Goal: Task Accomplishment & Management: Manage account settings

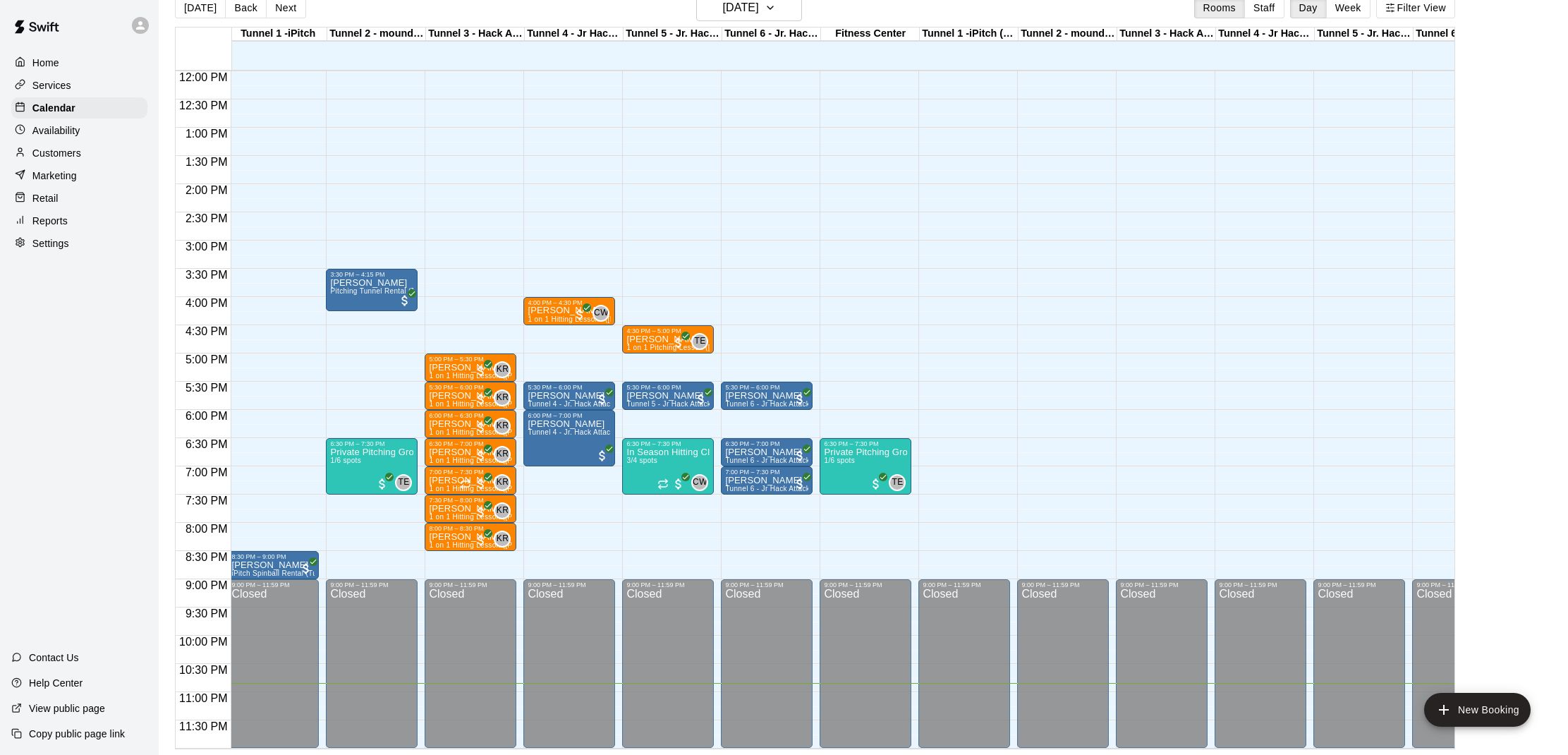
scroll to position [23, 0]
click at [732, 21] on button "[DATE]" at bounding box center [749, 7] width 106 height 27
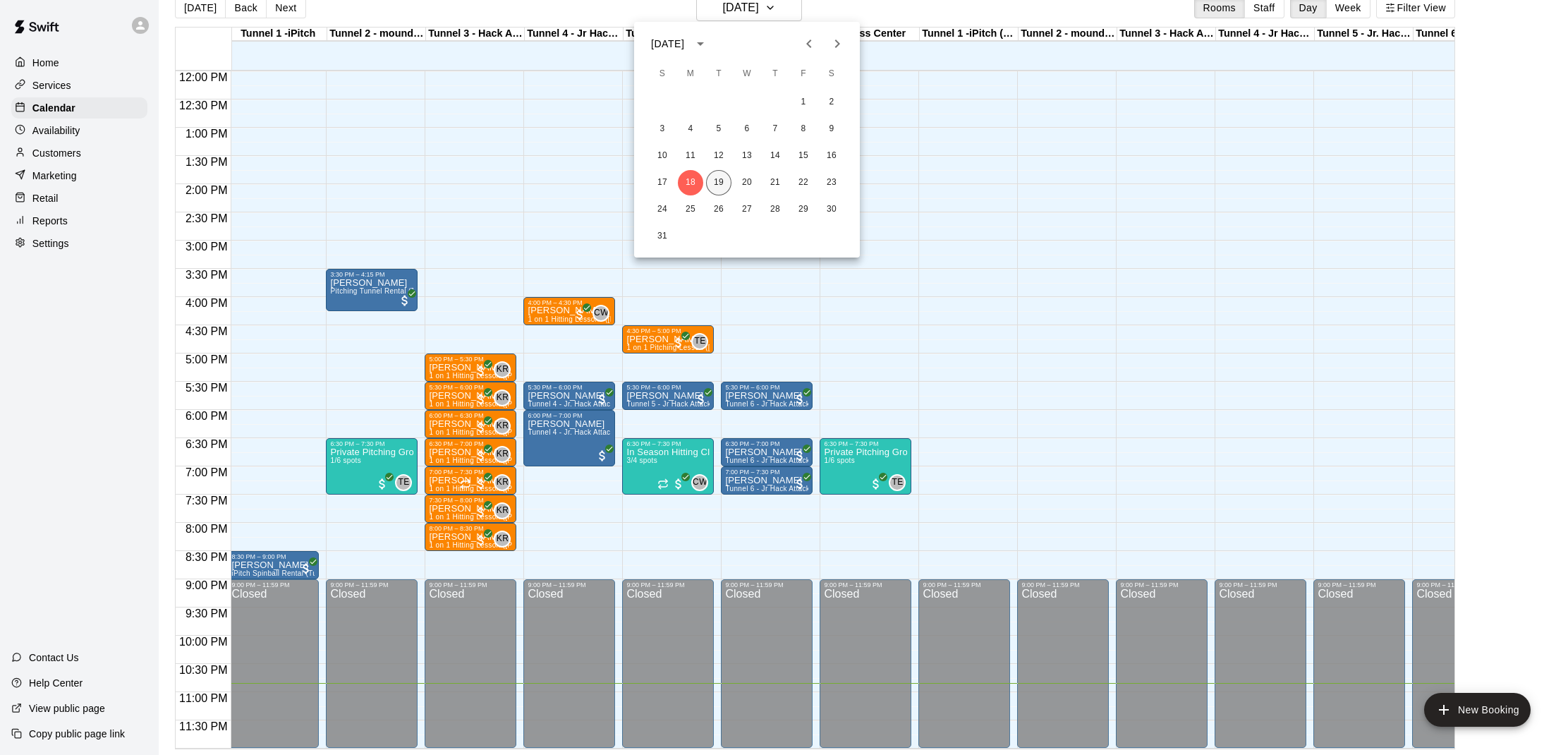
click at [715, 184] on button "19" at bounding box center [719, 183] width 26 height 26
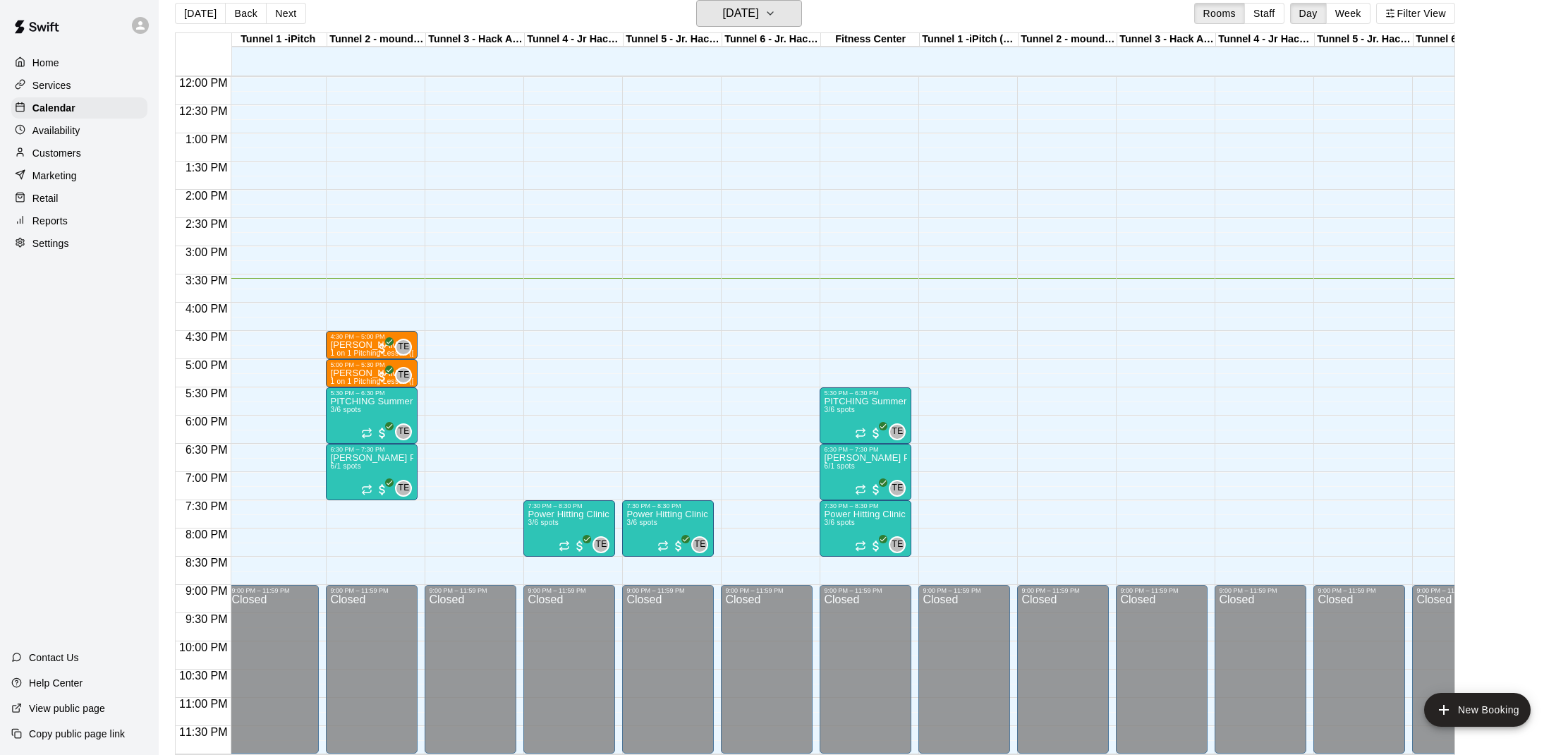
scroll to position [679, 4]
drag, startPoint x: 363, startPoint y: 286, endPoint x: 362, endPoint y: 319, distance: 33.0
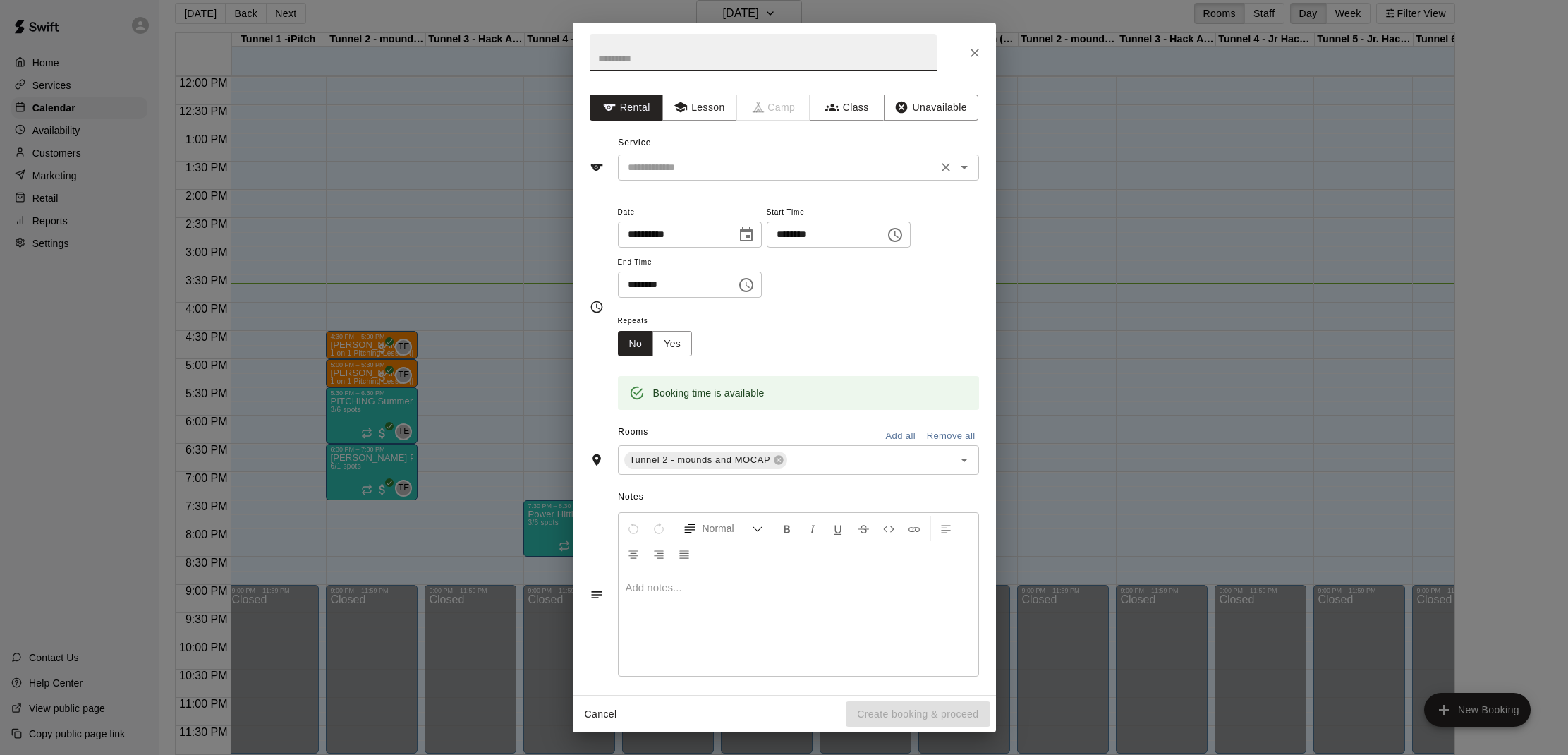
drag, startPoint x: 693, startPoint y: 167, endPoint x: 700, endPoint y: 178, distance: 13.0
click at [693, 167] on input "text" at bounding box center [778, 168] width 311 height 18
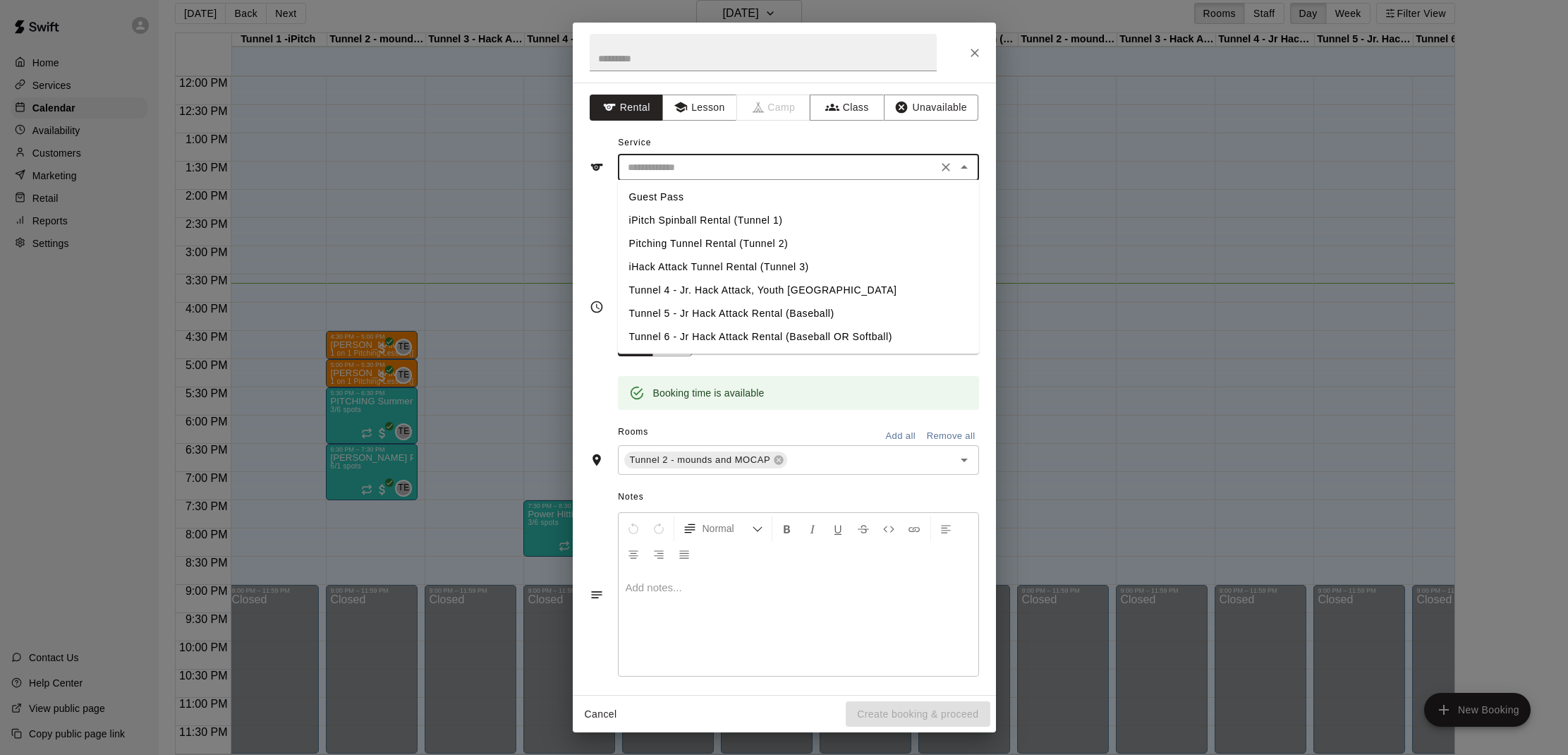
drag, startPoint x: 658, startPoint y: 241, endPoint x: 661, endPoint y: 253, distance: 12.4
click at [658, 242] on li "Pitching Tunnel Rental (Tunnel 2)" at bounding box center [798, 243] width 361 height 23
type input "**********"
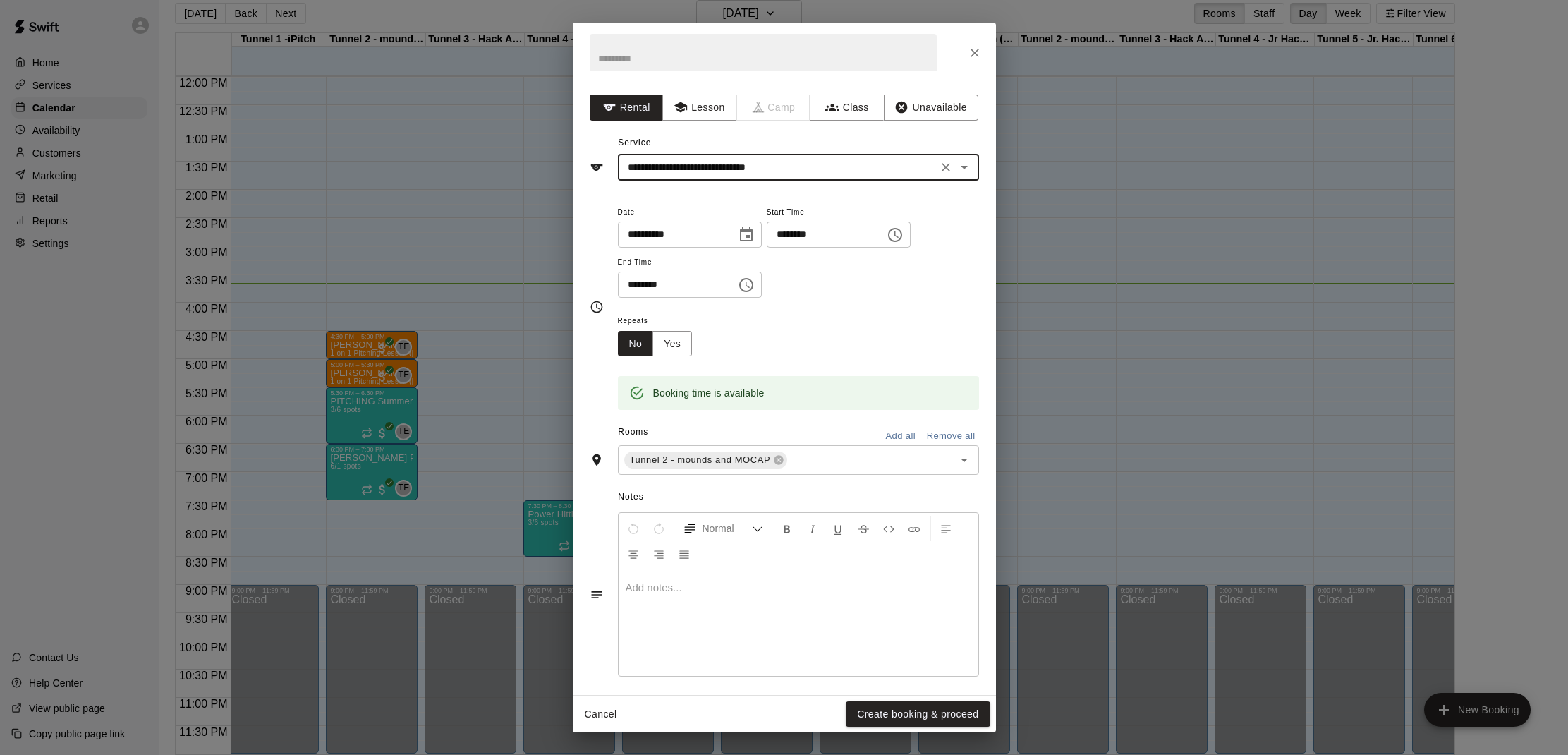
click at [939, 720] on button "Create booking & proceed" at bounding box center [918, 714] width 144 height 26
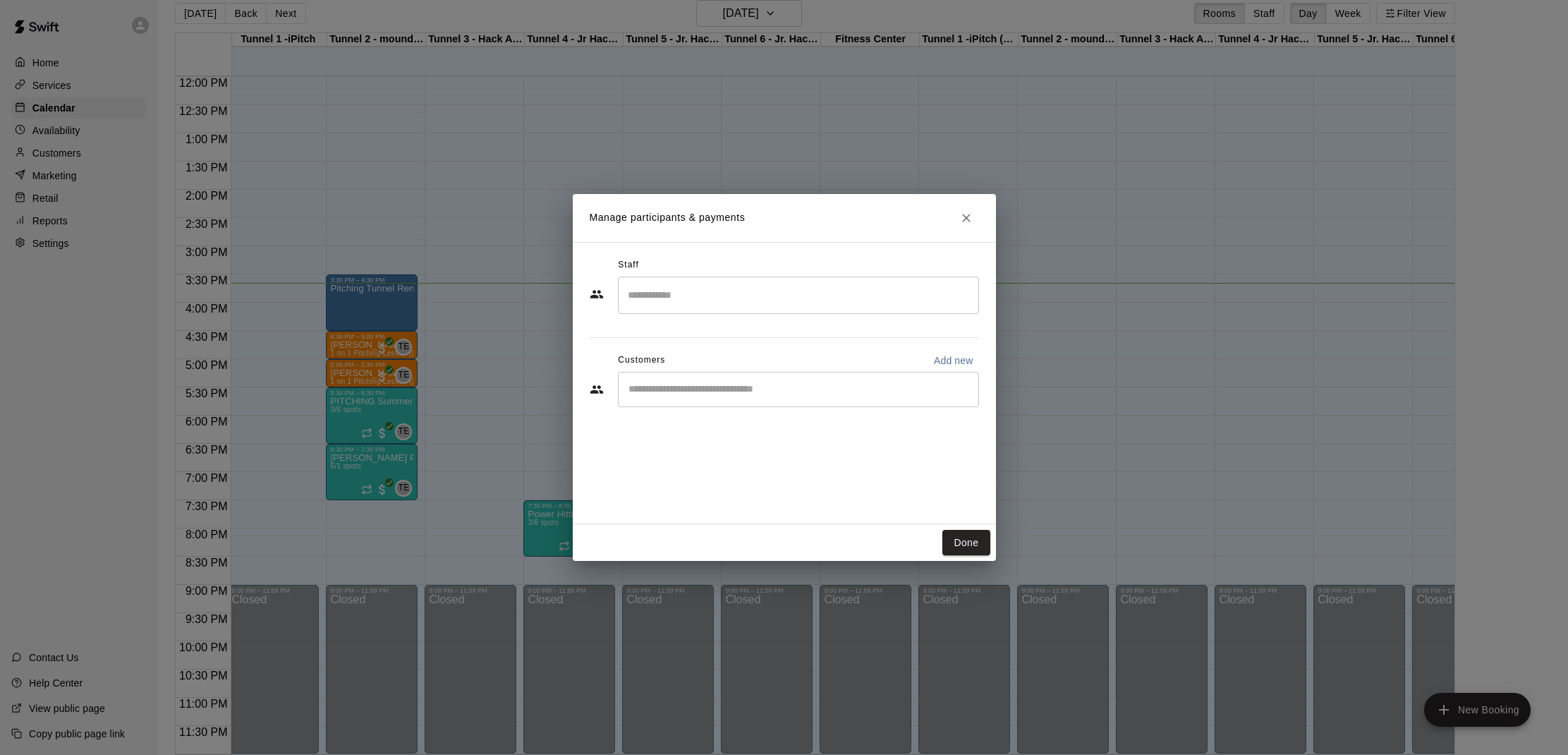
click at [690, 405] on div "​" at bounding box center [798, 389] width 361 height 36
type input "*"
type input "*****"
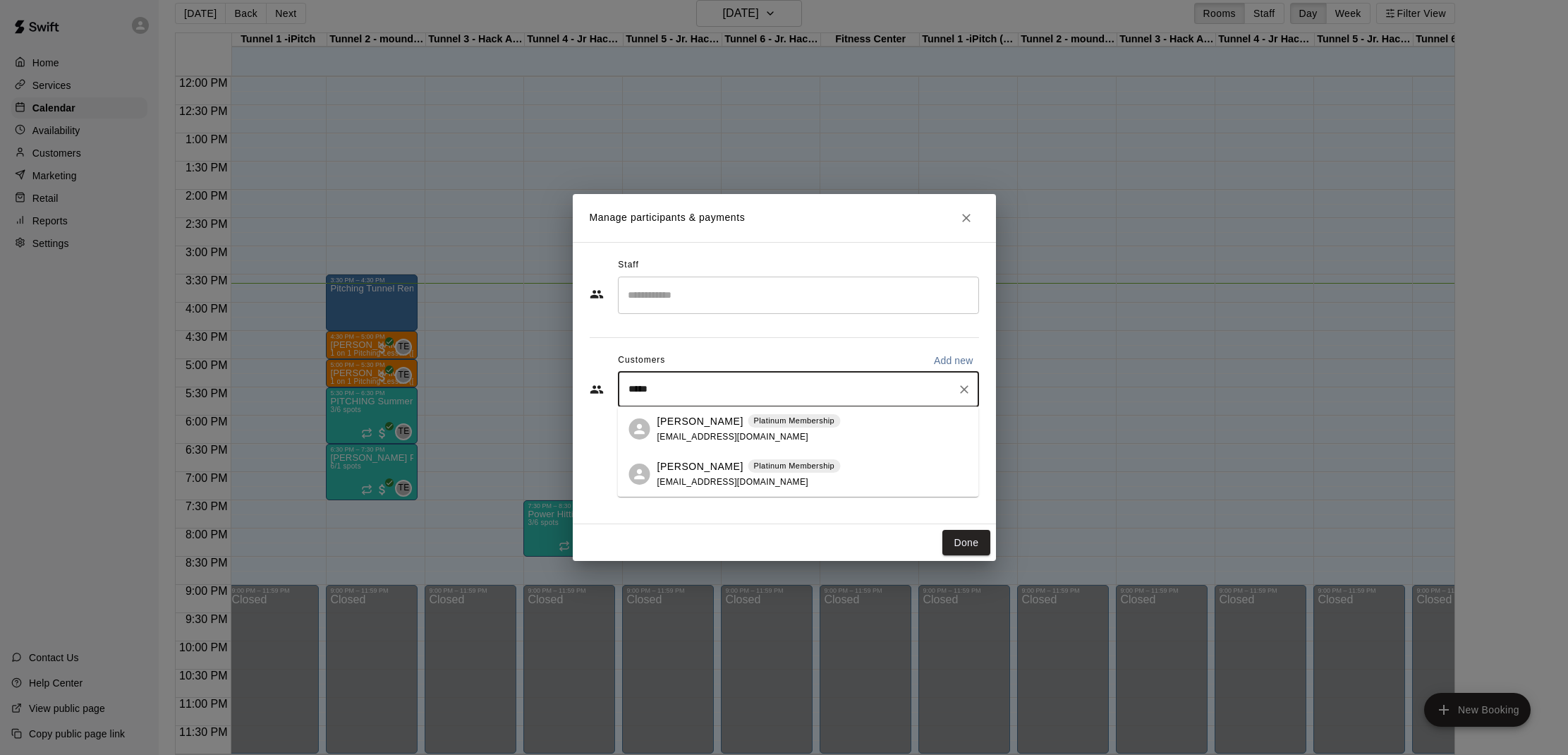
click at [683, 472] on p "[PERSON_NAME]" at bounding box center [700, 466] width 86 height 15
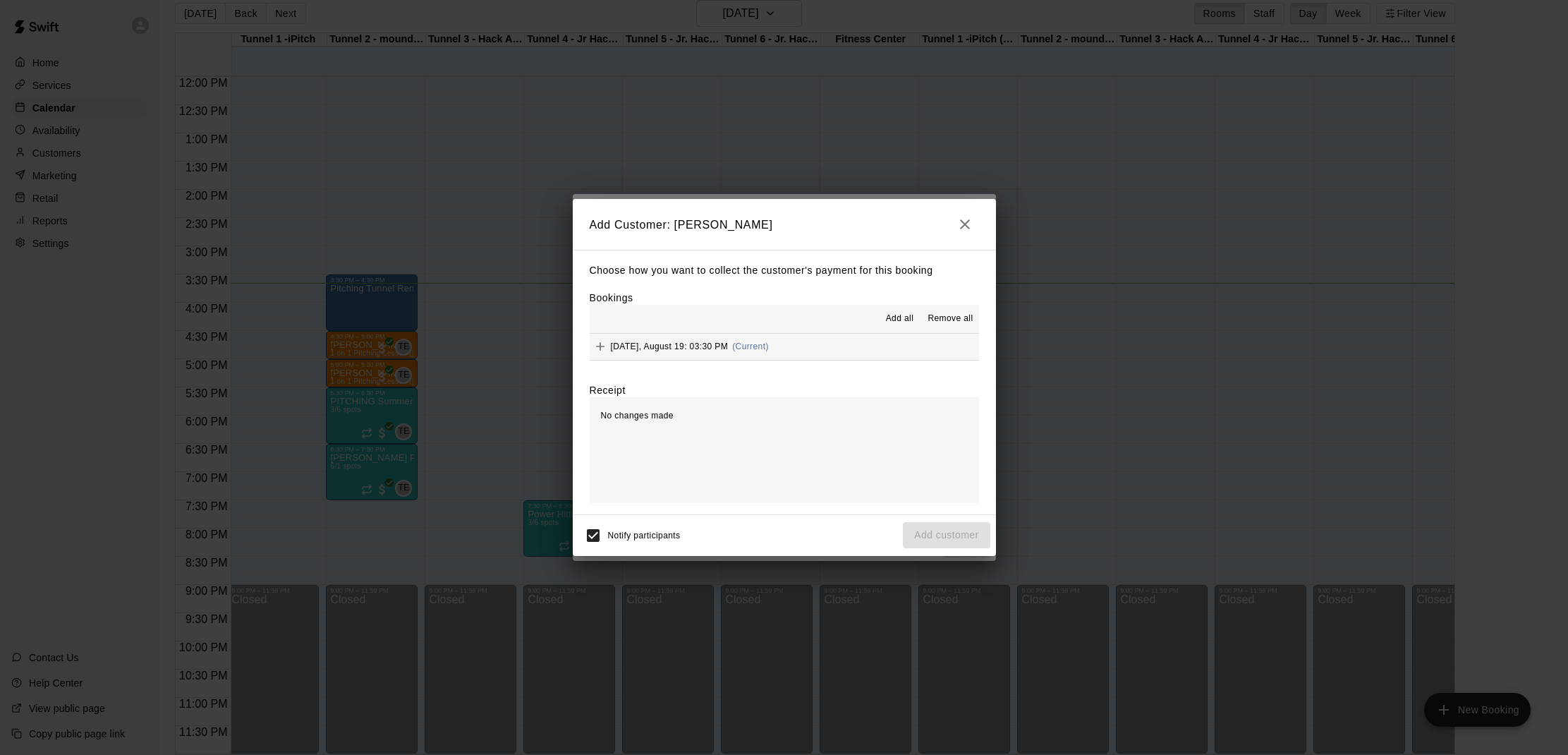
click at [890, 313] on span "Add all" at bounding box center [900, 319] width 28 height 14
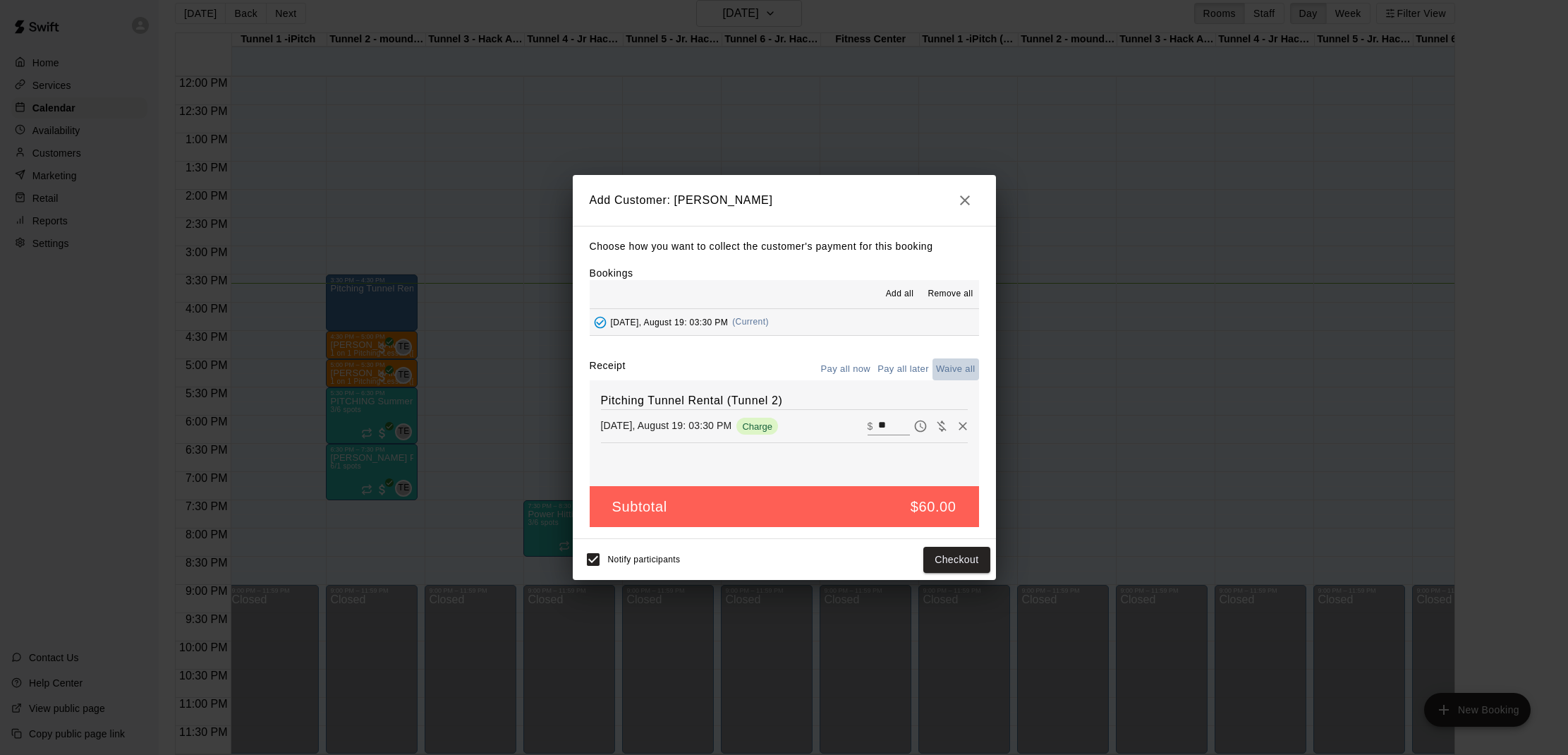
click at [953, 367] on button "Waive all" at bounding box center [955, 370] width 47 height 22
type input "*"
click at [949, 548] on button "Add customer" at bounding box center [945, 560] width 86 height 26
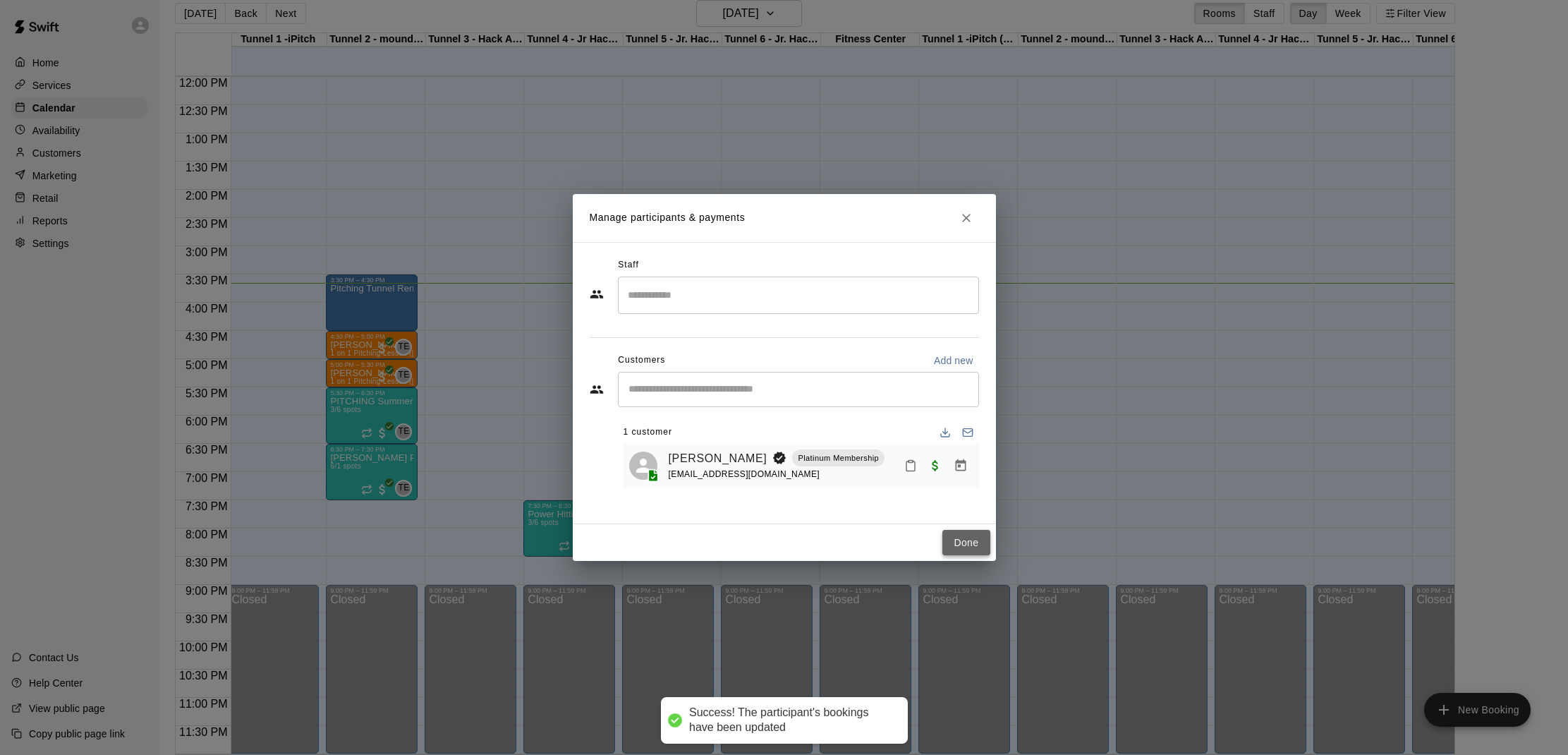
click at [946, 534] on button "Done" at bounding box center [966, 542] width 48 height 26
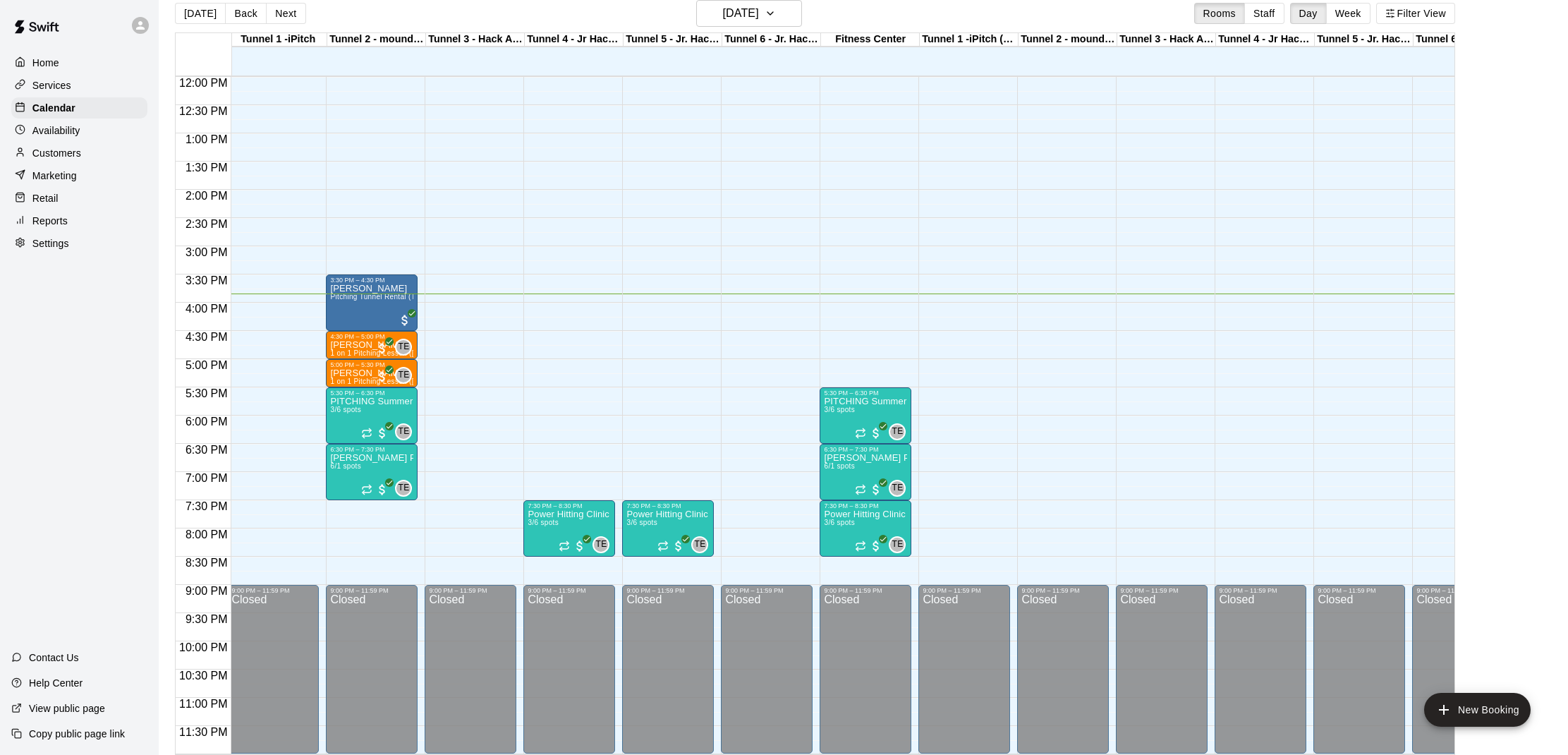
scroll to position [23, 0]
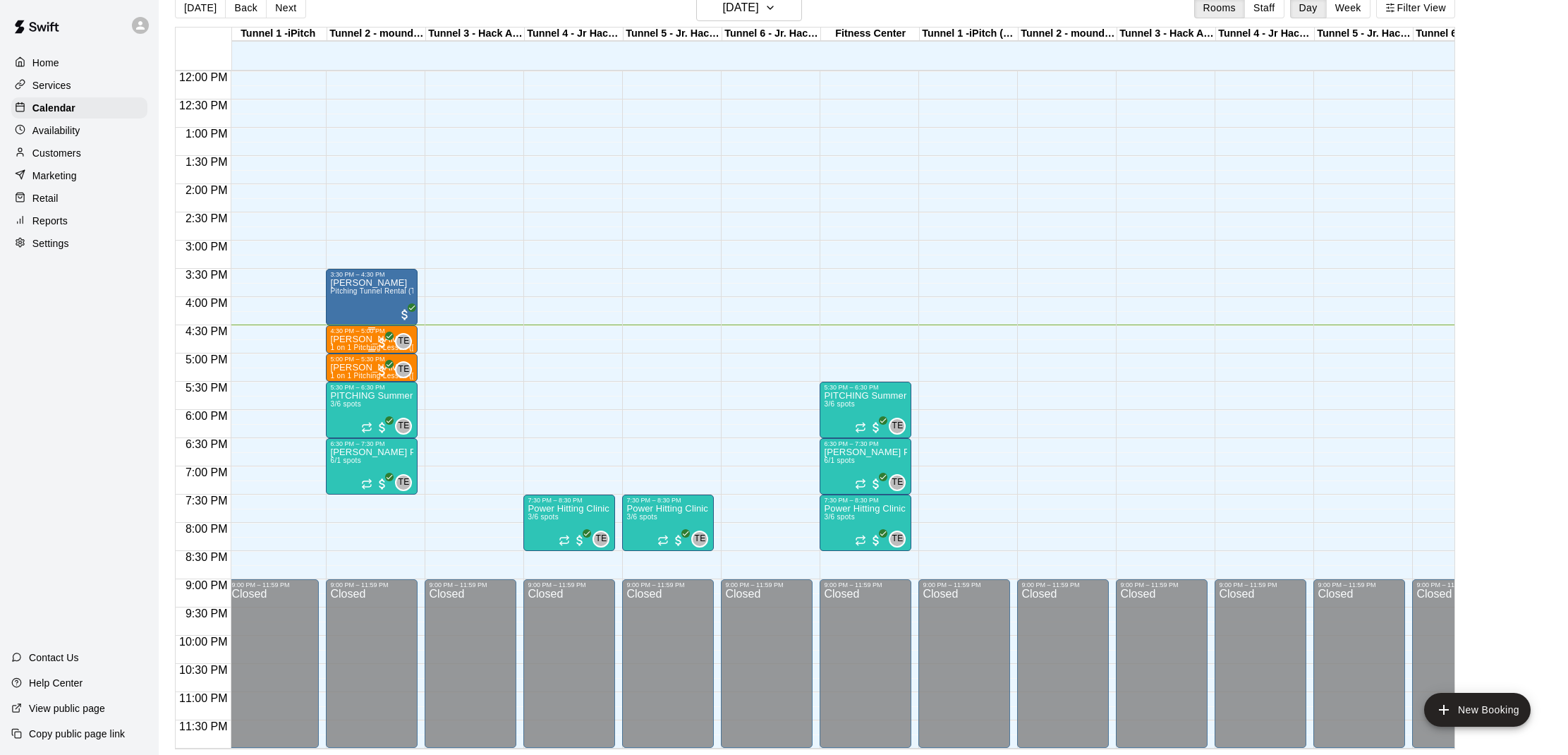
click at [357, 340] on p "[PERSON_NAME]" at bounding box center [371, 340] width 83 height 0
click at [347, 391] on img "edit" at bounding box center [346, 387] width 16 height 16
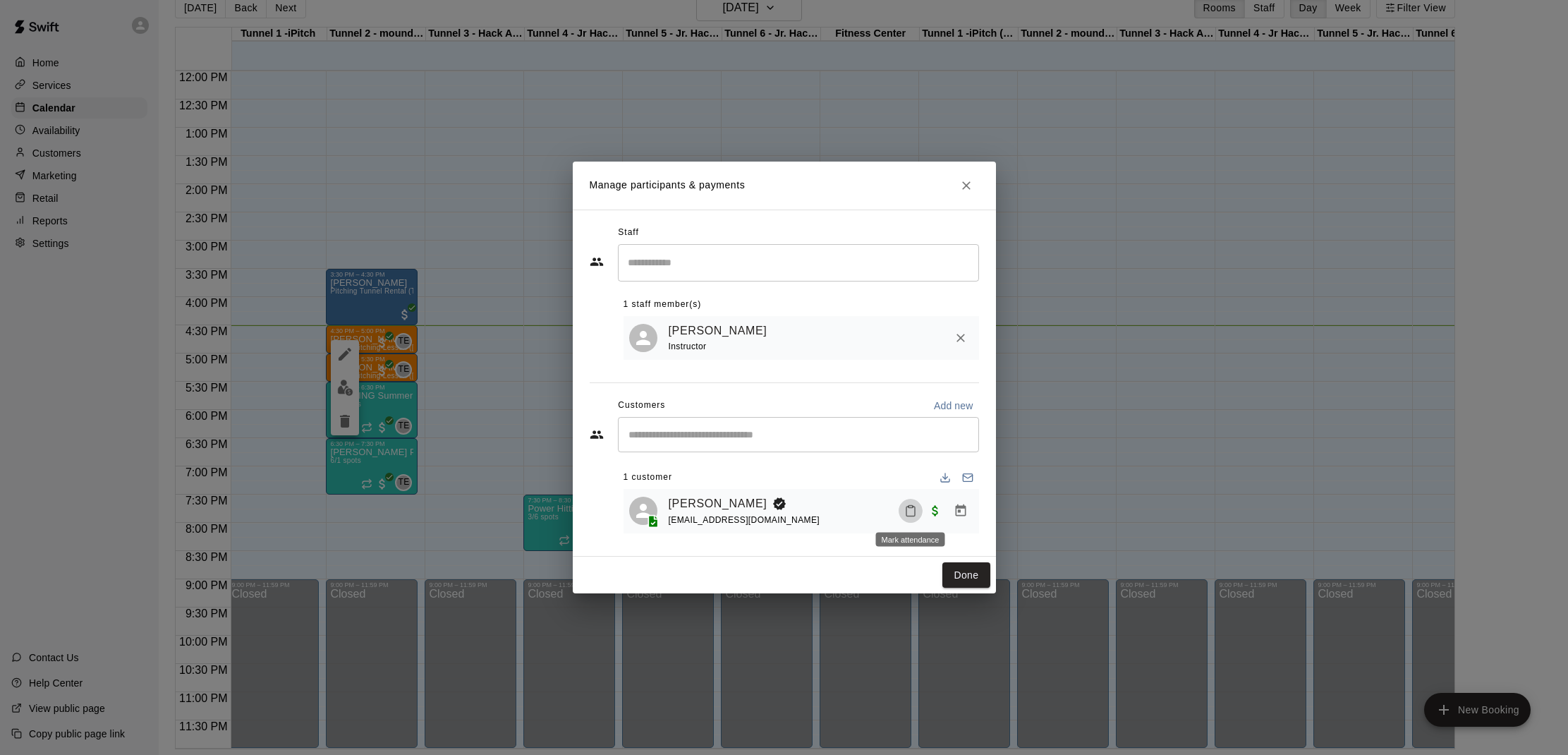
click at [914, 512] on icon "Mark attendance" at bounding box center [911, 511] width 13 height 13
click at [953, 512] on p "[PERSON_NAME] attended" at bounding box center [1007, 516] width 125 height 14
click at [959, 564] on button "Done" at bounding box center [966, 575] width 48 height 26
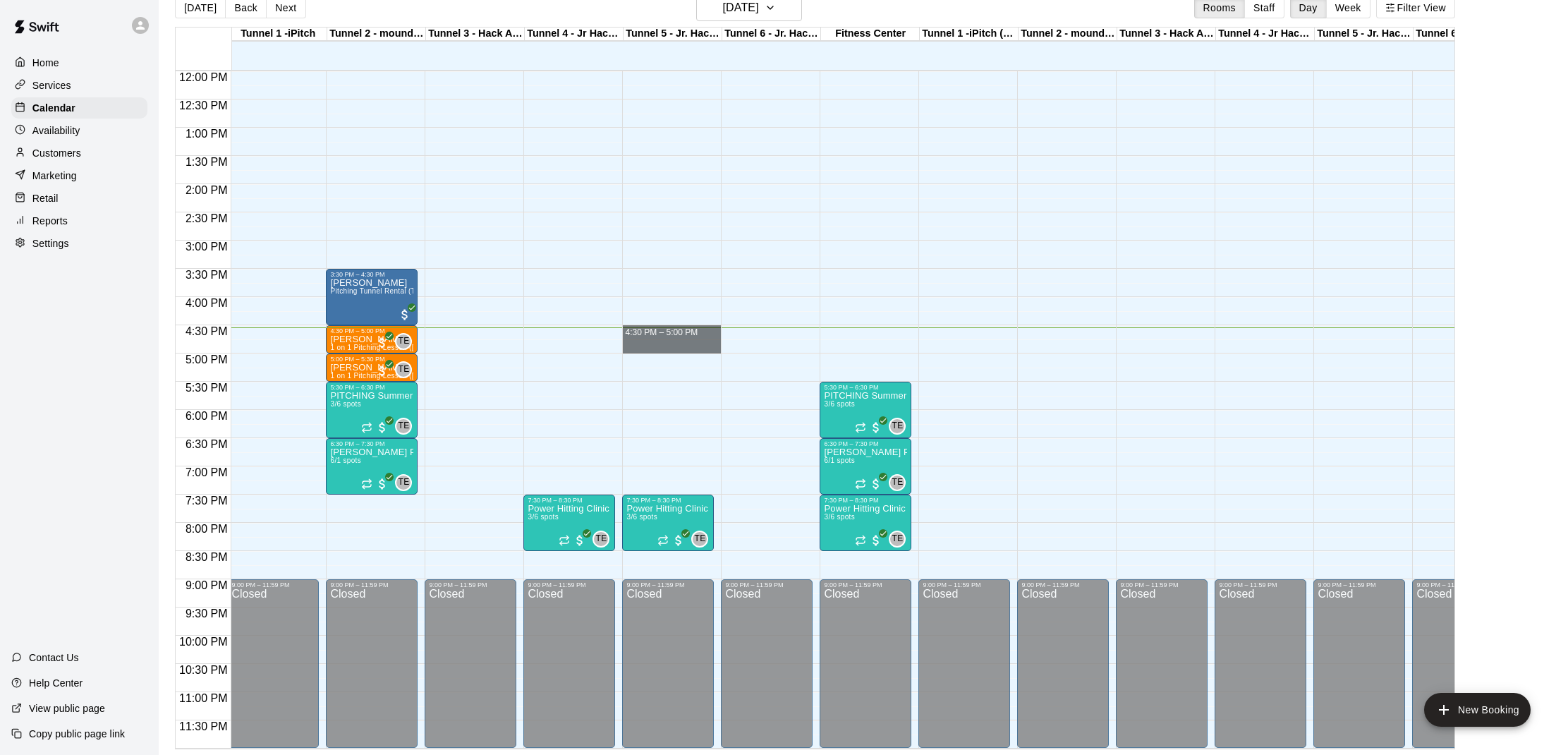
drag, startPoint x: 666, startPoint y: 331, endPoint x: 668, endPoint y: 346, distance: 15.1
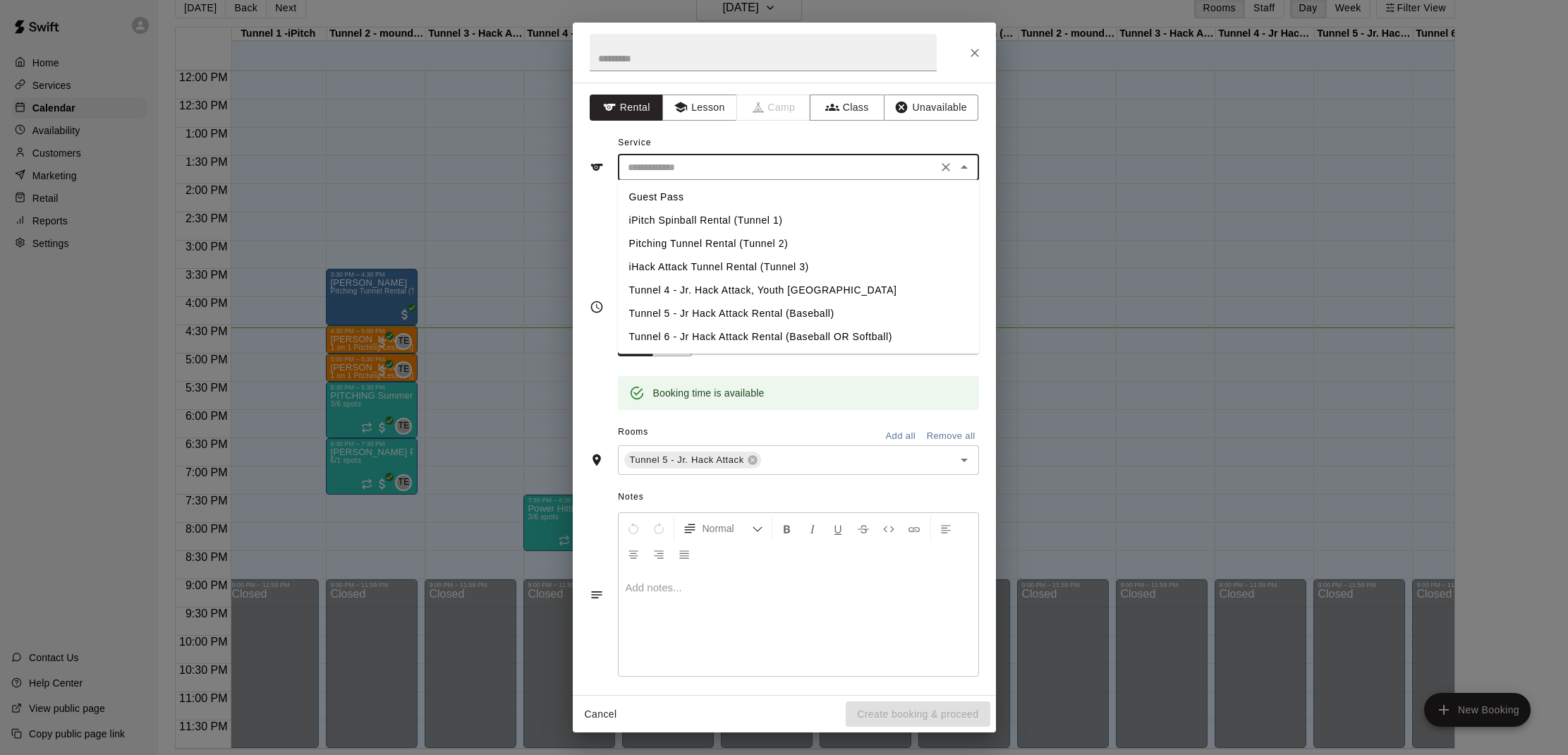
click at [725, 169] on input "text" at bounding box center [778, 168] width 311 height 18
click at [768, 313] on li "Tunnel 5 - Jr Hack Attack Rental (Baseball)" at bounding box center [798, 313] width 361 height 23
type input "**********"
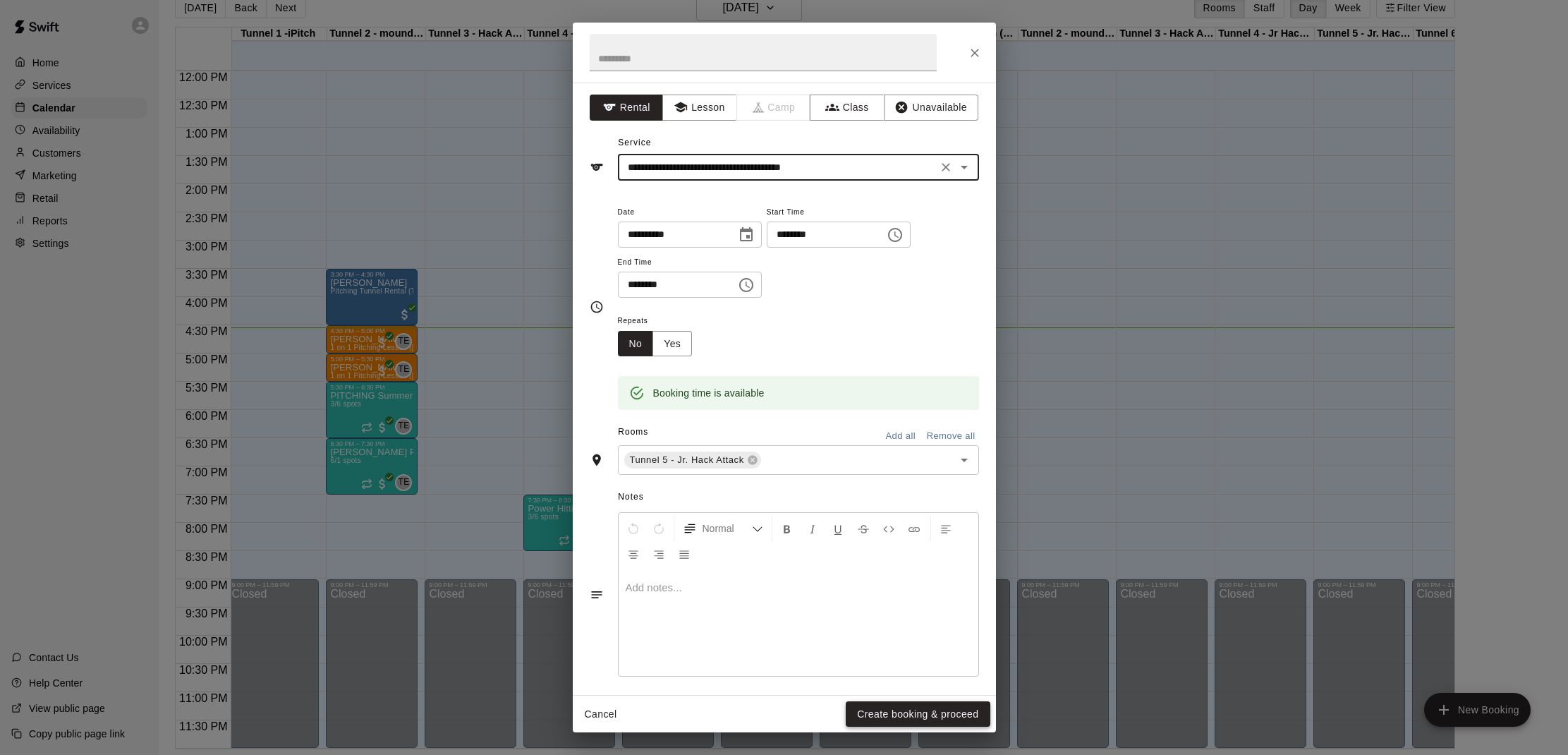
click at [889, 715] on button "Create booking & proceed" at bounding box center [918, 714] width 144 height 26
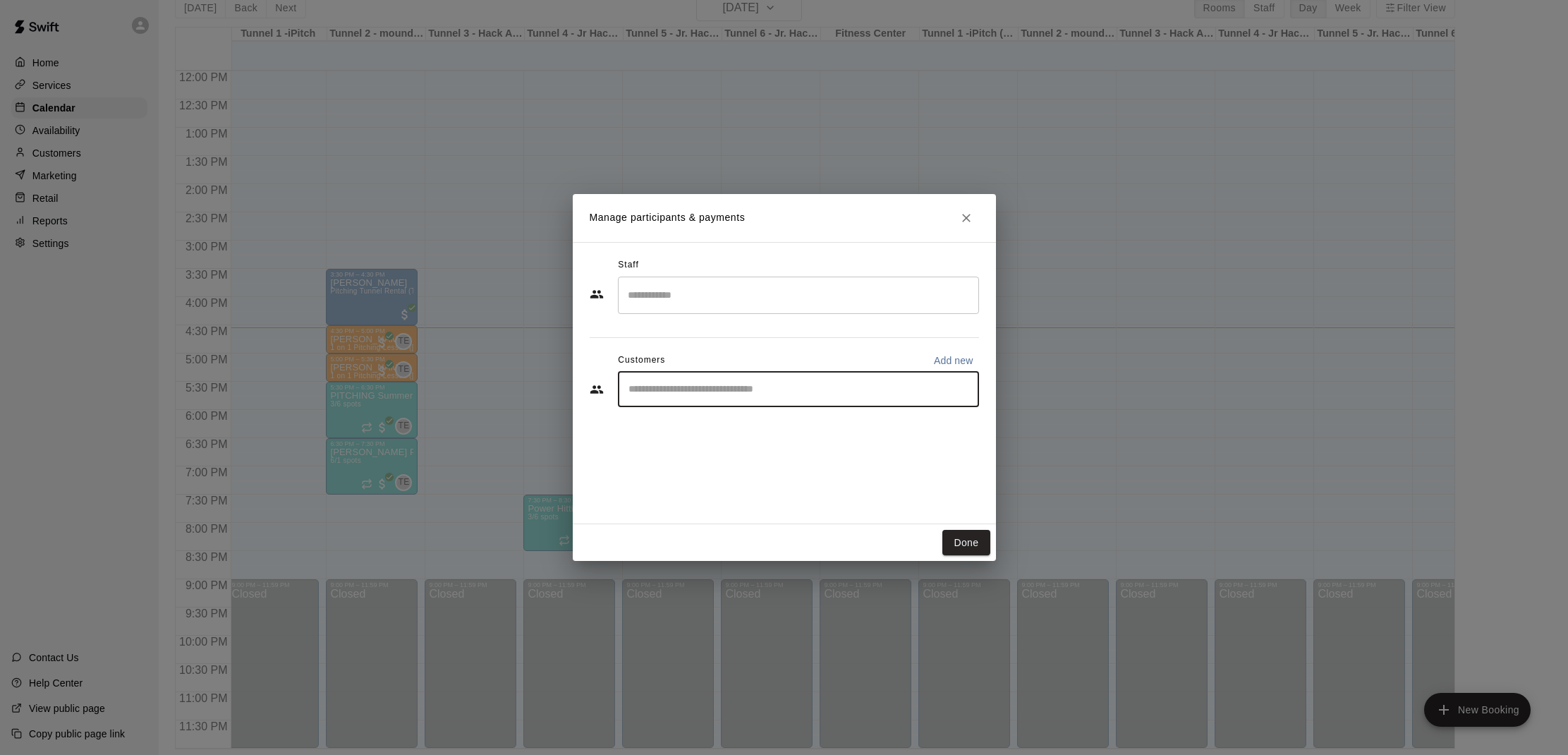
click at [720, 391] on input "Start typing to search customers..." at bounding box center [798, 389] width 349 height 14
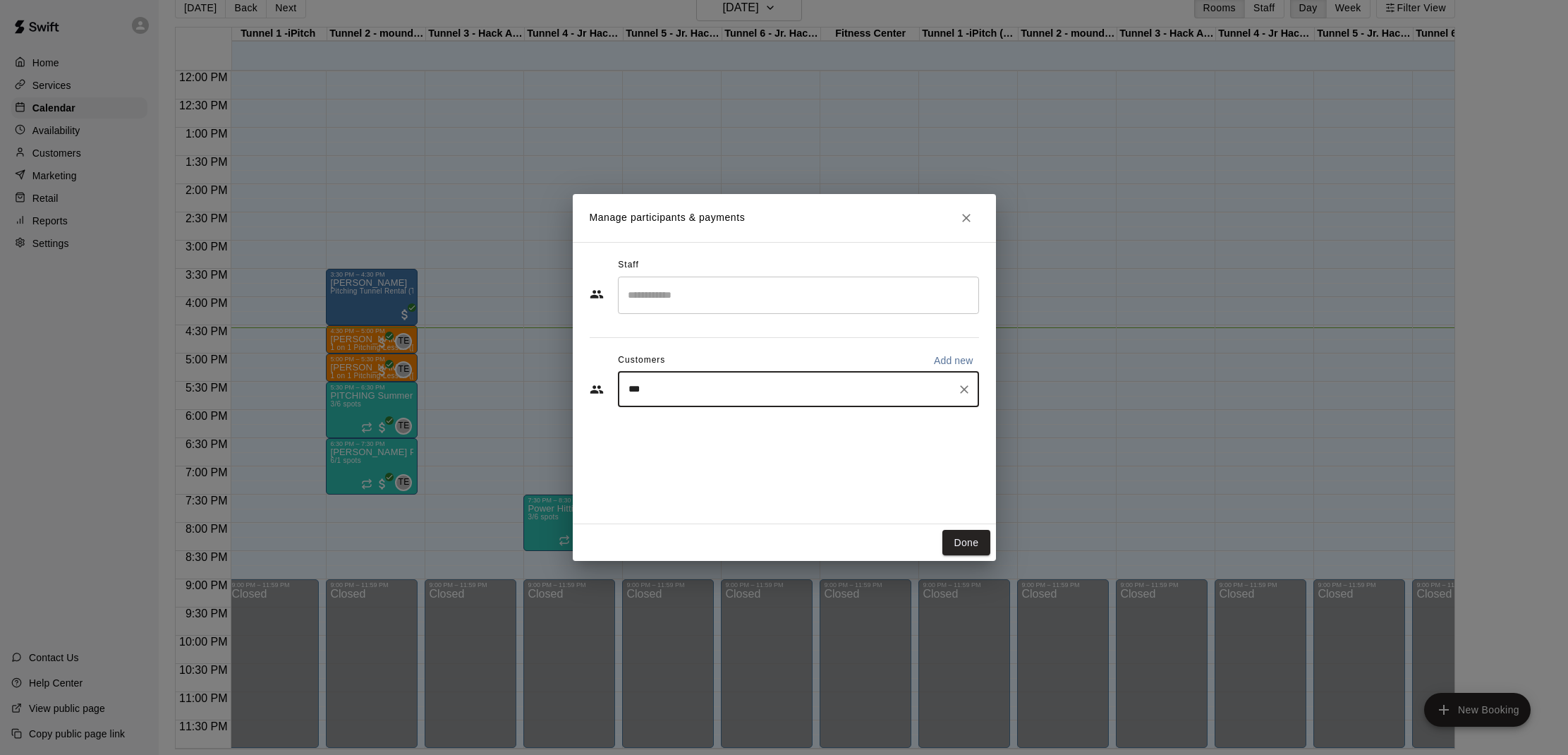
type input "****"
click at [730, 465] on p "[PERSON_NAME]" at bounding box center [700, 466] width 86 height 15
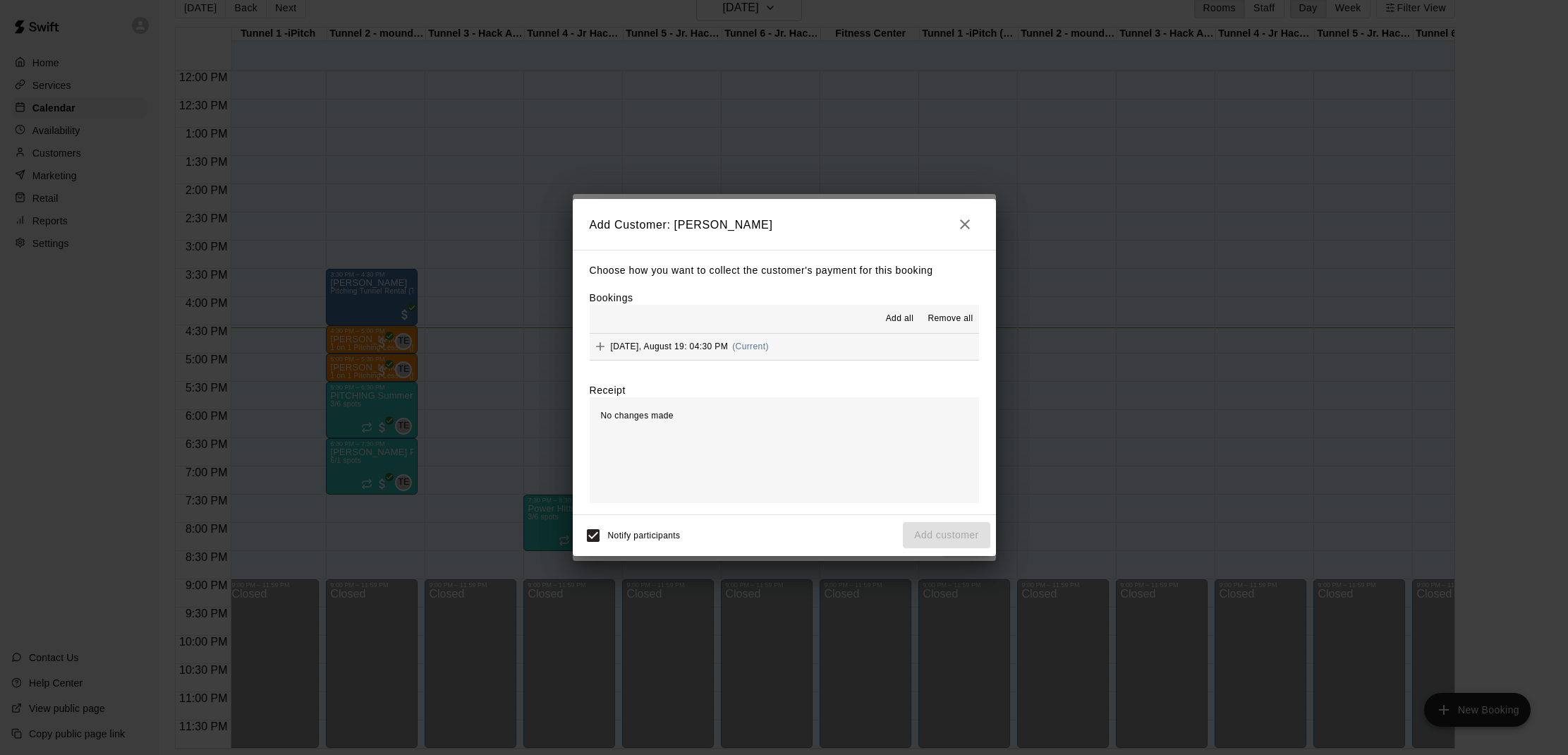
click at [891, 311] on button "Add all" at bounding box center [899, 319] width 45 height 23
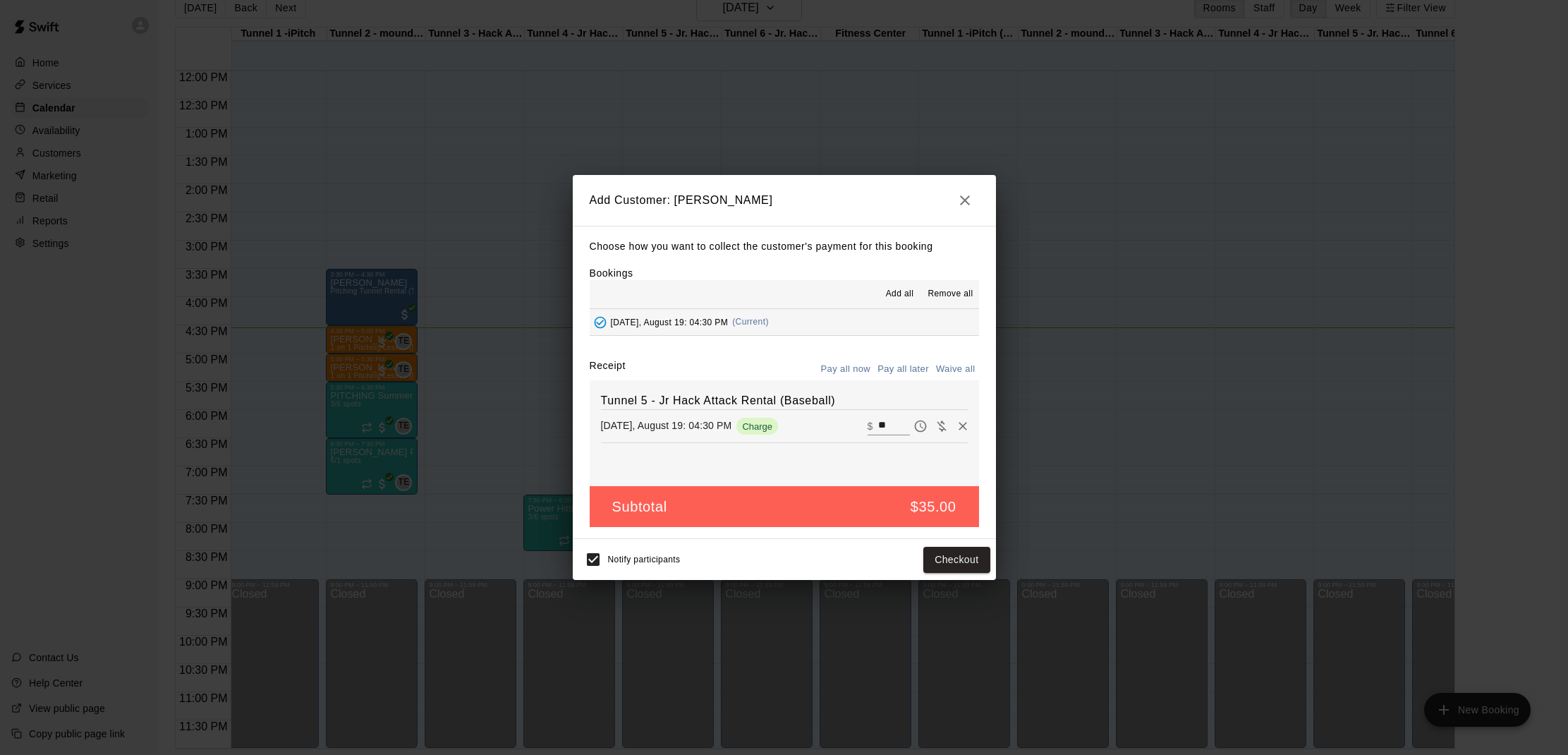
click at [944, 372] on button "Waive all" at bounding box center [955, 370] width 47 height 22
type input "*"
click at [969, 556] on button "Add customer" at bounding box center [945, 560] width 86 height 26
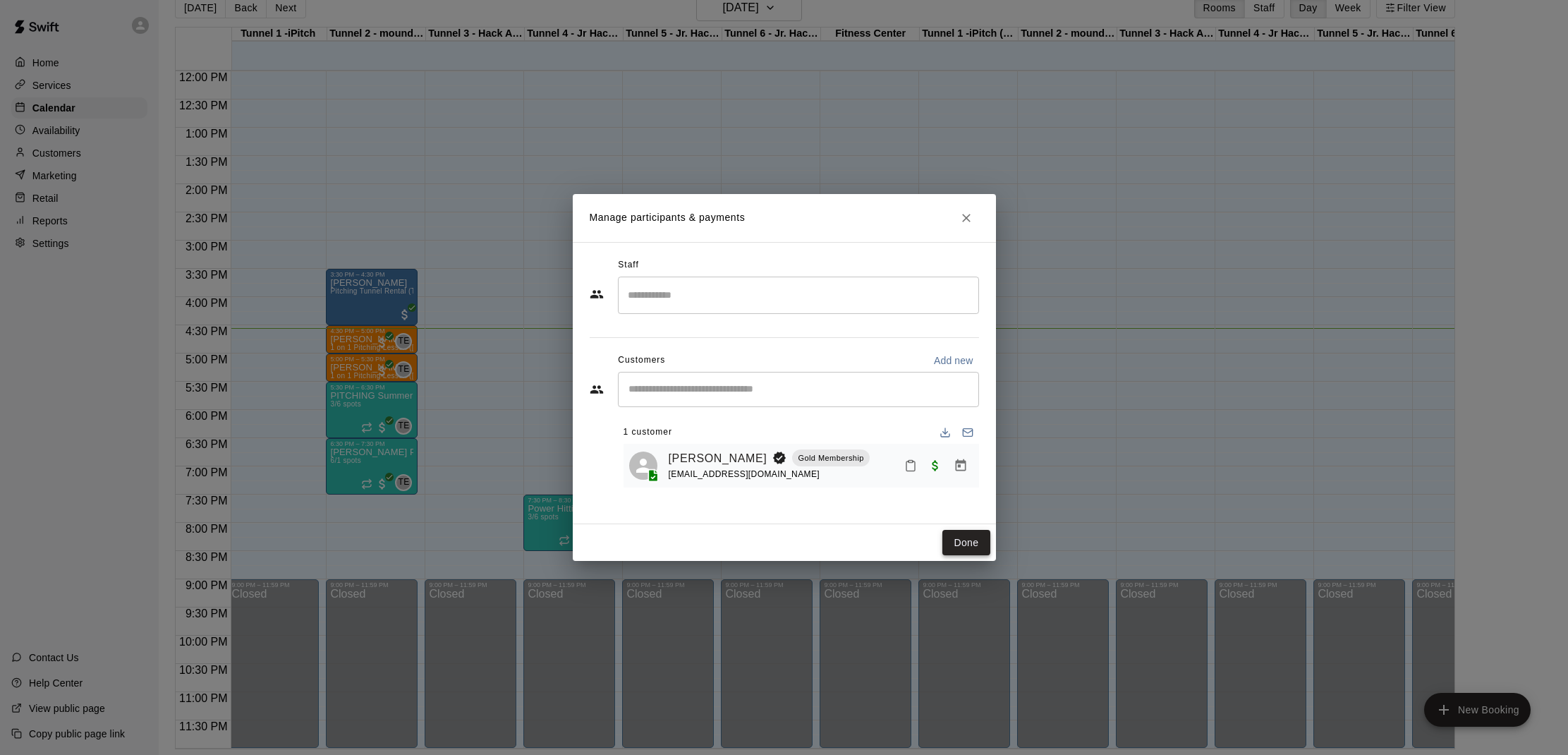
click at [967, 537] on button "Done" at bounding box center [966, 542] width 48 height 26
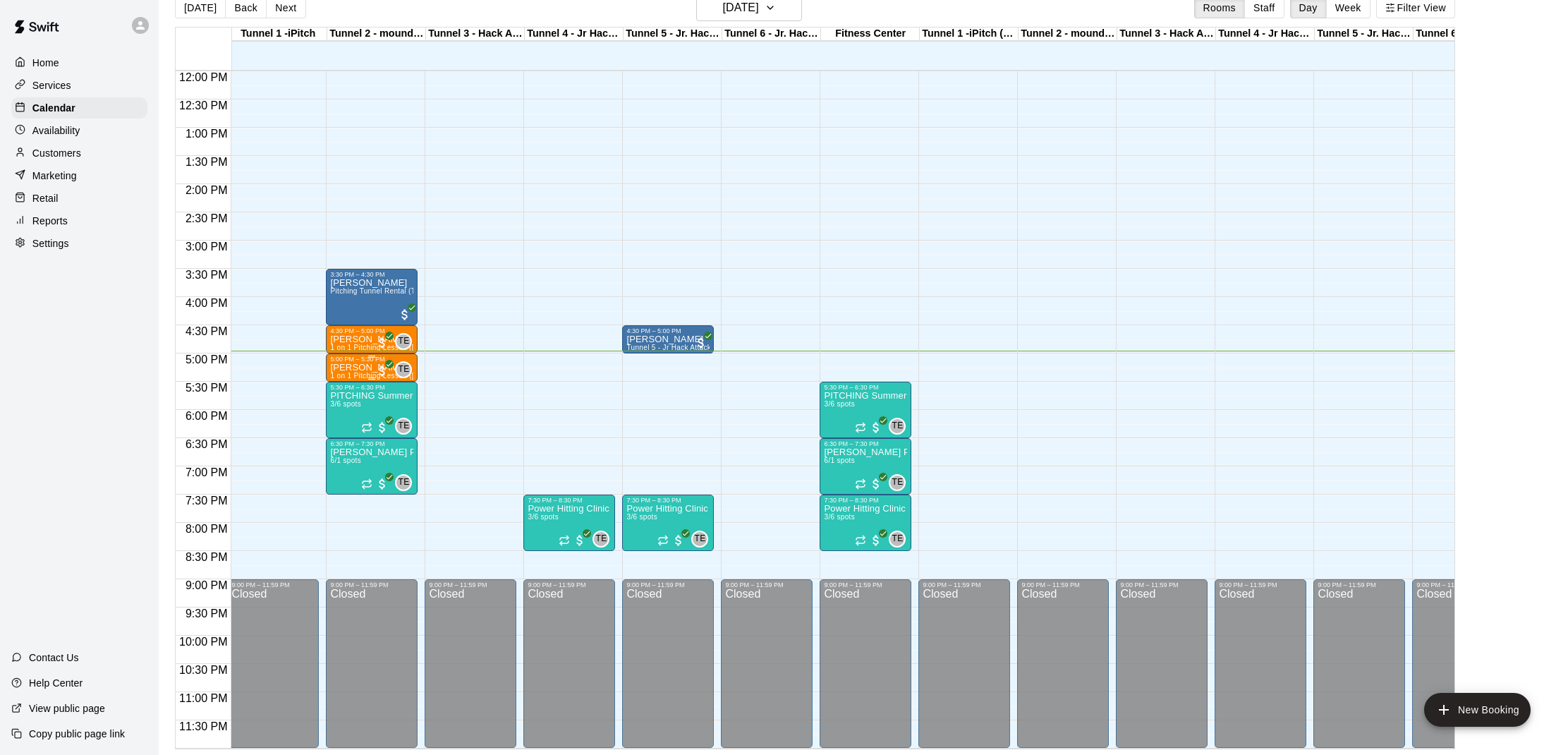
click at [349, 368] on p "[PERSON_NAME]" at bounding box center [371, 368] width 83 height 0
click at [348, 422] on img "edit" at bounding box center [346, 416] width 16 height 16
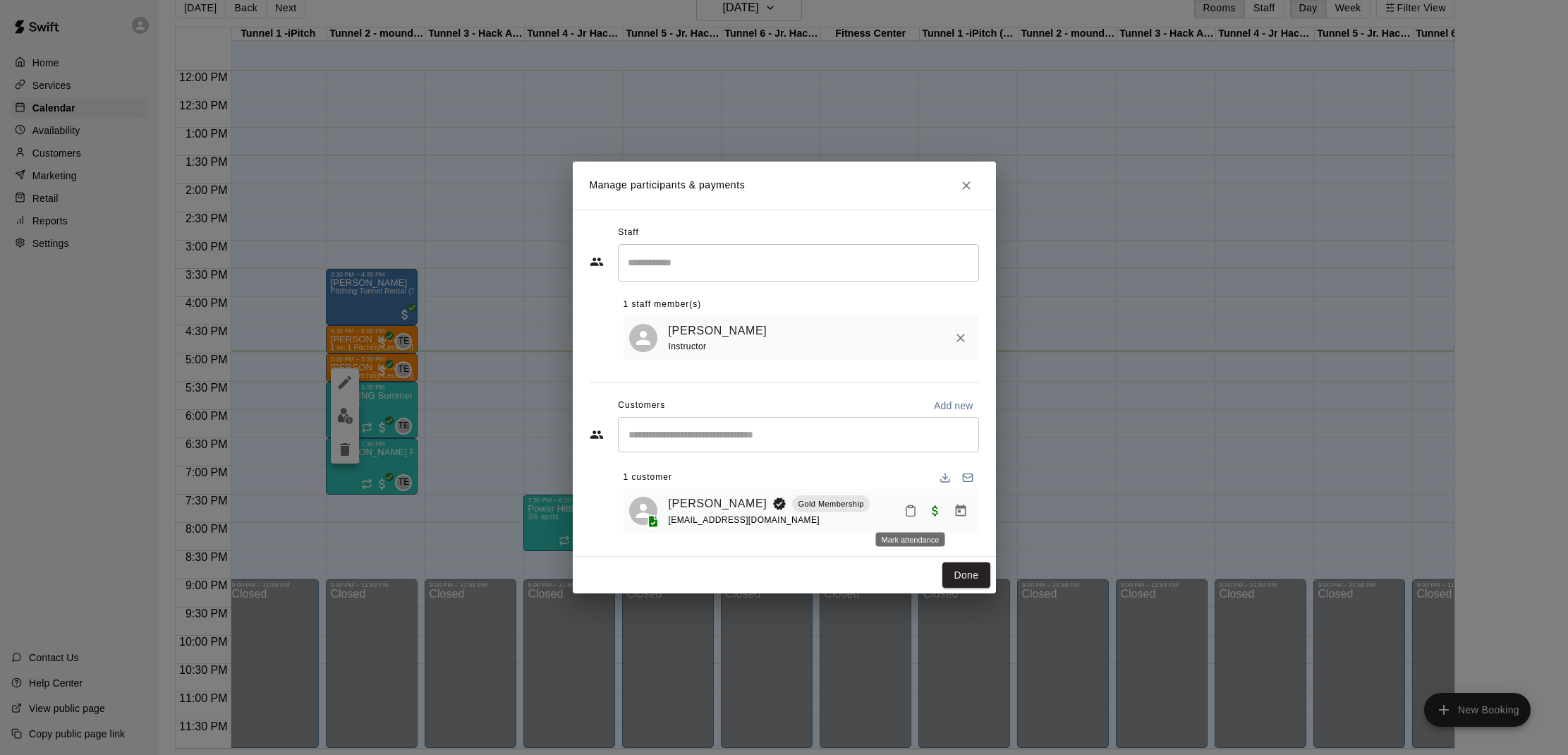
click at [922, 513] on button "Mark attendance" at bounding box center [911, 511] width 24 height 24
click at [958, 511] on p "[PERSON_NAME] attended" at bounding box center [1002, 511] width 125 height 14
click at [958, 571] on button "Done" at bounding box center [966, 575] width 48 height 26
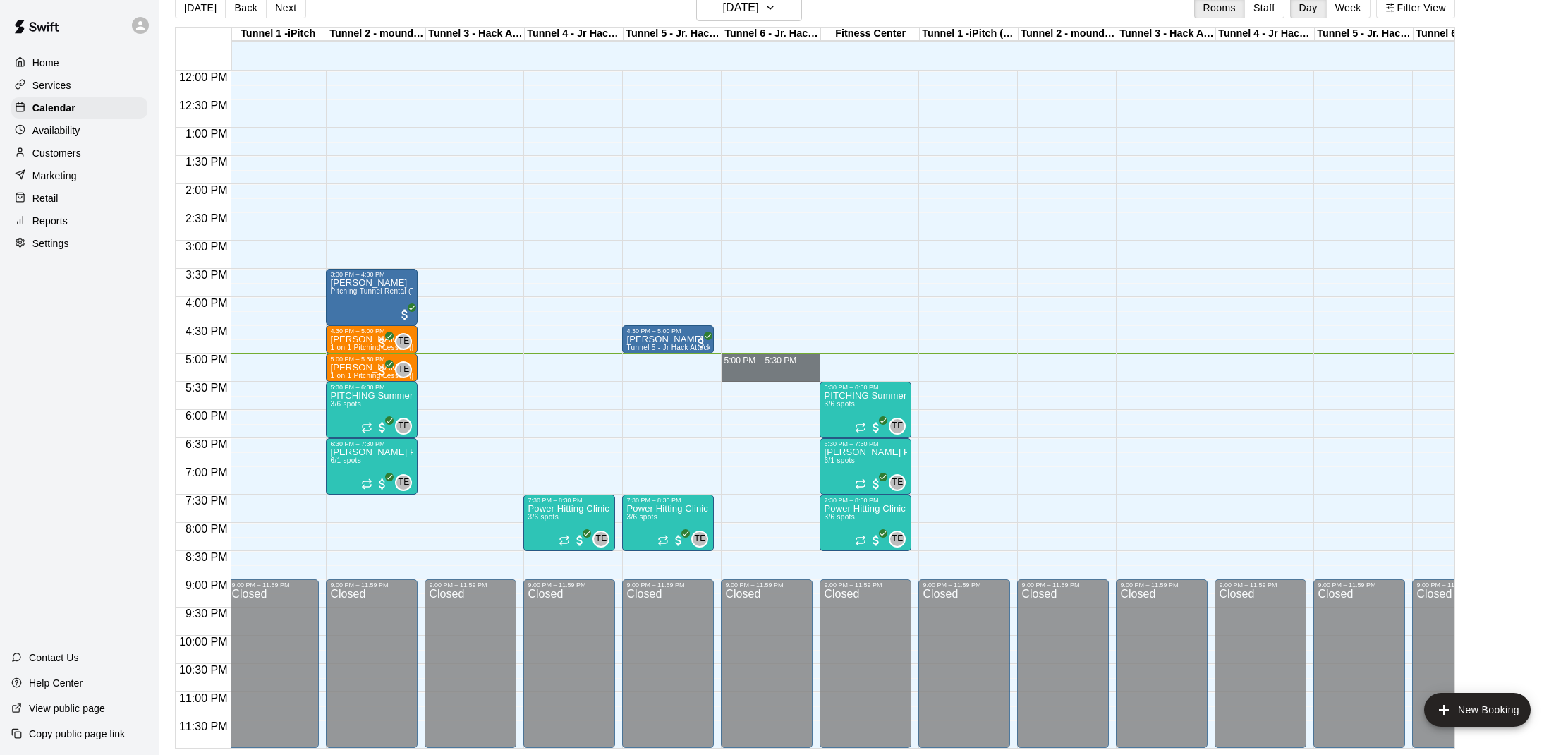
drag, startPoint x: 765, startPoint y: 357, endPoint x: 763, endPoint y: 374, distance: 17.1
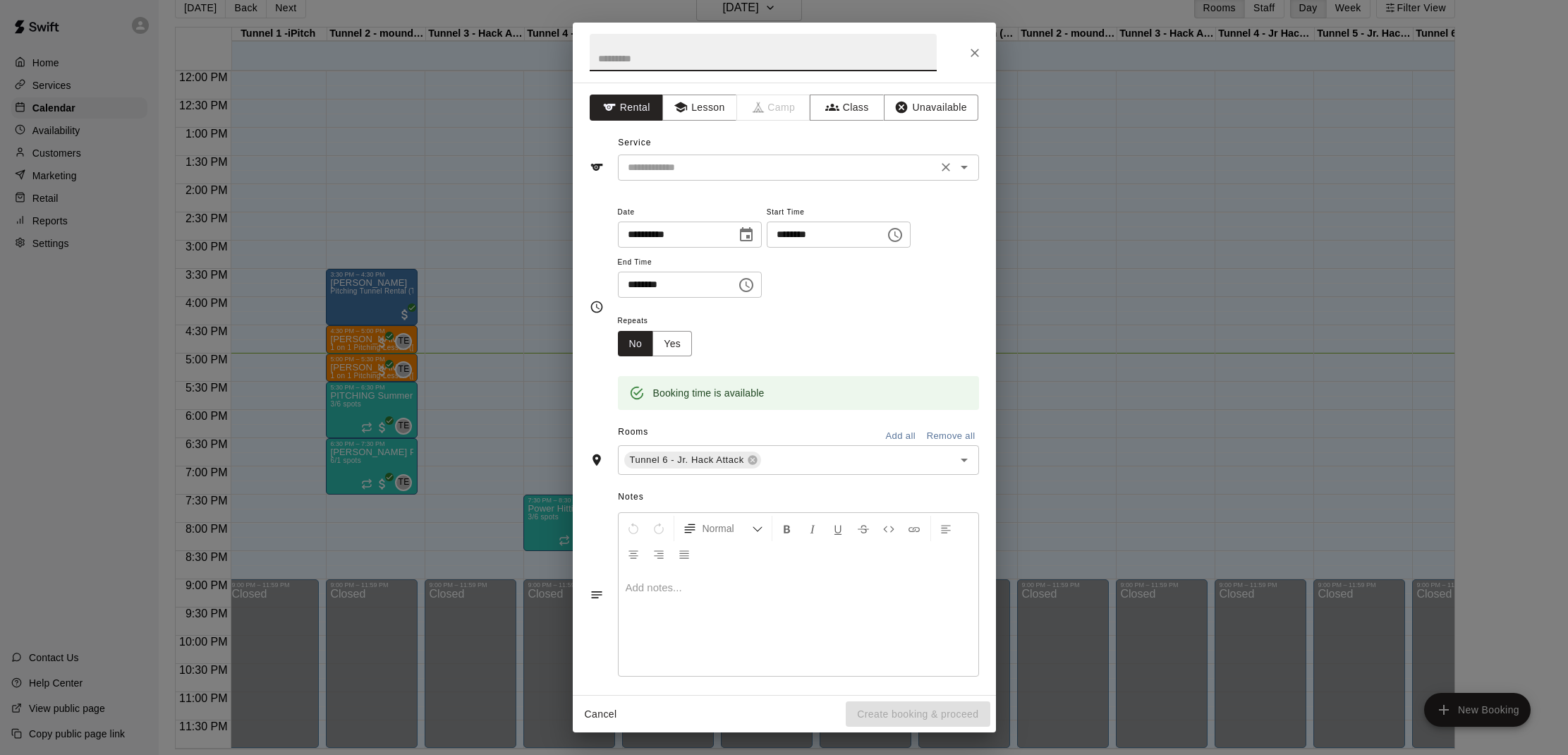
click at [836, 176] on div "​" at bounding box center [798, 168] width 361 height 26
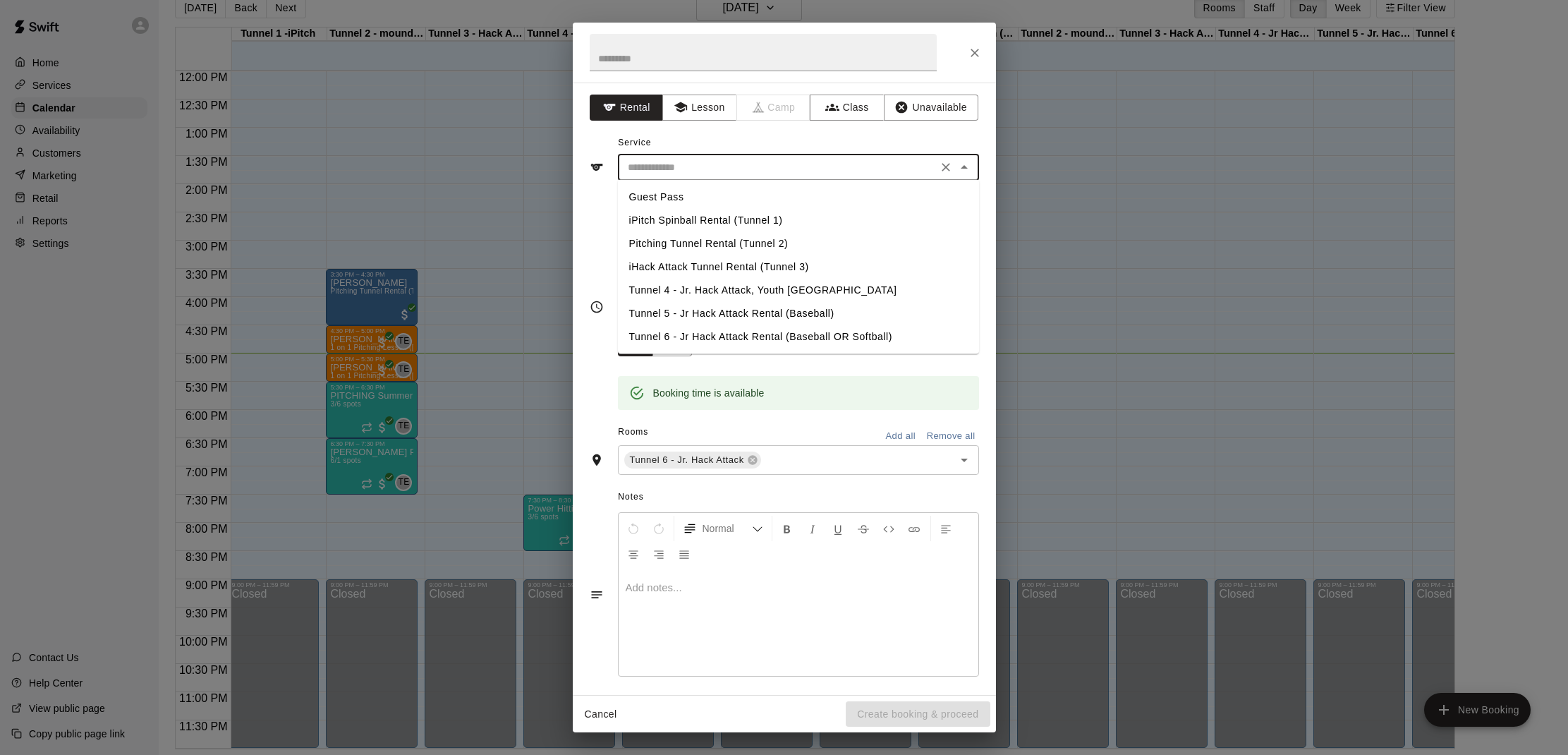
drag, startPoint x: 774, startPoint y: 330, endPoint x: 785, endPoint y: 409, distance: 79.8
click at [774, 330] on li "Tunnel 6 - Jr Hack Attack Rental (Baseball OR Softball)" at bounding box center [798, 336] width 361 height 23
type input "**********"
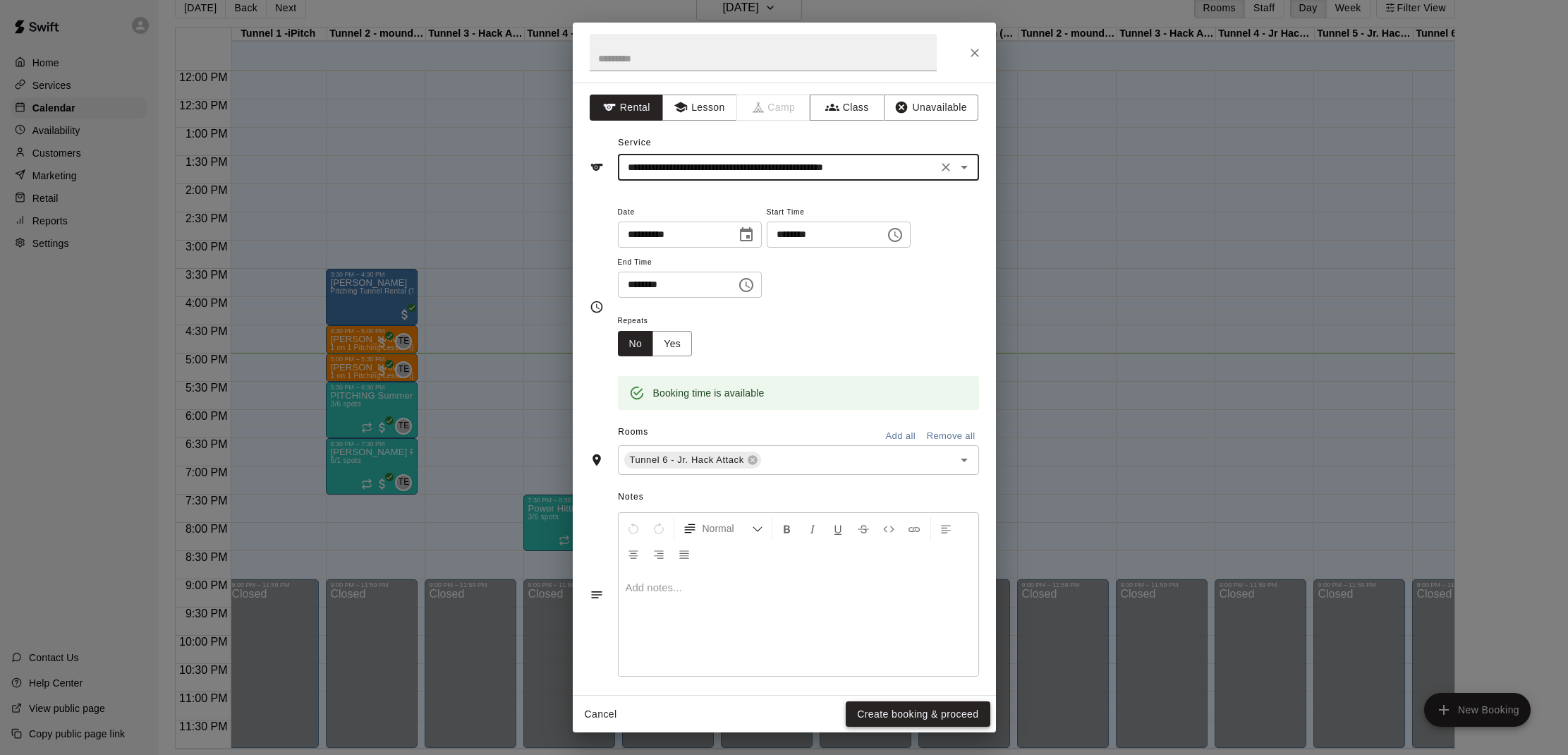
click at [868, 707] on button "Create booking & proceed" at bounding box center [918, 714] width 144 height 26
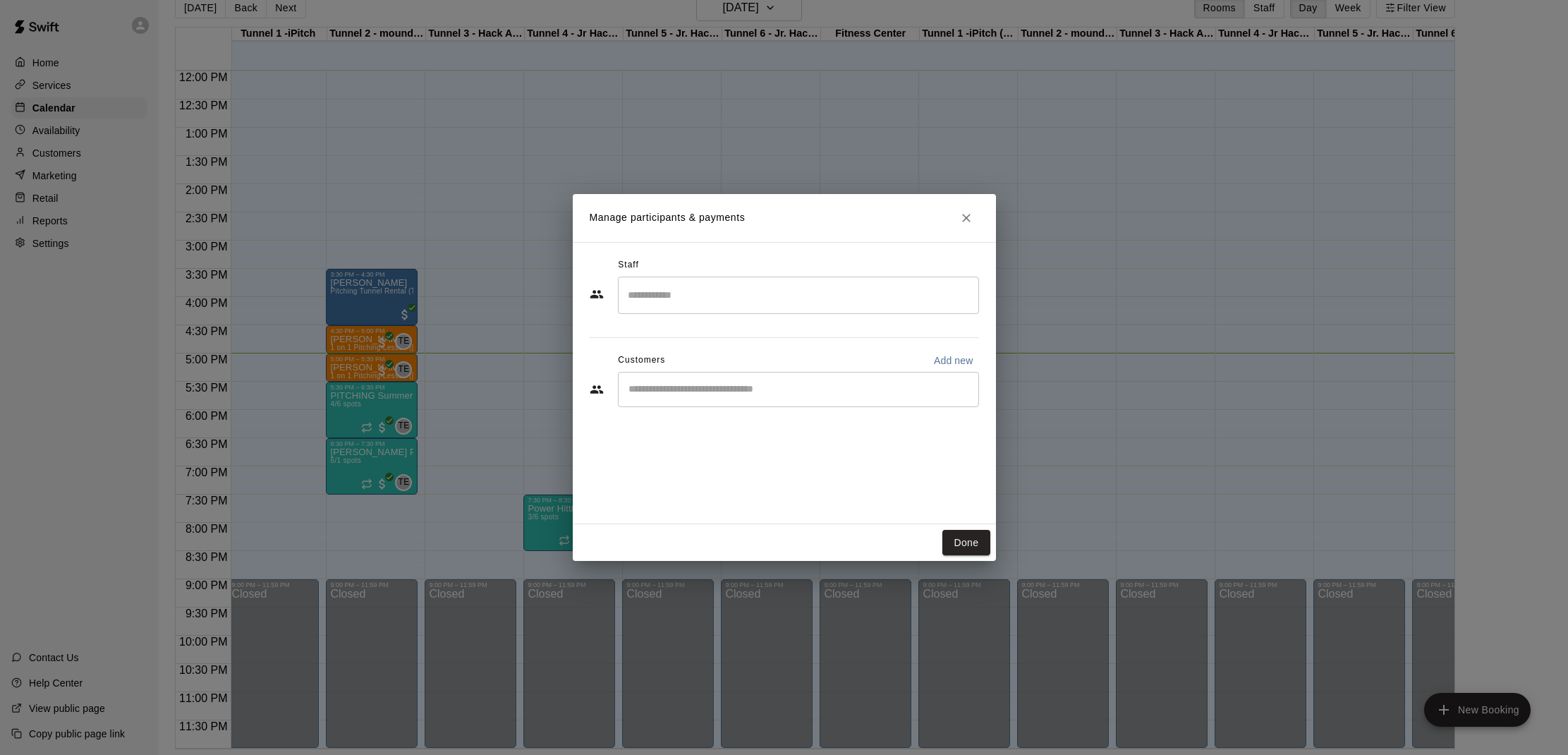
click at [780, 389] on input "Start typing to search customers..." at bounding box center [798, 389] width 349 height 14
type input "******"
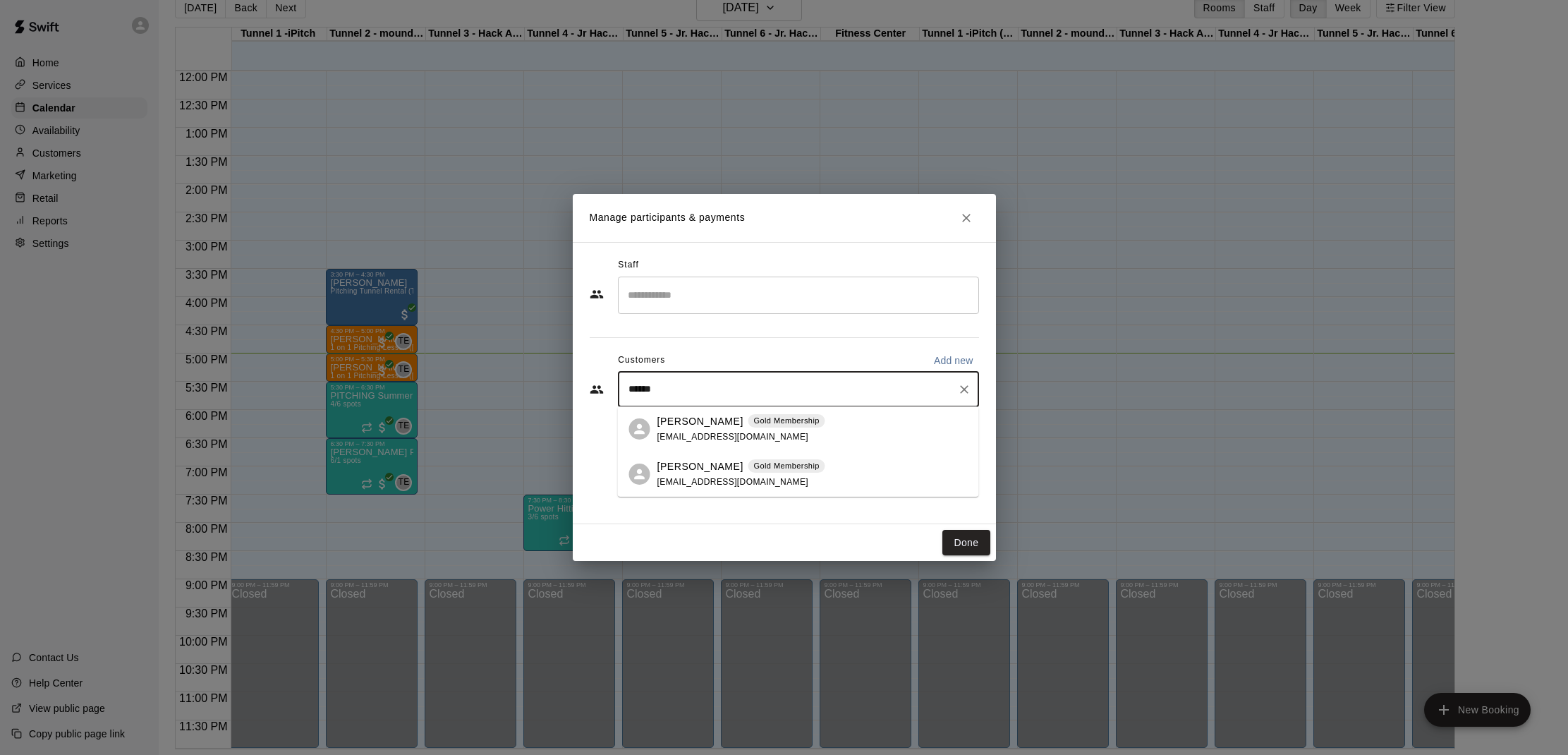
click at [710, 423] on p "[PERSON_NAME]" at bounding box center [700, 421] width 86 height 15
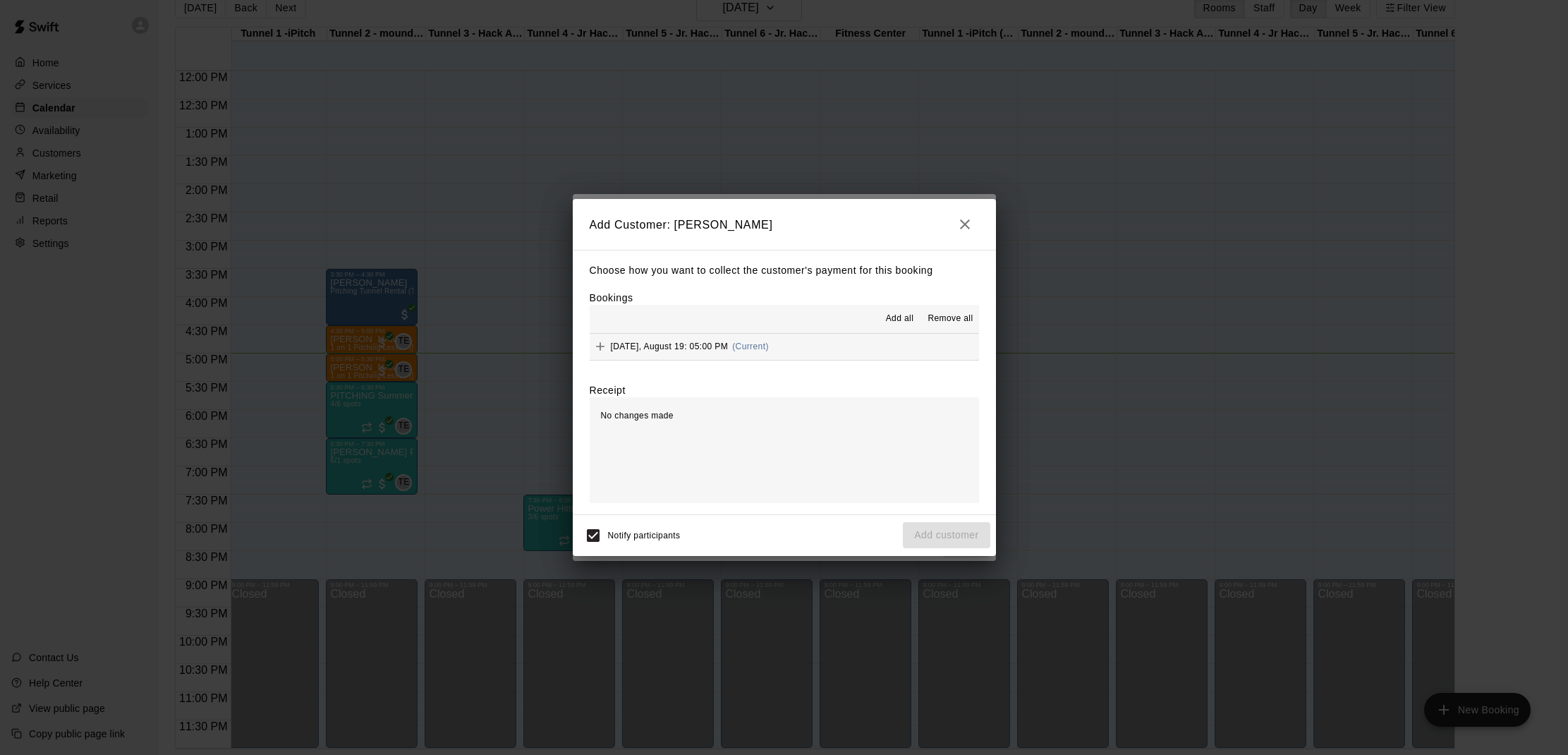
click at [896, 319] on span "Add all" at bounding box center [900, 319] width 28 height 14
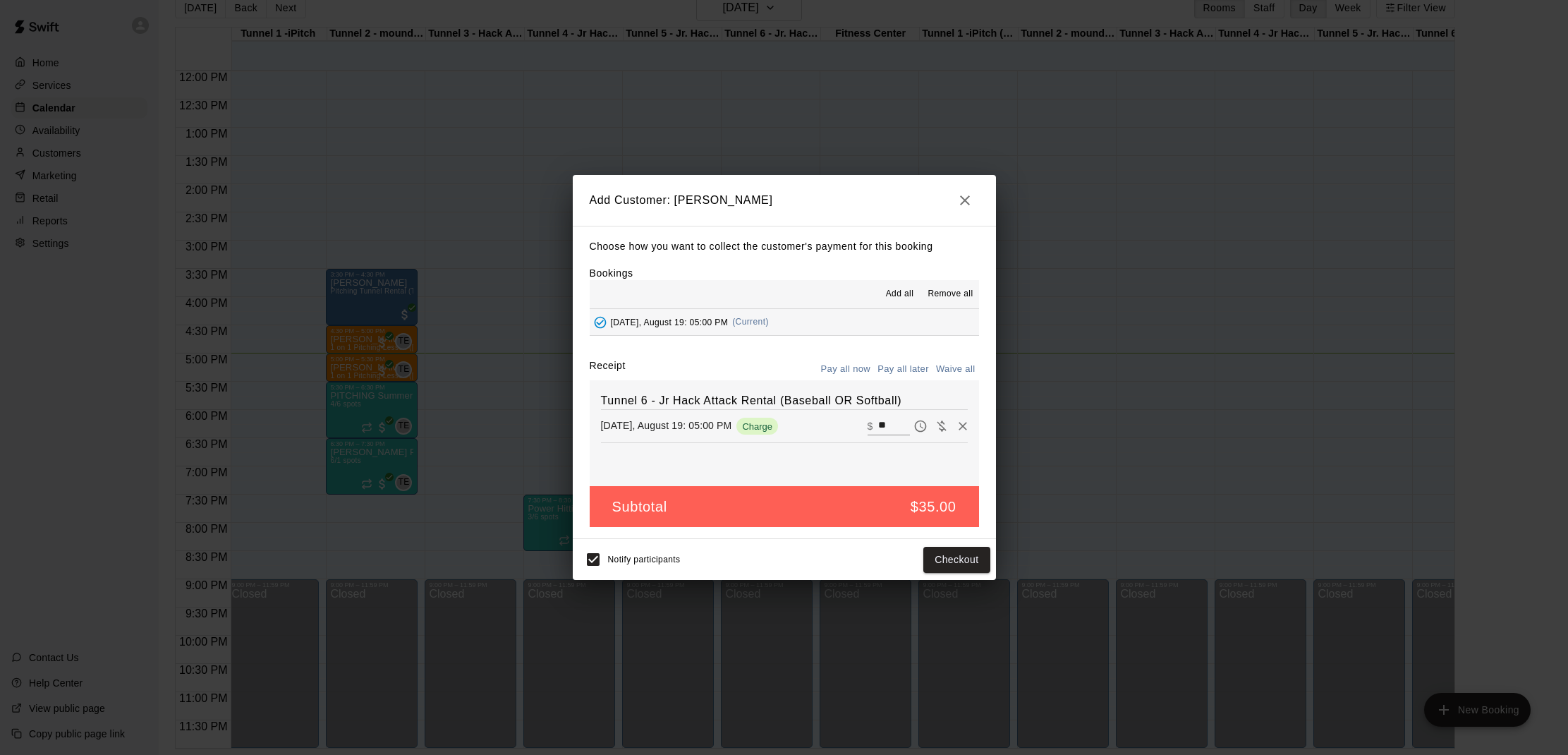
click at [950, 364] on button "Waive all" at bounding box center [955, 370] width 47 height 22
type input "*"
click at [966, 547] on button "Add customer" at bounding box center [945, 560] width 86 height 26
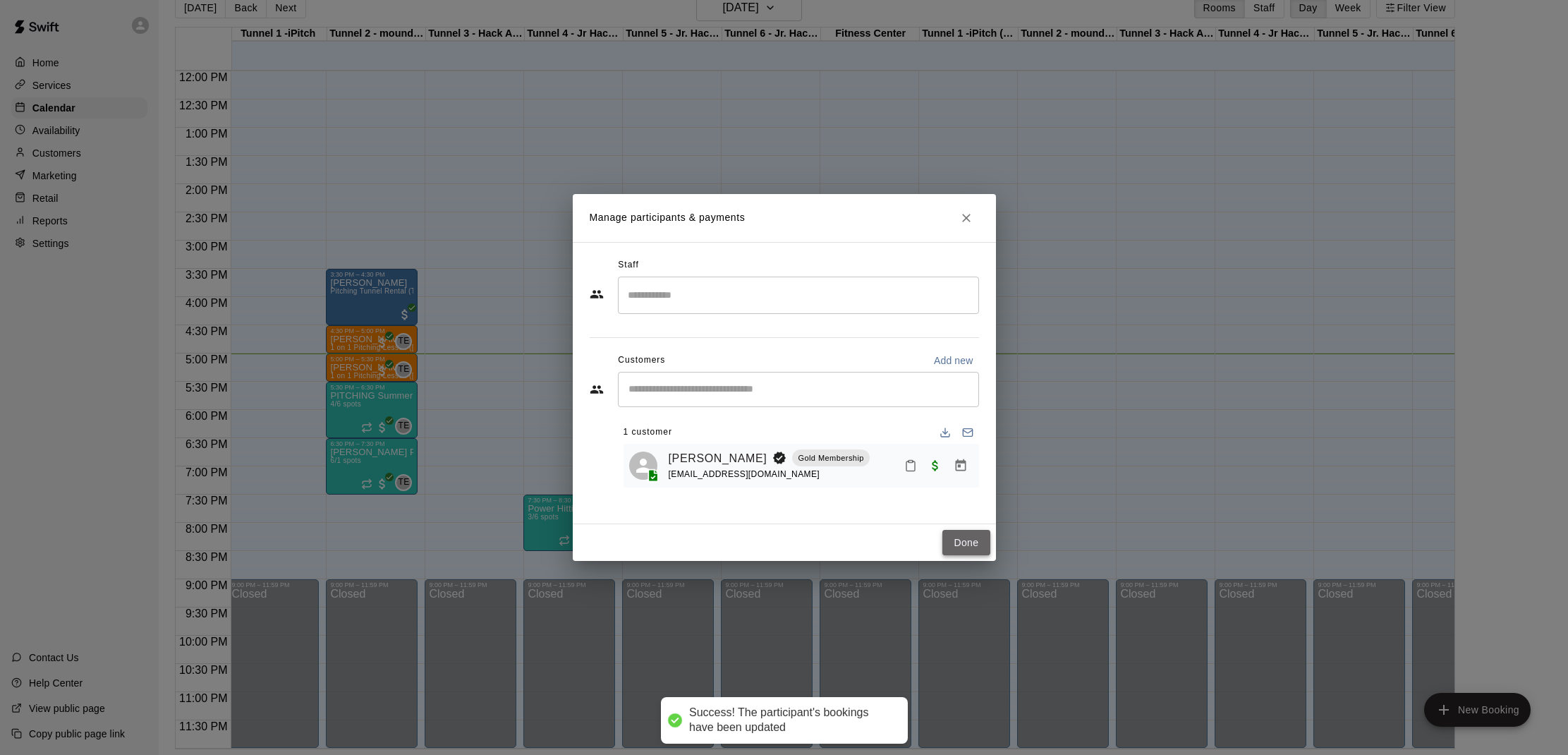
click at [964, 545] on button "Done" at bounding box center [966, 542] width 48 height 26
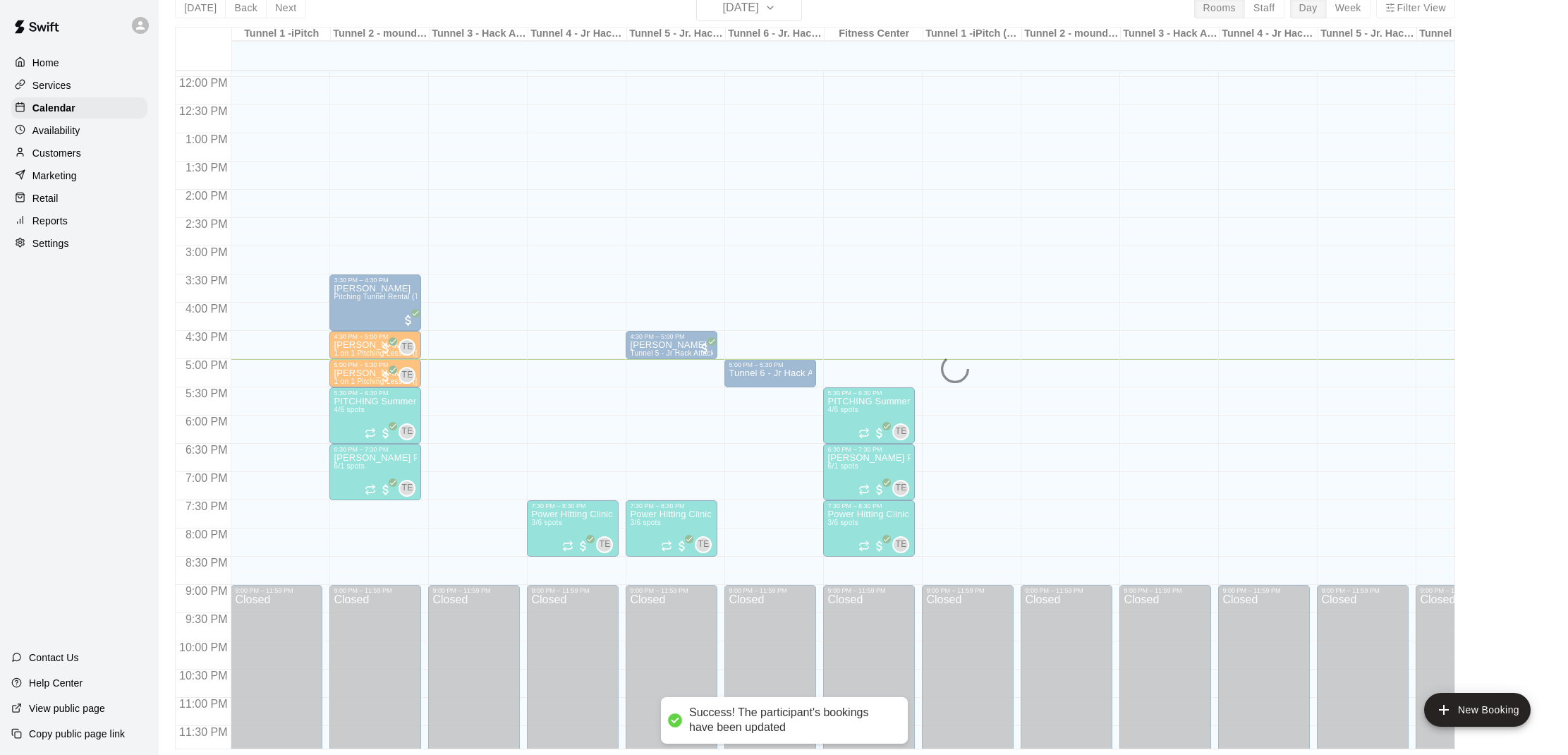
scroll to position [674, 0]
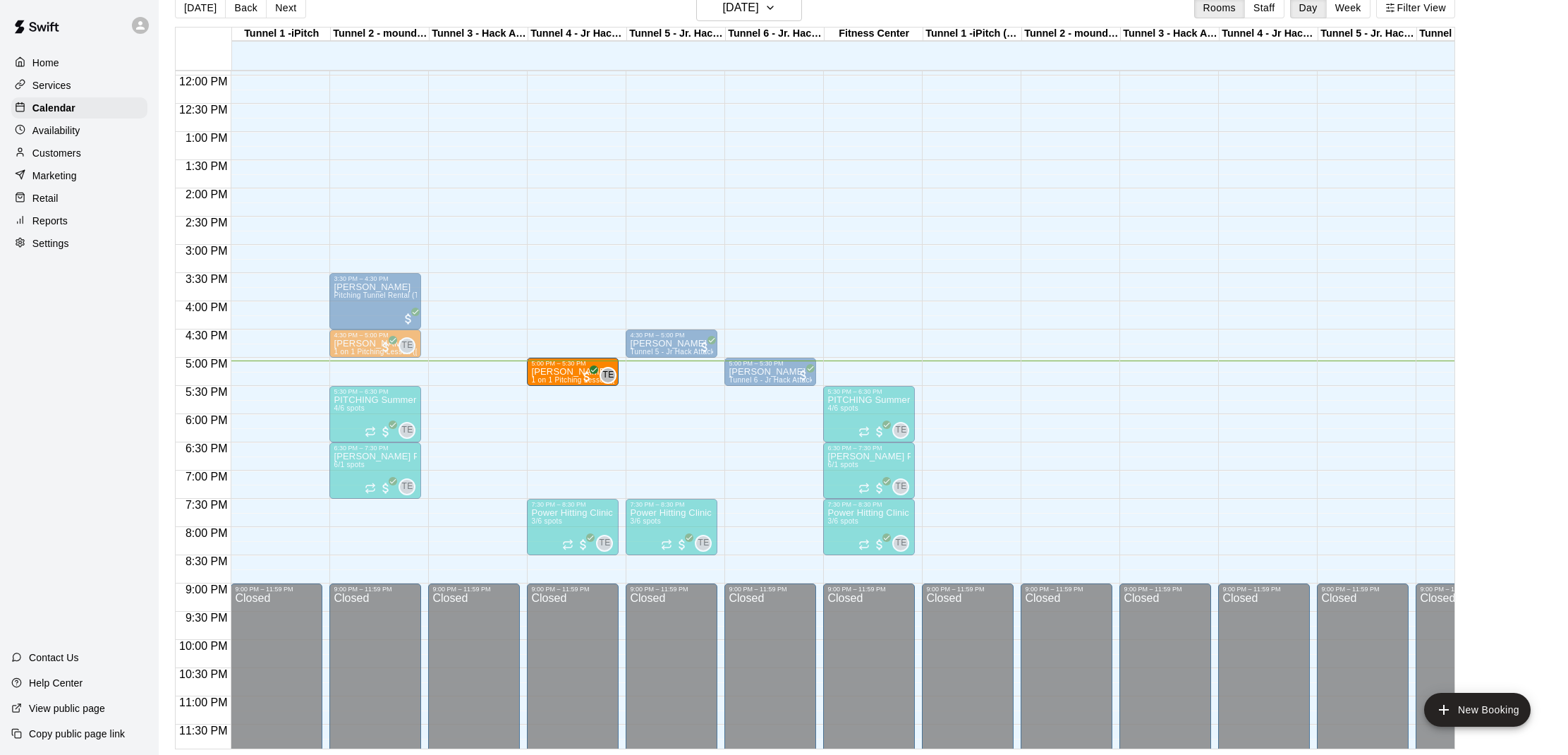
drag, startPoint x: 374, startPoint y: 373, endPoint x: 532, endPoint y: 377, distance: 158.1
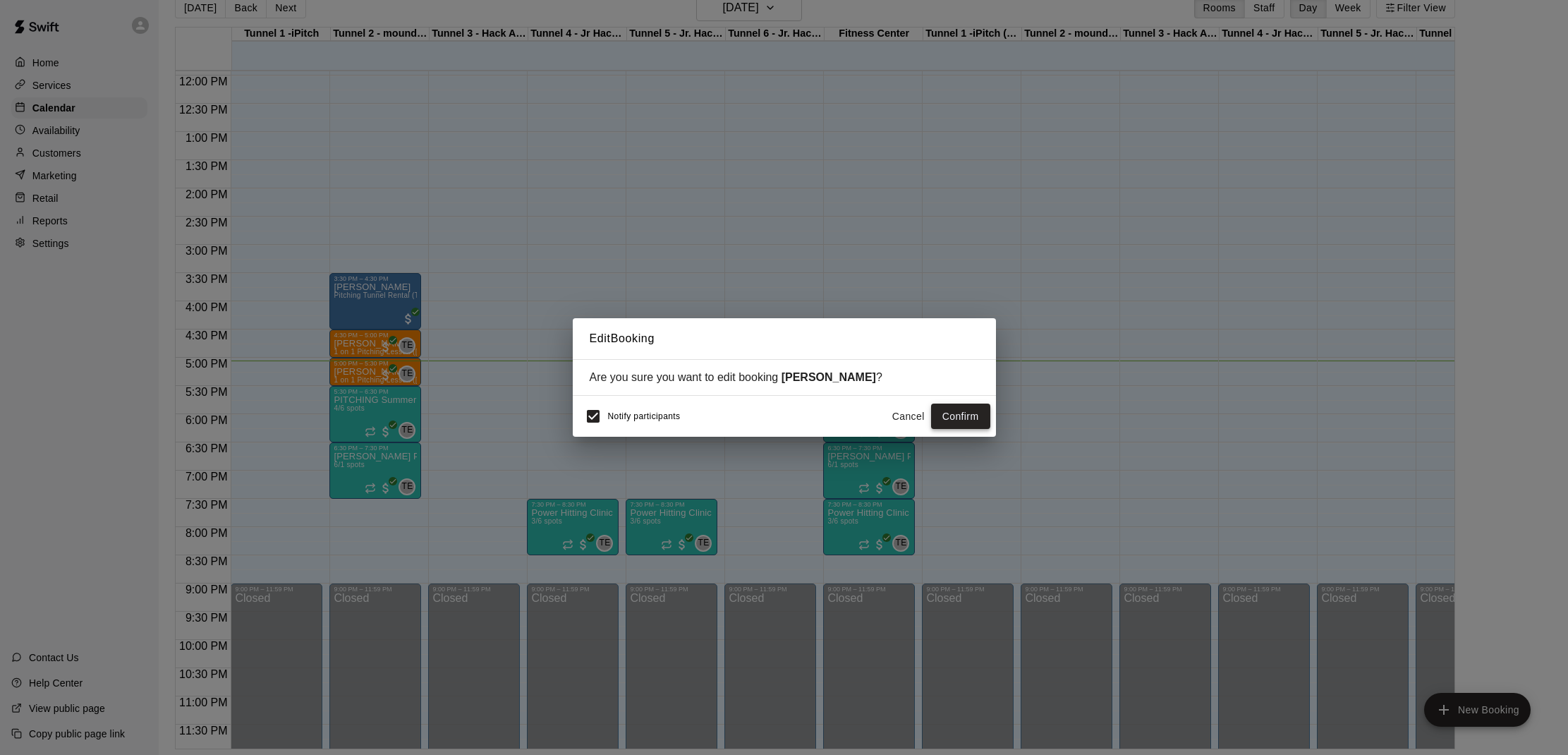
click at [967, 418] on button "Confirm" at bounding box center [961, 416] width 60 height 26
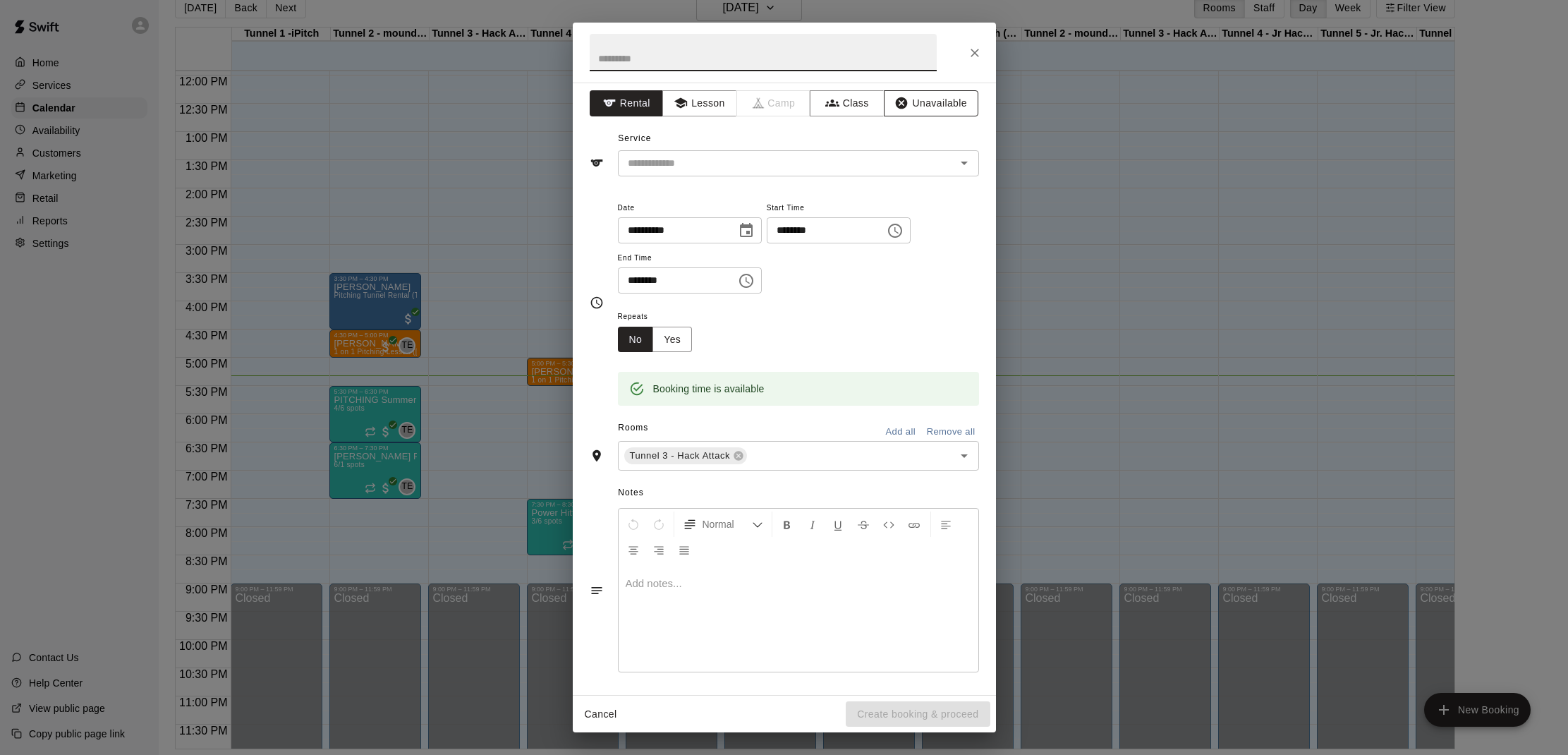
scroll to position [4, 0]
click at [972, 53] on icon "Close" at bounding box center [975, 53] width 14 height 14
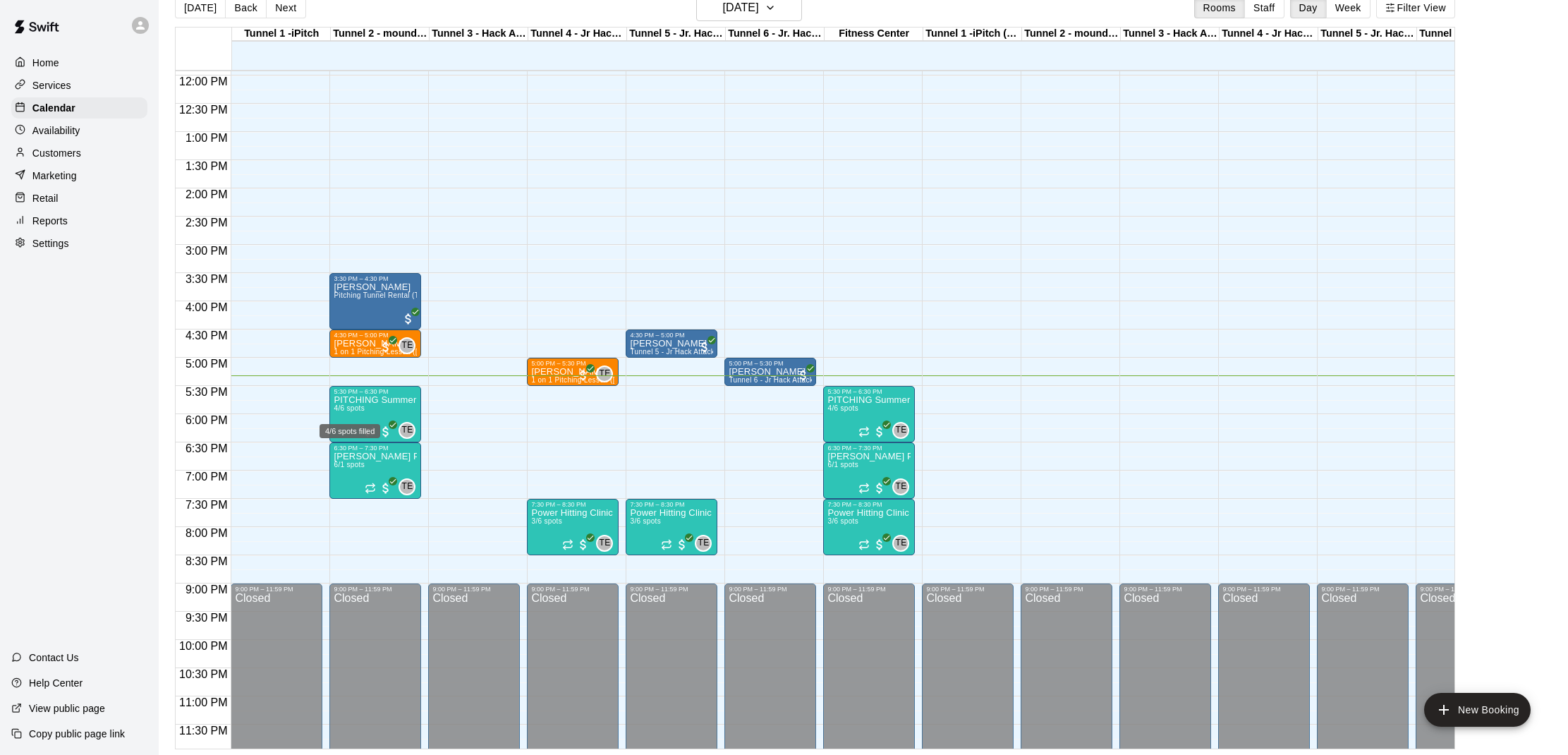
click at [353, 414] on div "4/6 spots filled" at bounding box center [350, 427] width 64 height 26
click at [330, 459] on img "edit" at bounding box center [333, 462] width 16 height 16
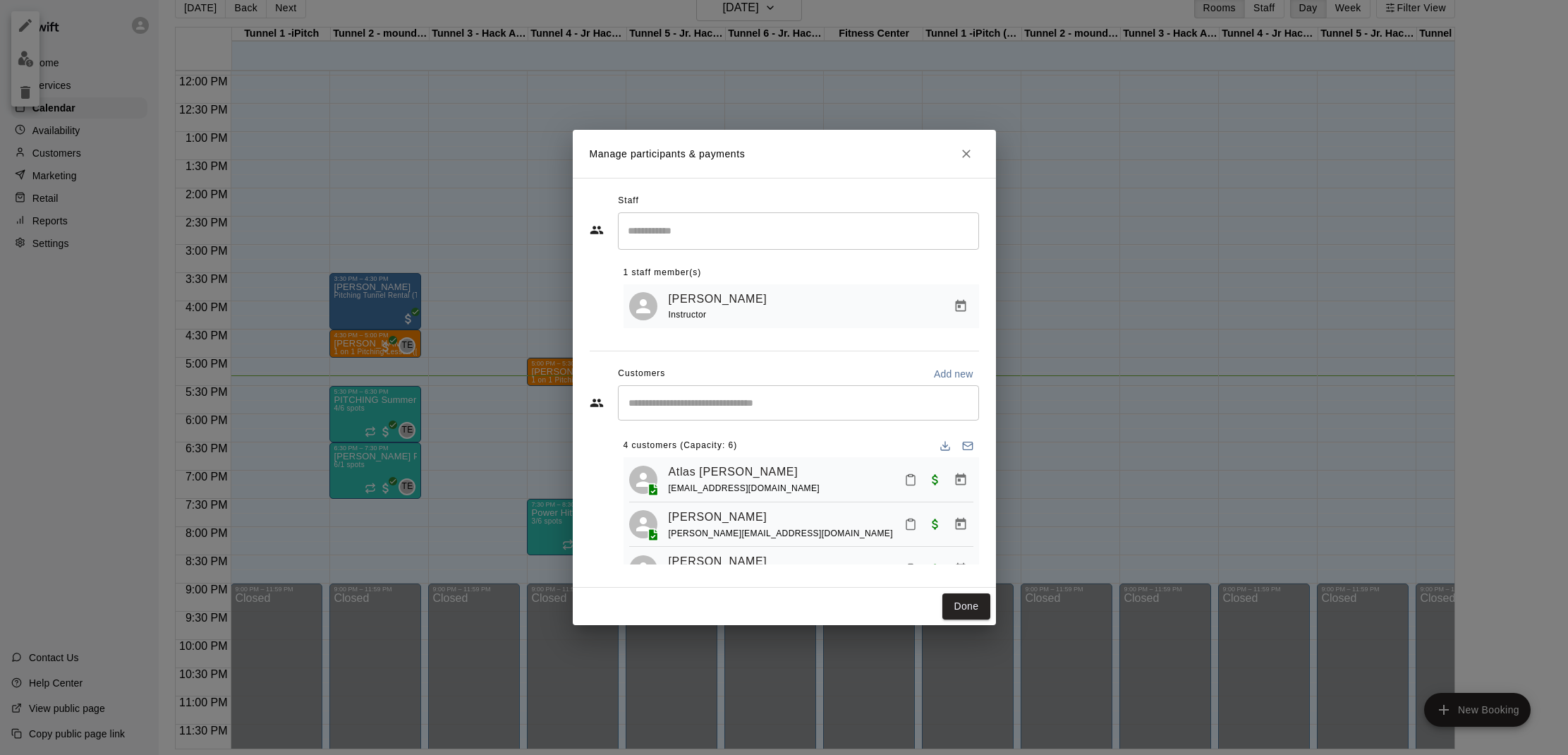
scroll to position [26, 0]
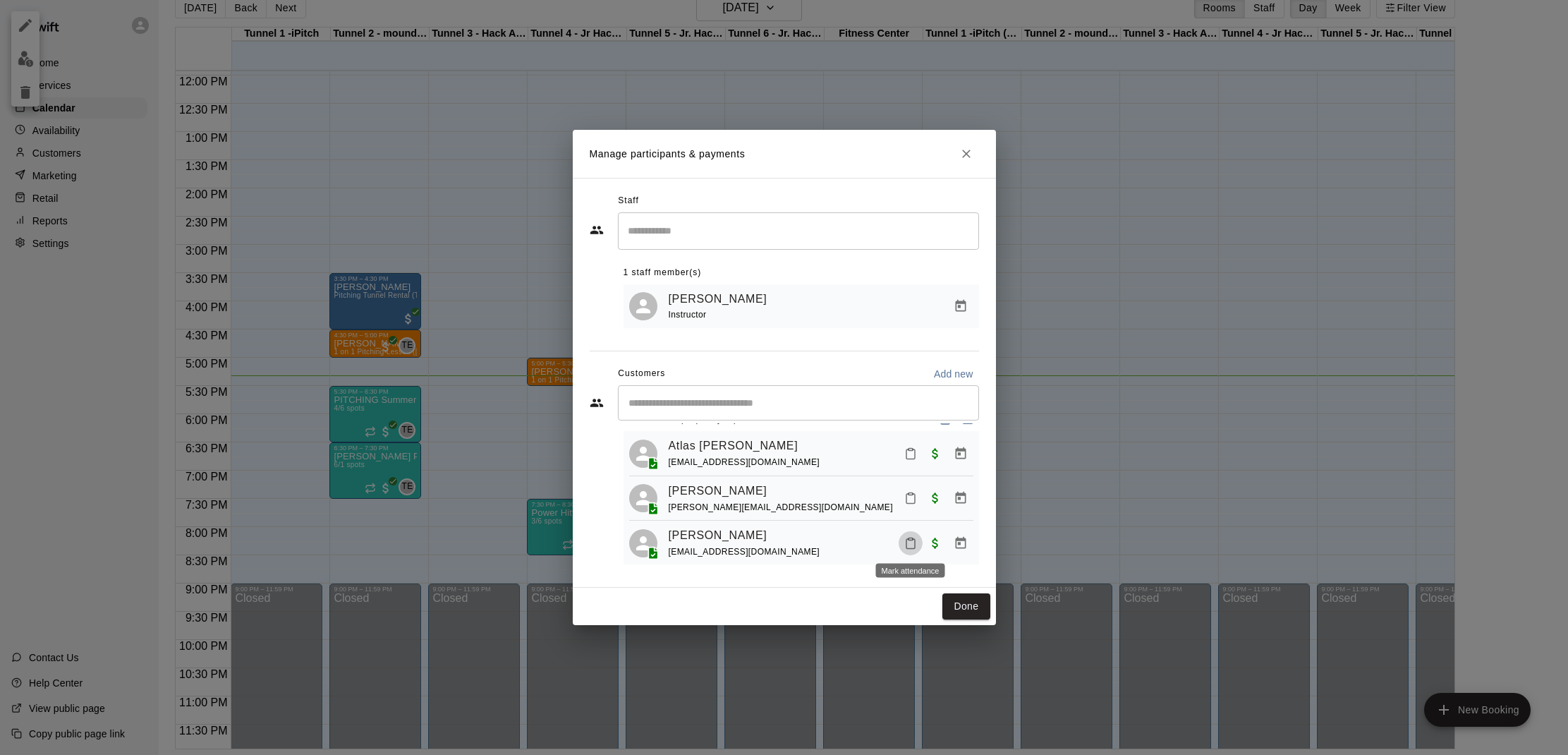
click at [905, 537] on icon "Mark attendance" at bounding box center [911, 543] width 13 height 13
click at [933, 539] on li "[PERSON_NAME] attended" at bounding box center [998, 546] width 165 height 23
click at [948, 600] on button "Done" at bounding box center [966, 606] width 48 height 26
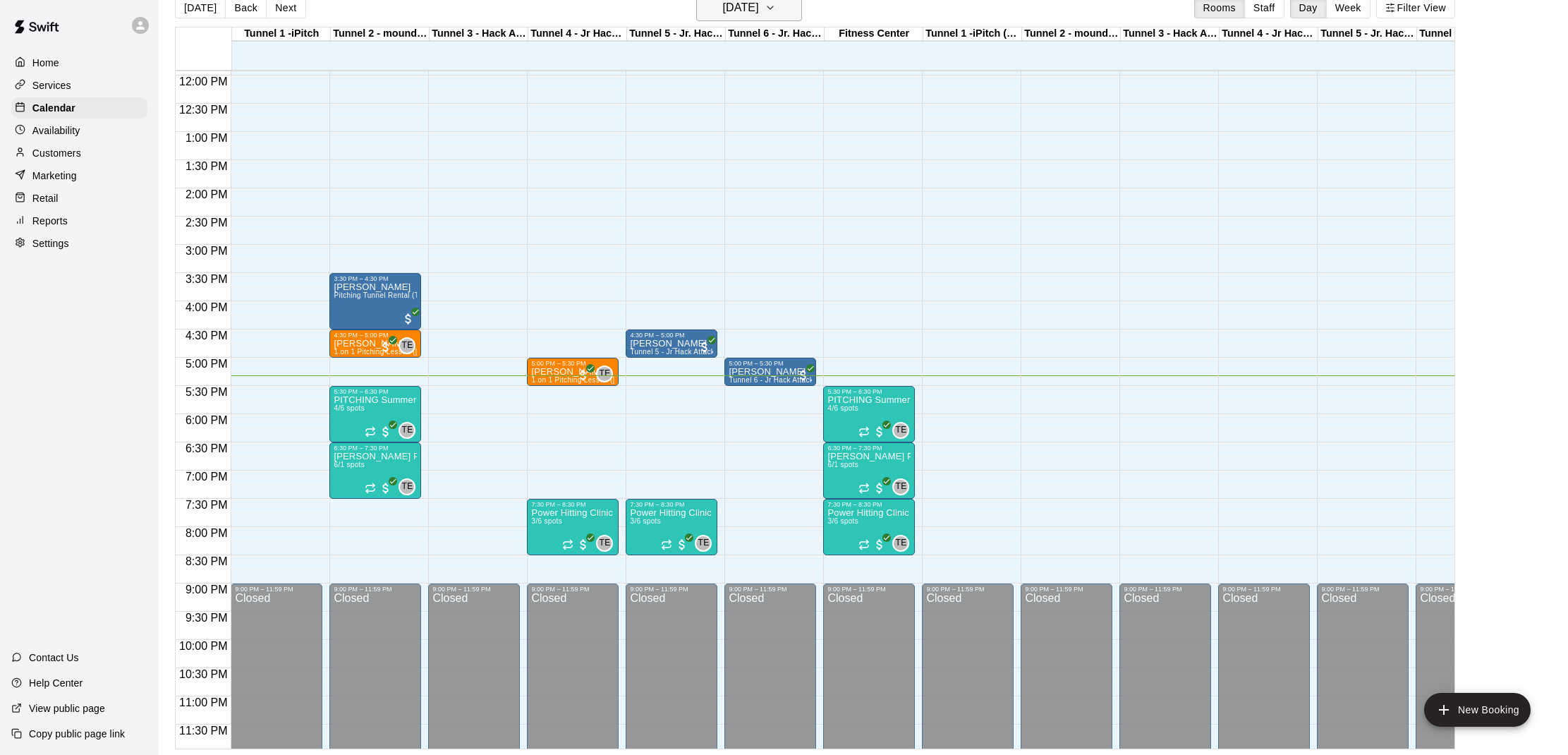
click at [742, 18] on button "[DATE]" at bounding box center [749, 7] width 106 height 27
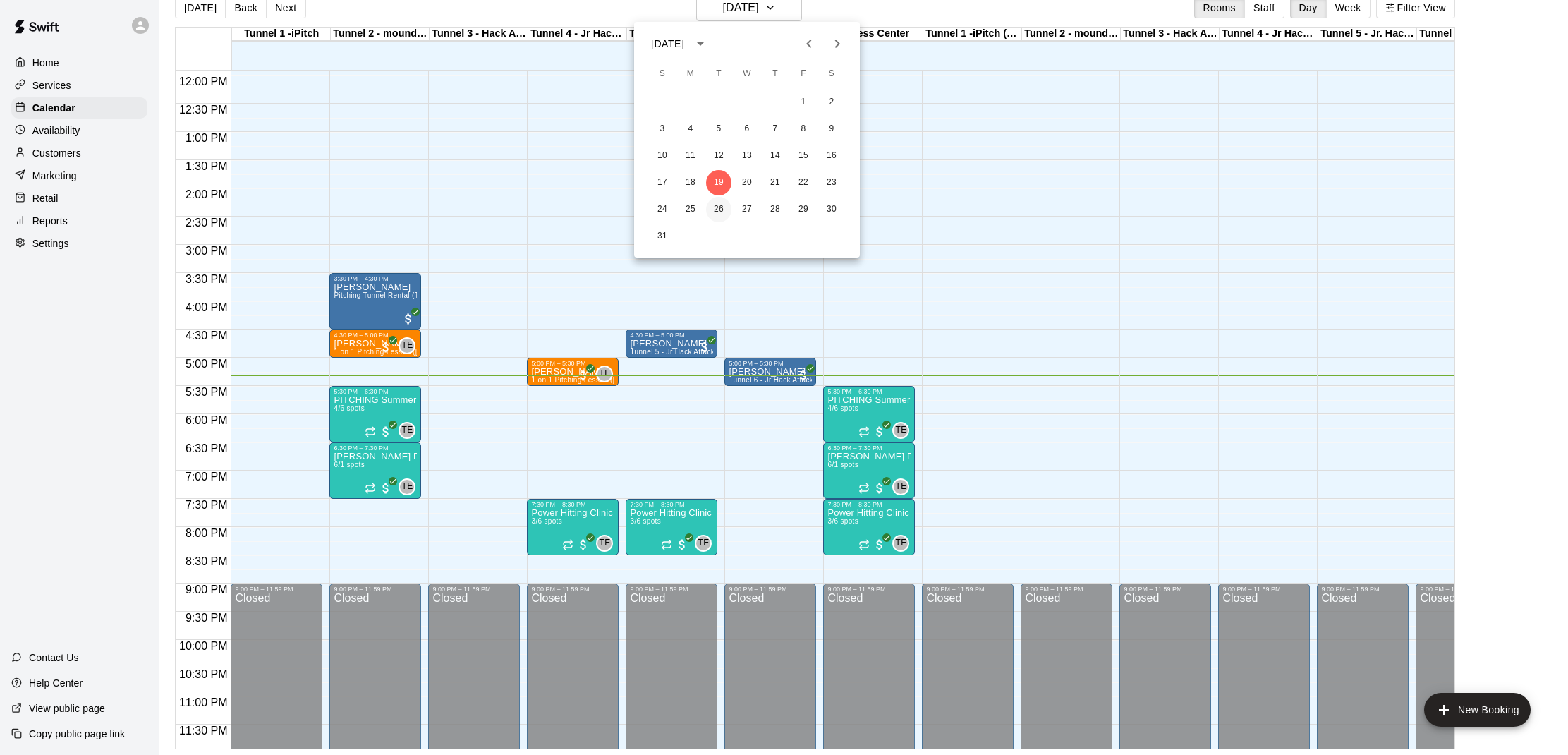
click at [724, 216] on button "26" at bounding box center [719, 210] width 26 height 26
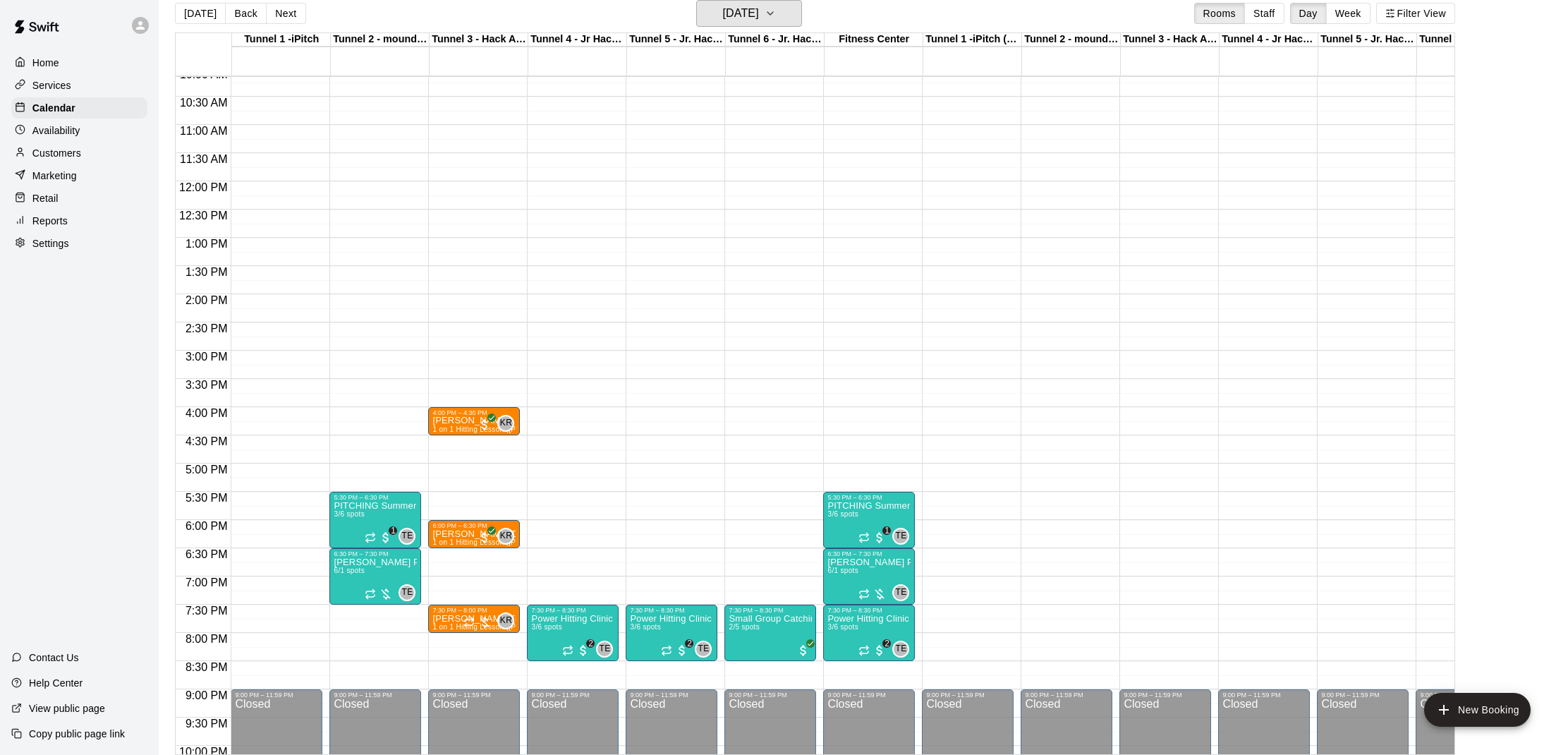
scroll to position [607, 0]
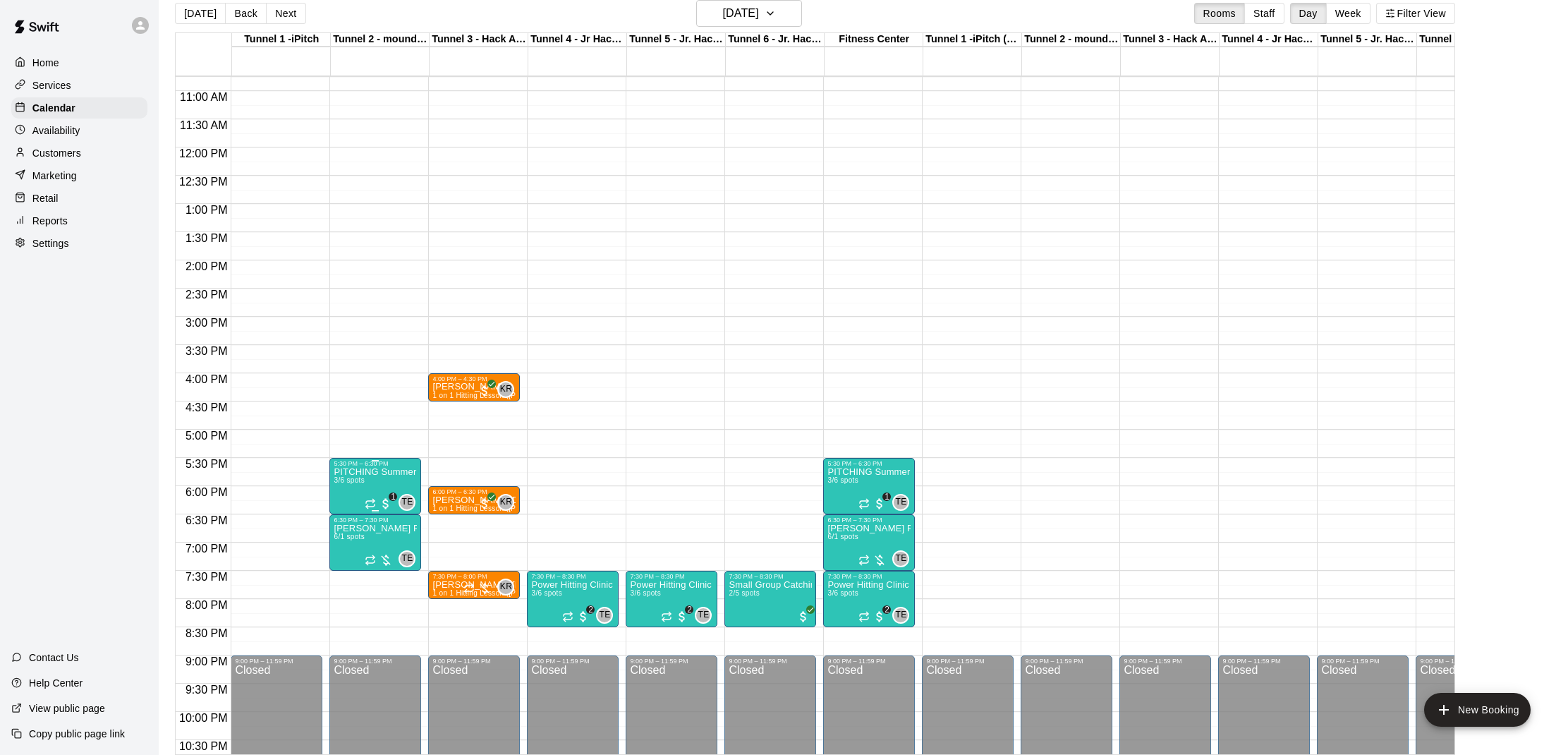
click at [351, 520] on img "edit" at bounding box center [349, 516] width 16 height 16
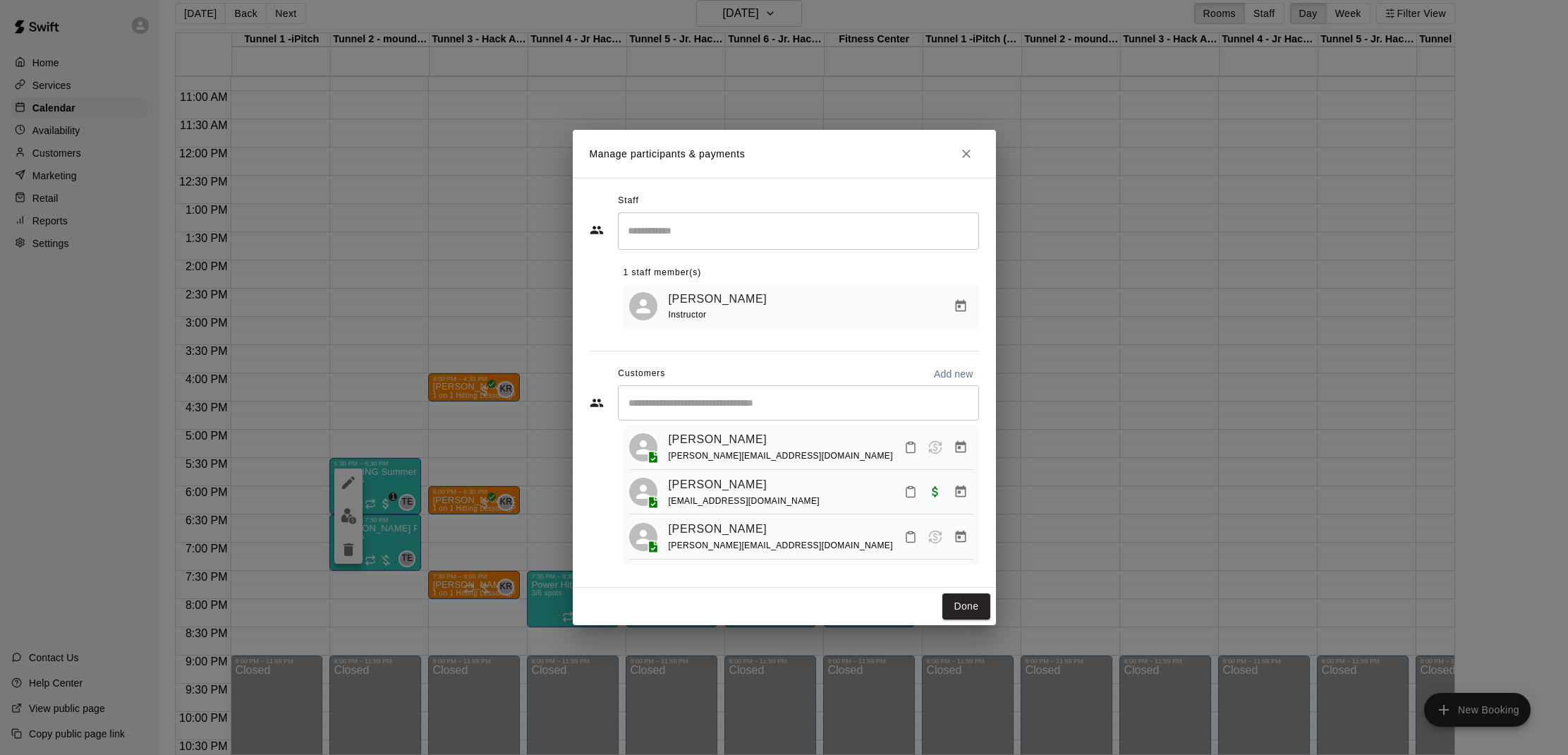
scroll to position [32, 0]
click at [960, 150] on icon "Close" at bounding box center [966, 154] width 14 height 14
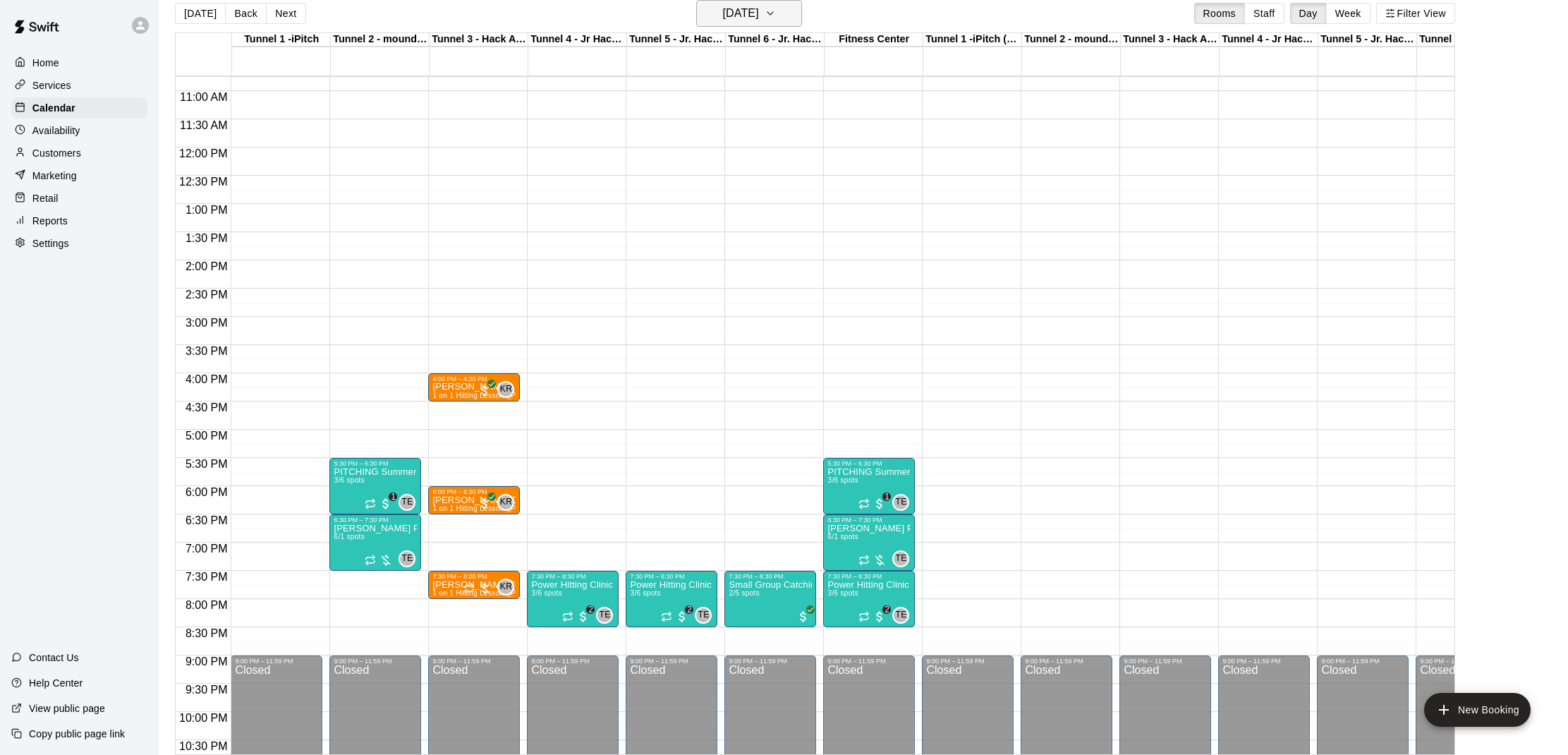
click at [737, 15] on h6 "[DATE]" at bounding box center [740, 14] width 36 height 20
click at [717, 184] on button "19" at bounding box center [719, 189] width 26 height 26
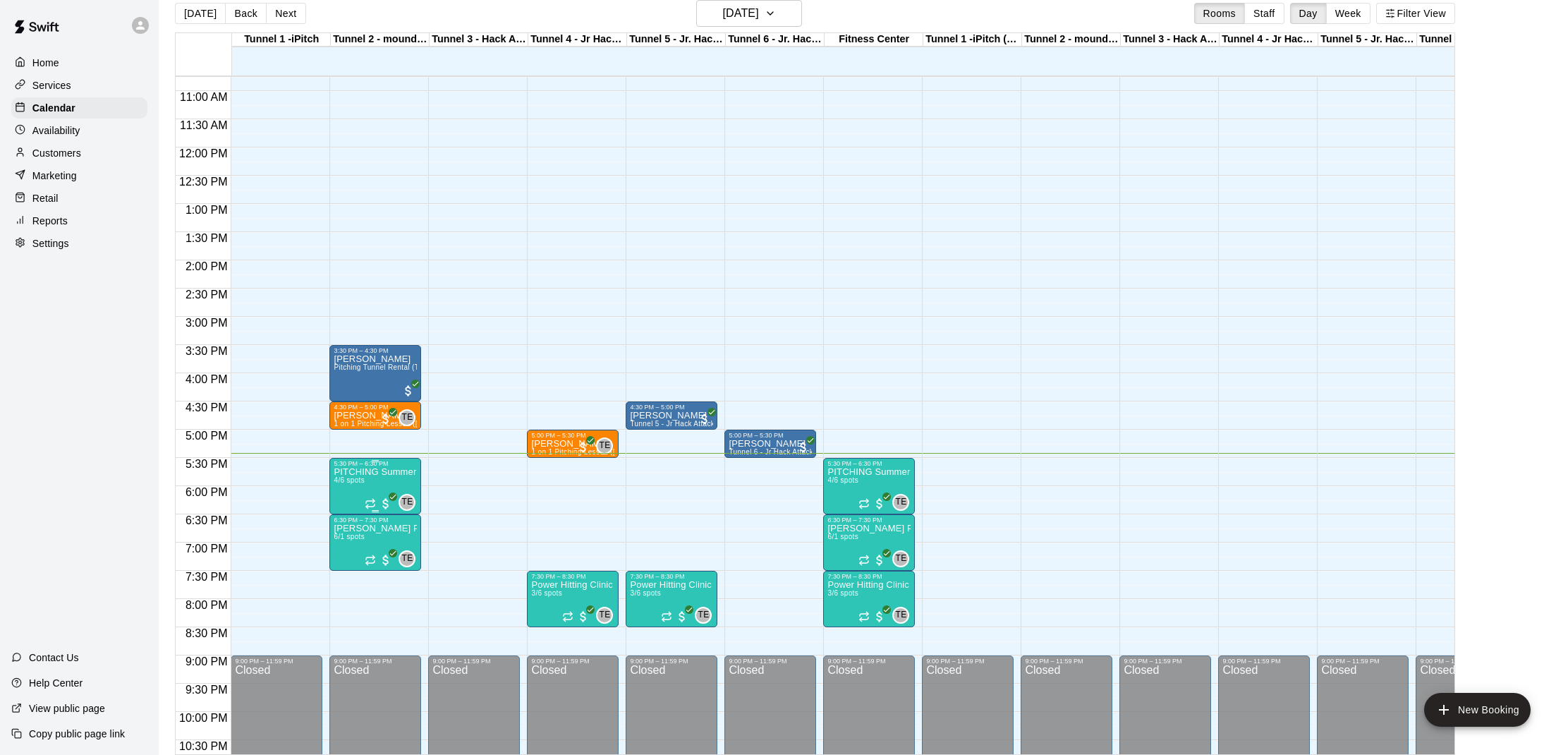
click at [381, 484] on div at bounding box center [784, 378] width 1568 height 755
click at [343, 513] on img "edit" at bounding box center [349, 516] width 16 height 16
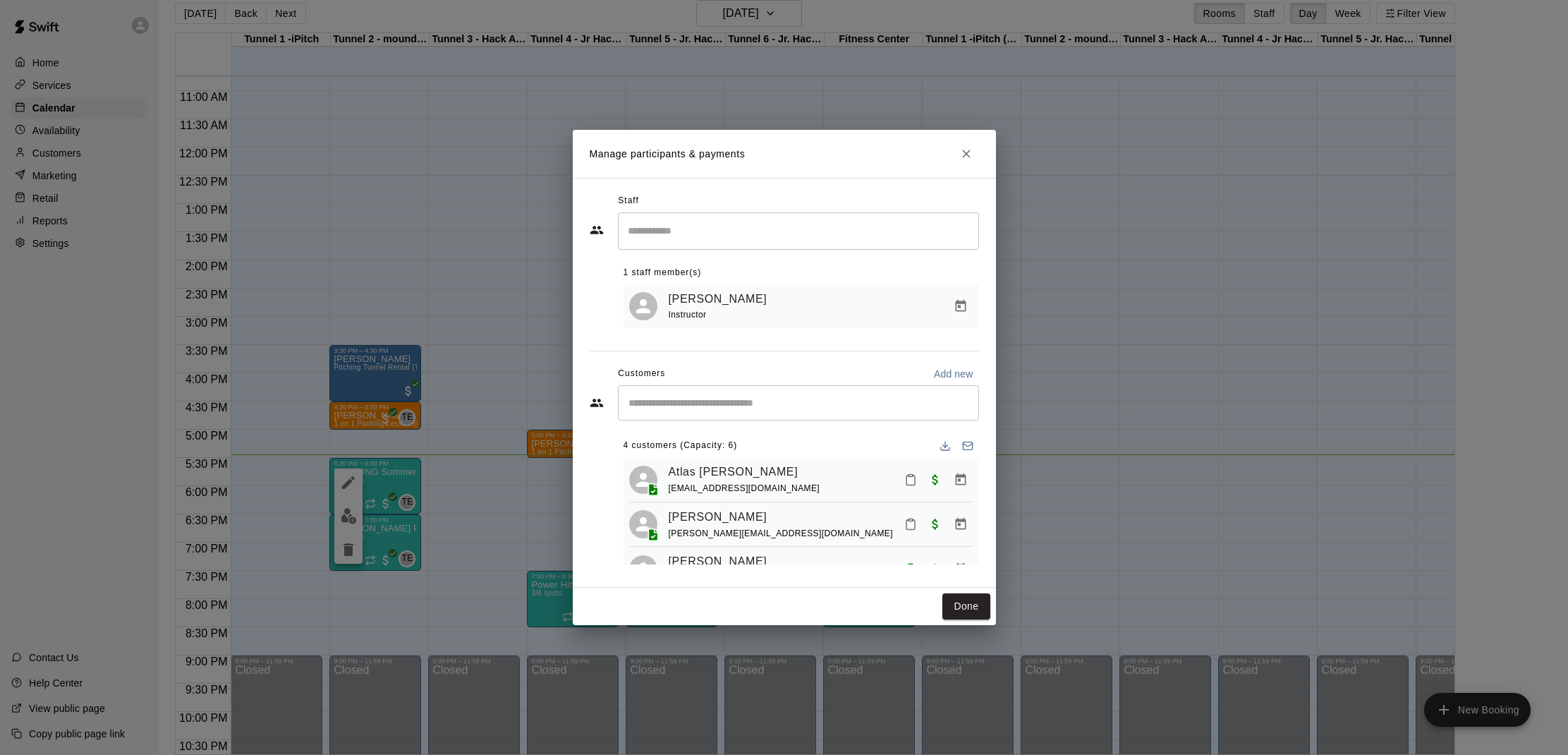
click at [907, 476] on icon "Mark attendance" at bounding box center [911, 481] width 9 height 10
click at [942, 489] on li "[PERSON_NAME] attended" at bounding box center [1000, 486] width 165 height 23
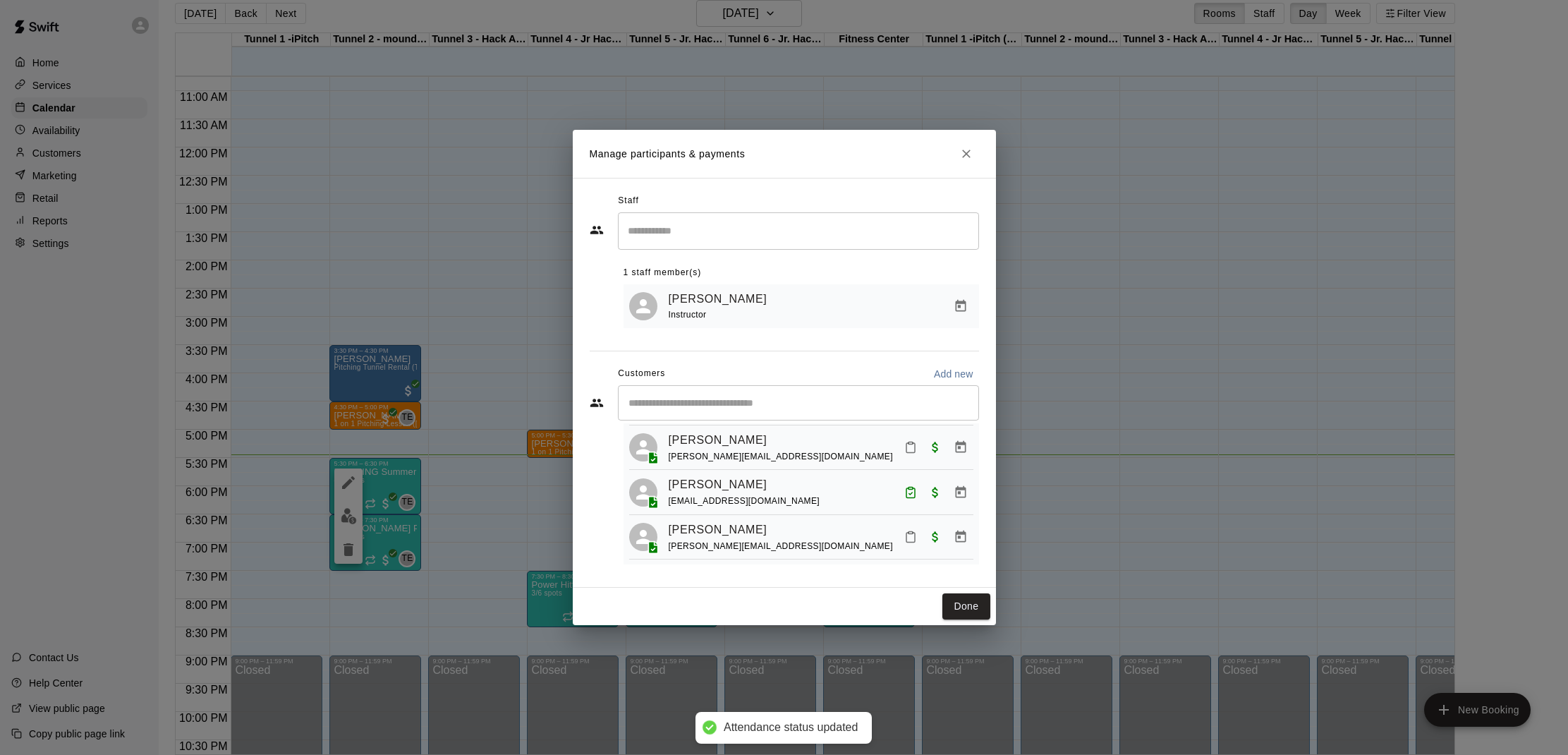
scroll to position [76, 0]
click at [966, 598] on button "Done" at bounding box center [966, 606] width 48 height 26
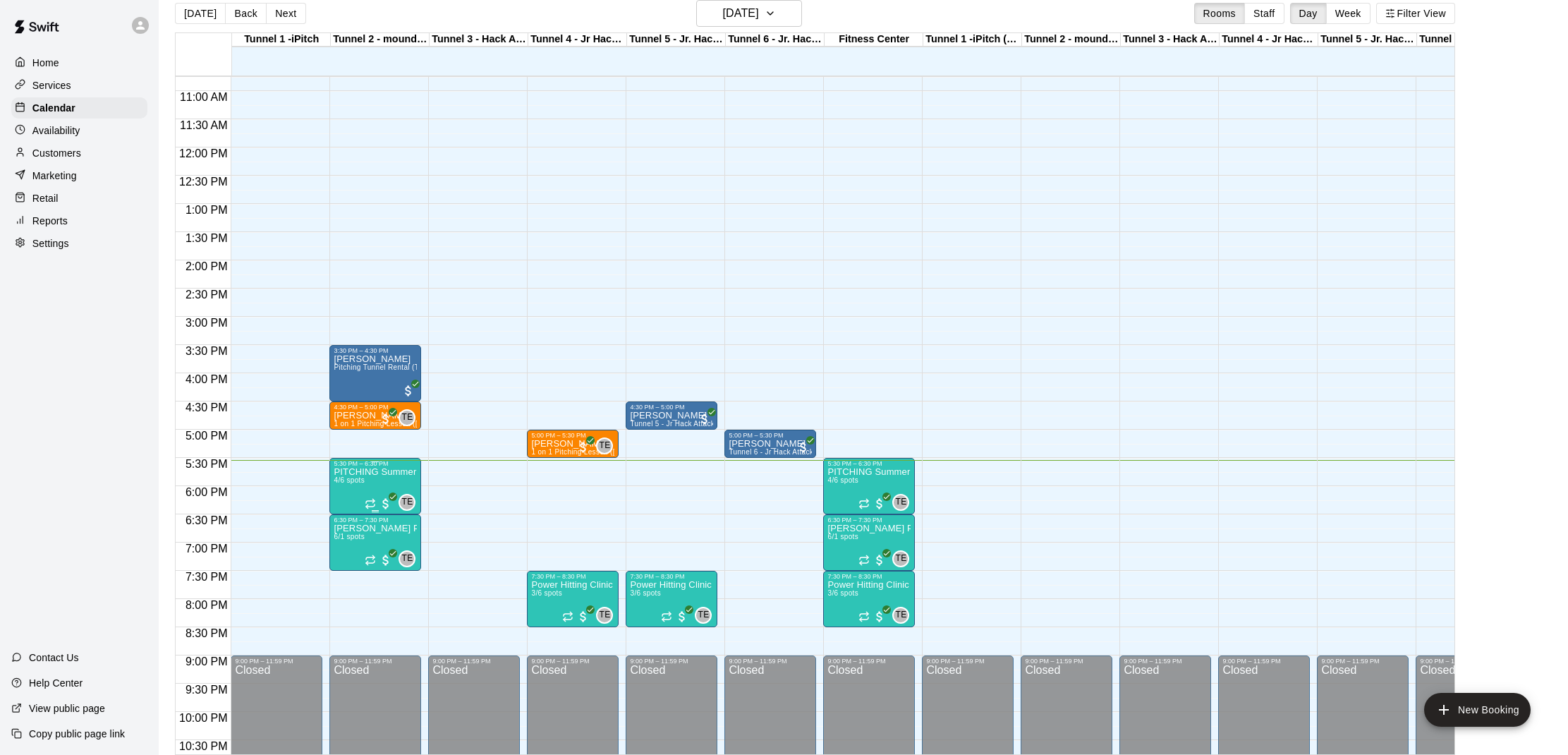
click at [371, 472] on p "PITCHING Summer - Fall Bridge Program" at bounding box center [375, 472] width 83 height 0
click at [333, 511] on div at bounding box center [784, 378] width 1568 height 755
click at [341, 516] on div "6:30 PM – 7:30 PM [PERSON_NAME] Private Pitching Group 6/1 spots TE 0" at bounding box center [375, 542] width 91 height 57
click at [359, 486] on div at bounding box center [784, 378] width 1568 height 755
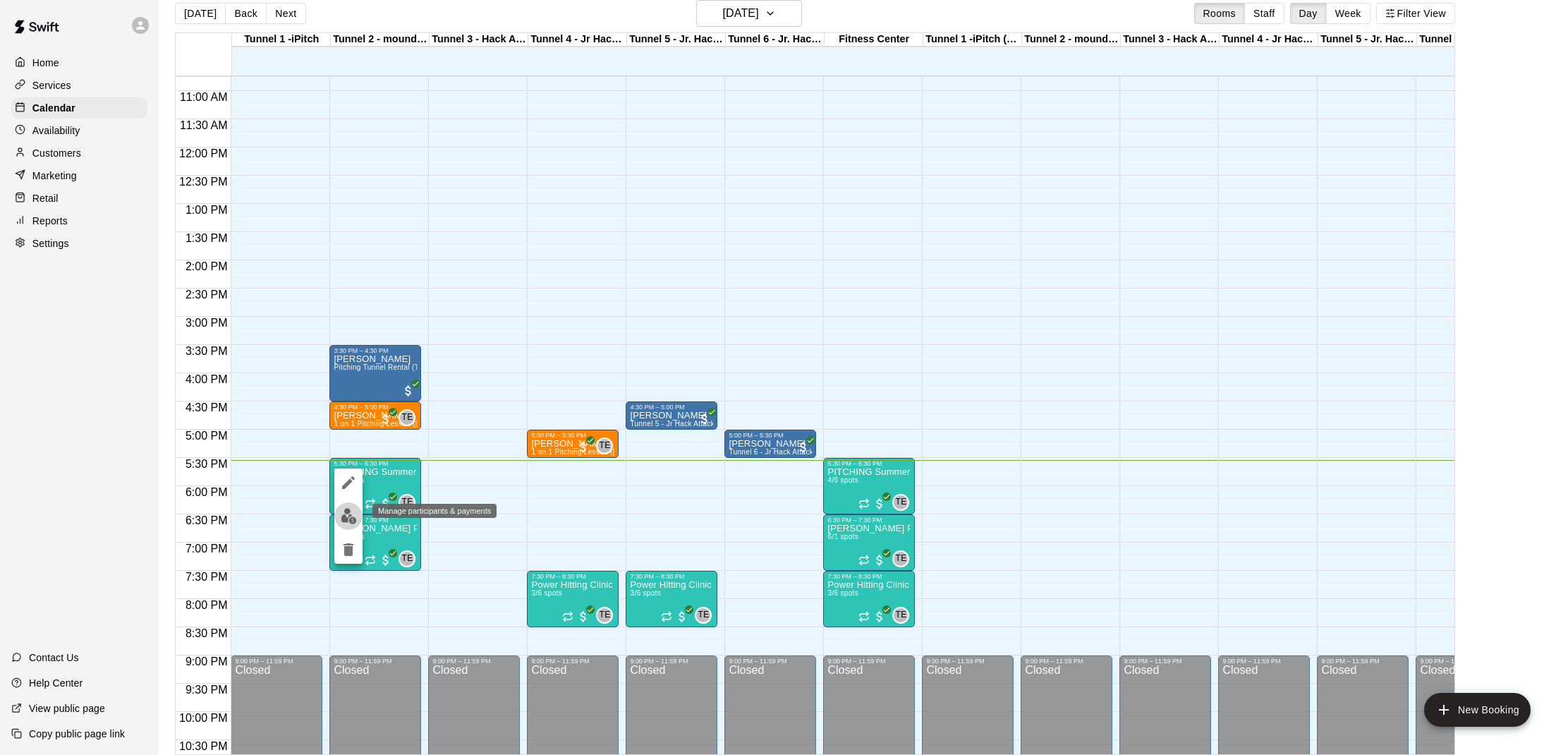
click at [349, 518] on img "edit" at bounding box center [349, 516] width 16 height 16
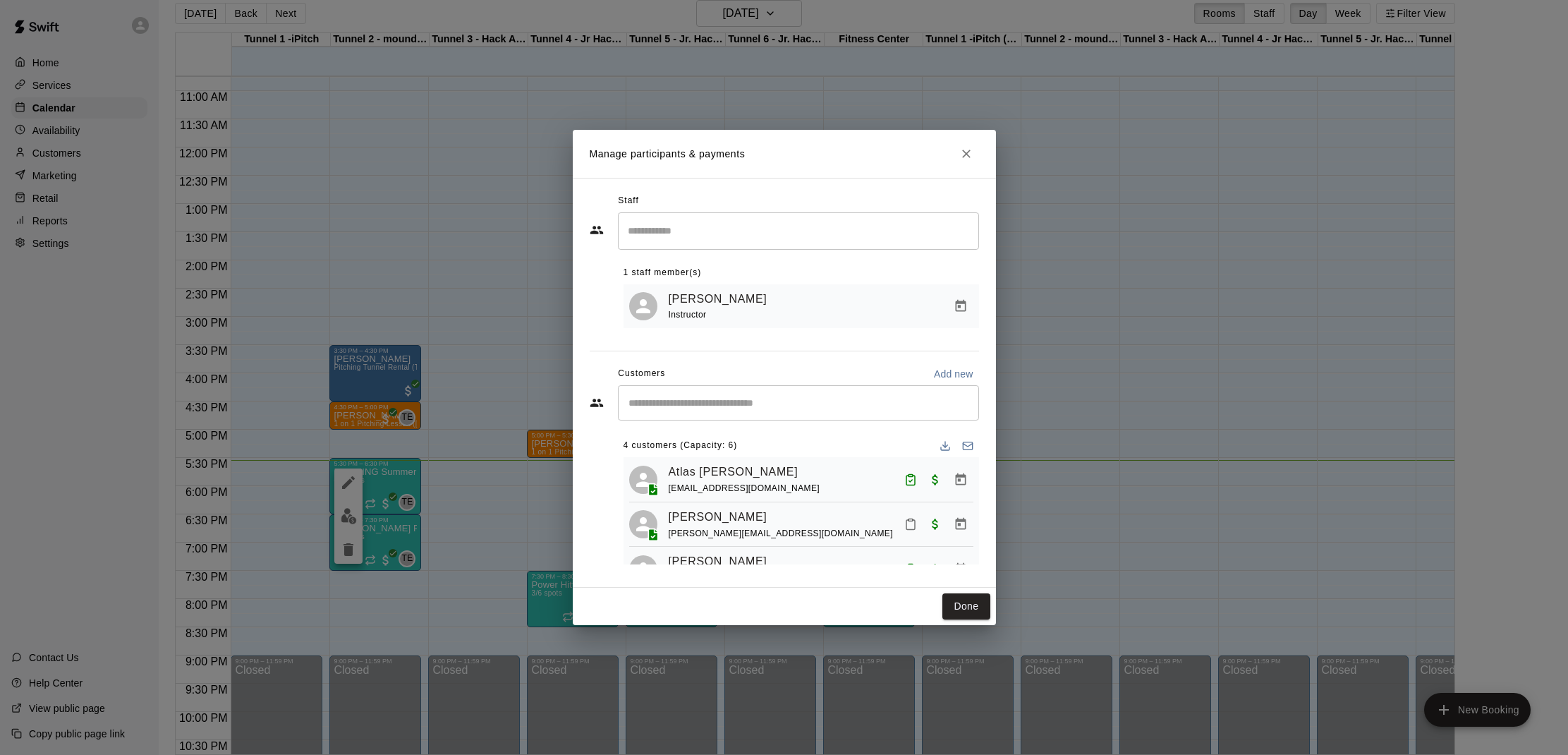
scroll to position [0, 0]
click at [966, 152] on icon "Close" at bounding box center [966, 154] width 14 height 14
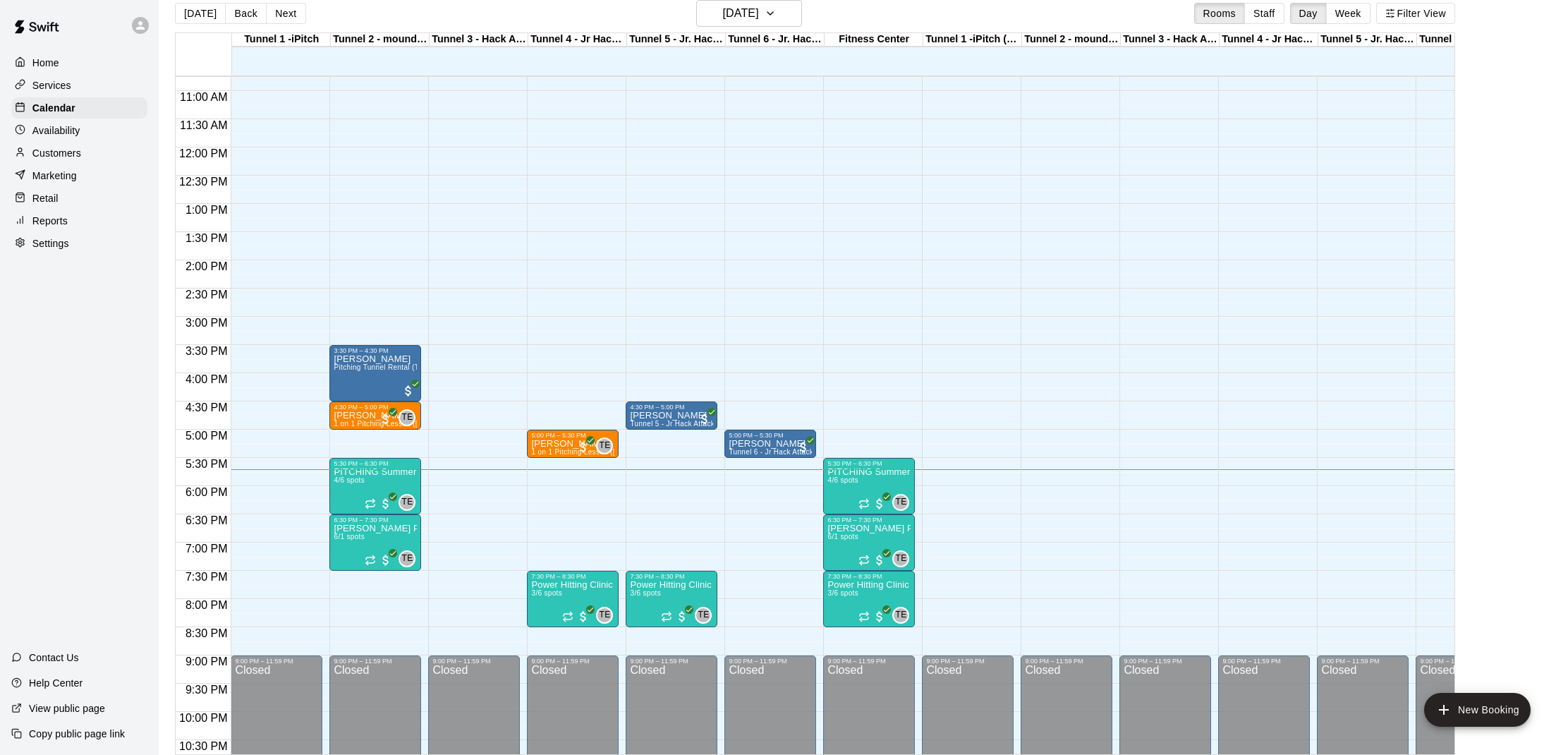
scroll to position [23, 0]
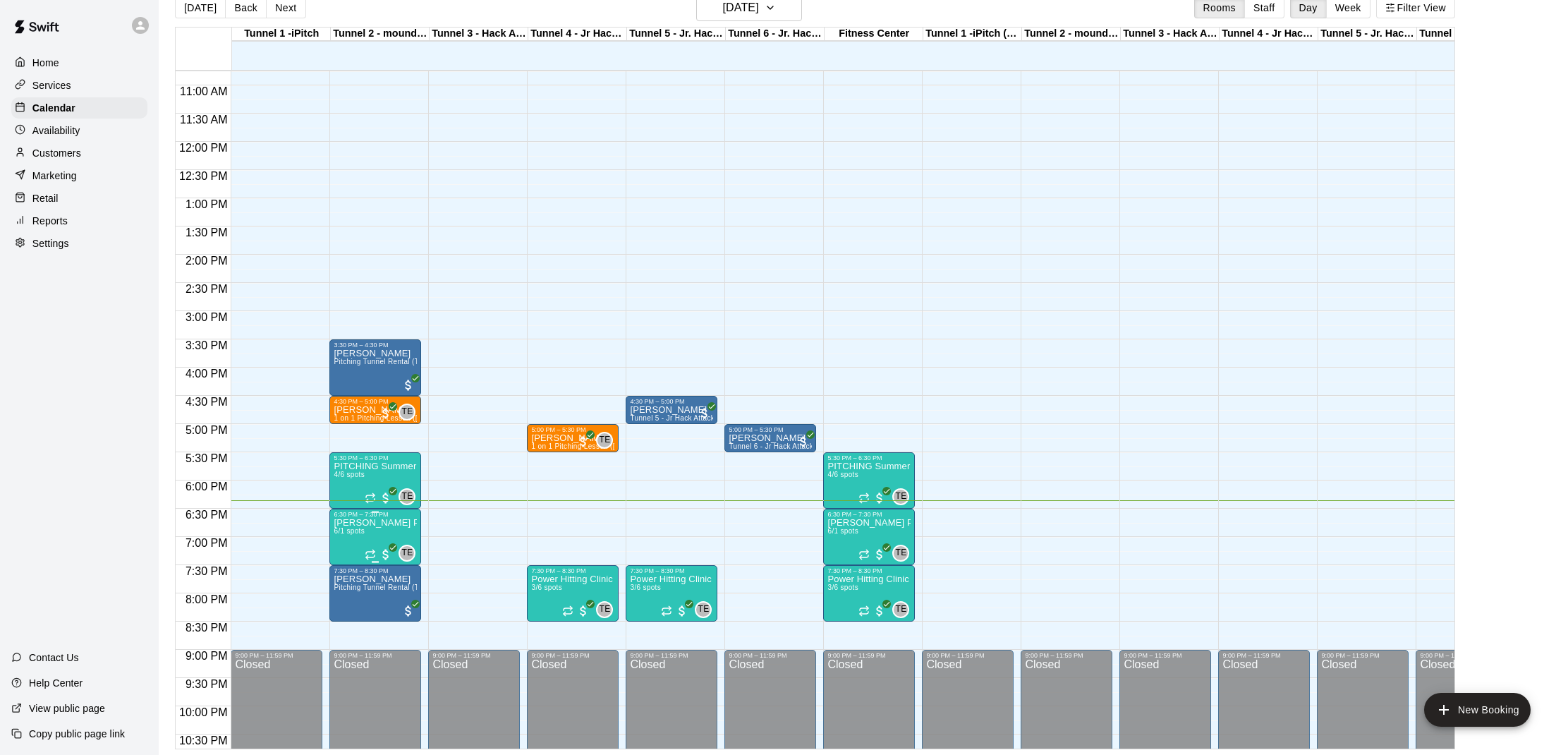
click at [356, 563] on img "edit" at bounding box center [349, 567] width 16 height 16
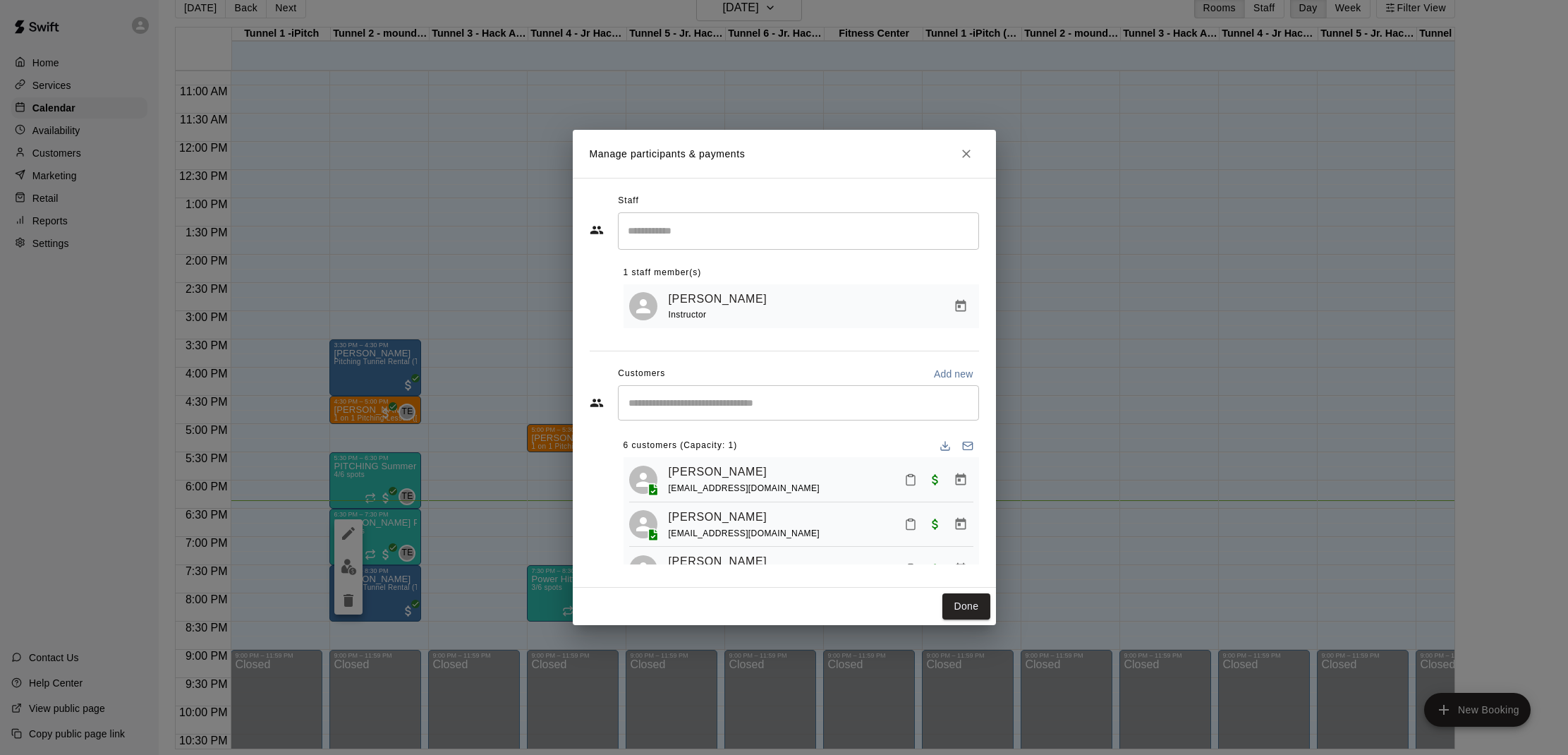
scroll to position [0, 0]
click at [910, 474] on icon "Mark attendance" at bounding box center [911, 480] width 13 height 13
click at [942, 483] on li "[PERSON_NAME] attended" at bounding box center [998, 484] width 165 height 23
click at [977, 612] on button "Done" at bounding box center [966, 606] width 48 height 26
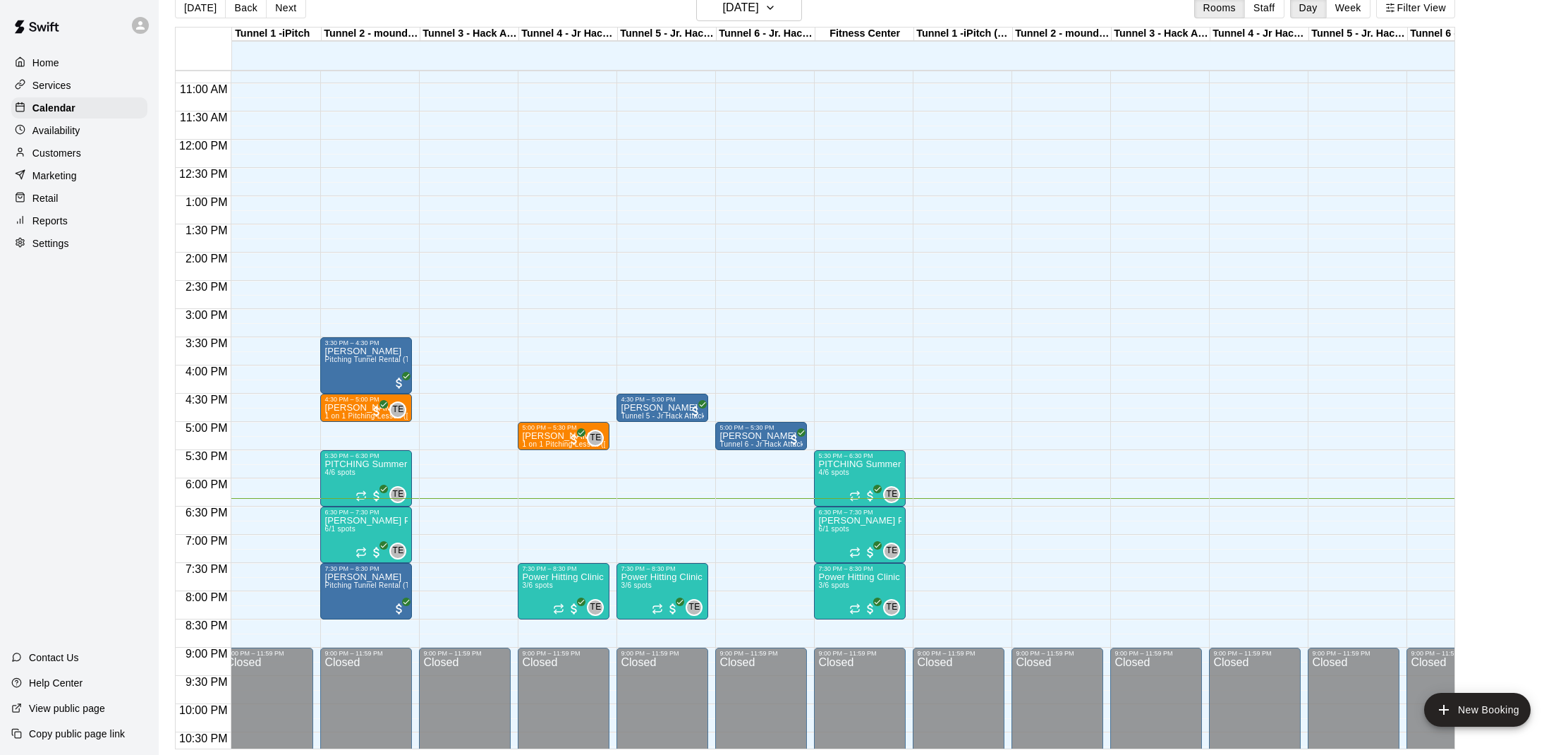
scroll to position [0, 6]
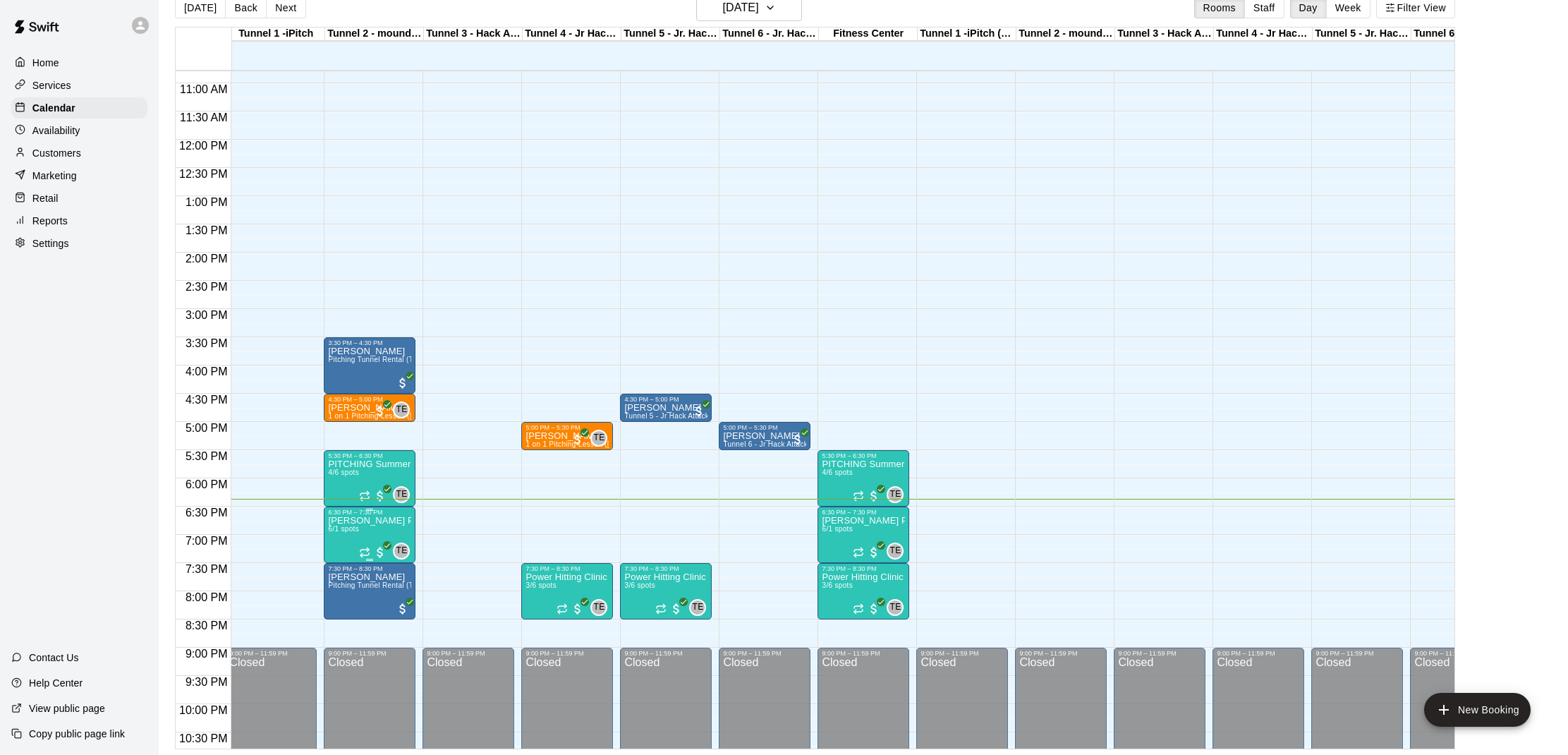
click at [366, 521] on p "[PERSON_NAME] Private Pitching Group" at bounding box center [369, 521] width 83 height 0
click at [349, 567] on img "edit" at bounding box center [343, 569] width 16 height 16
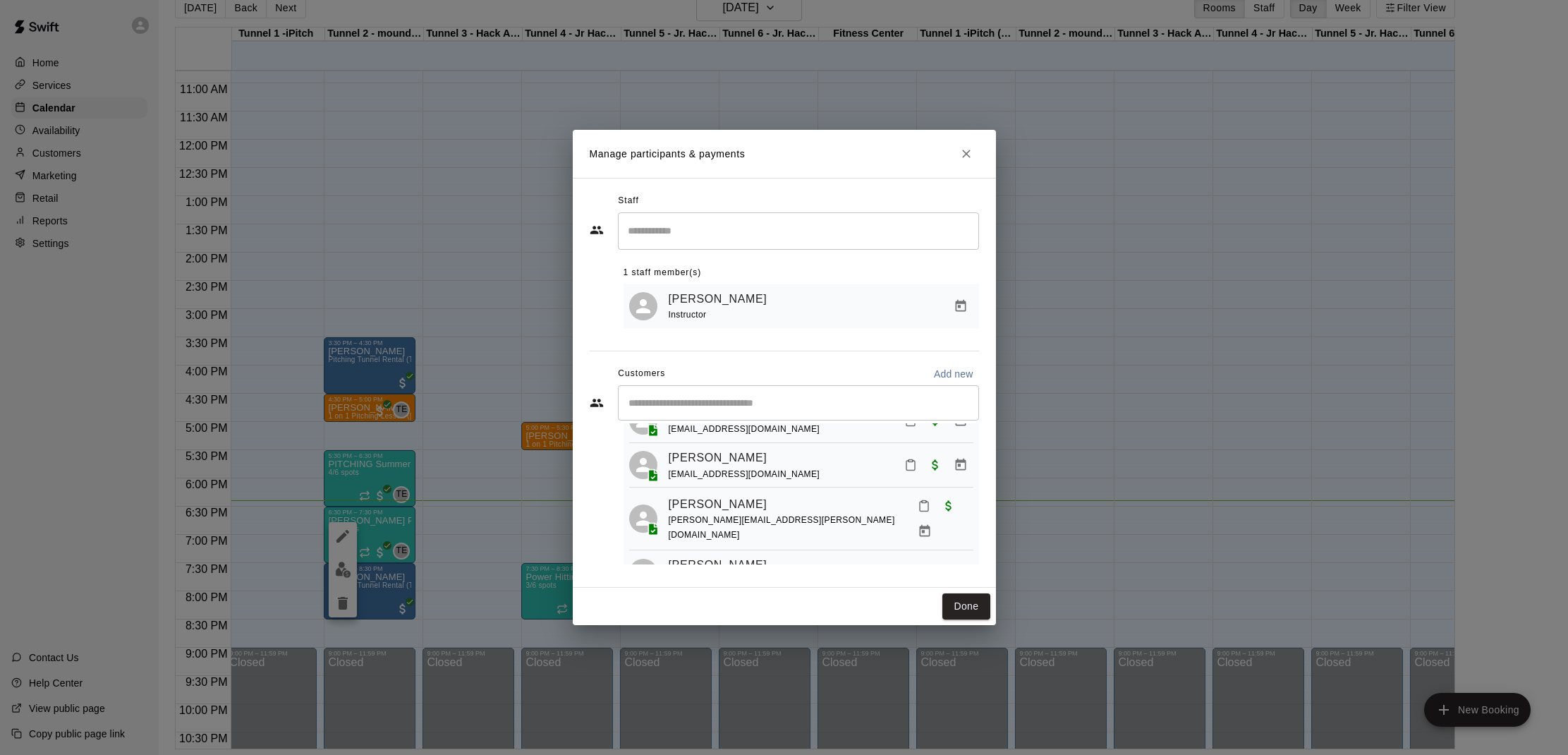
scroll to position [150, 0]
click at [906, 458] on icon "Mark attendance" at bounding box center [911, 464] width 13 height 13
click at [925, 469] on li "[PERSON_NAME] attended" at bounding box center [998, 468] width 165 height 23
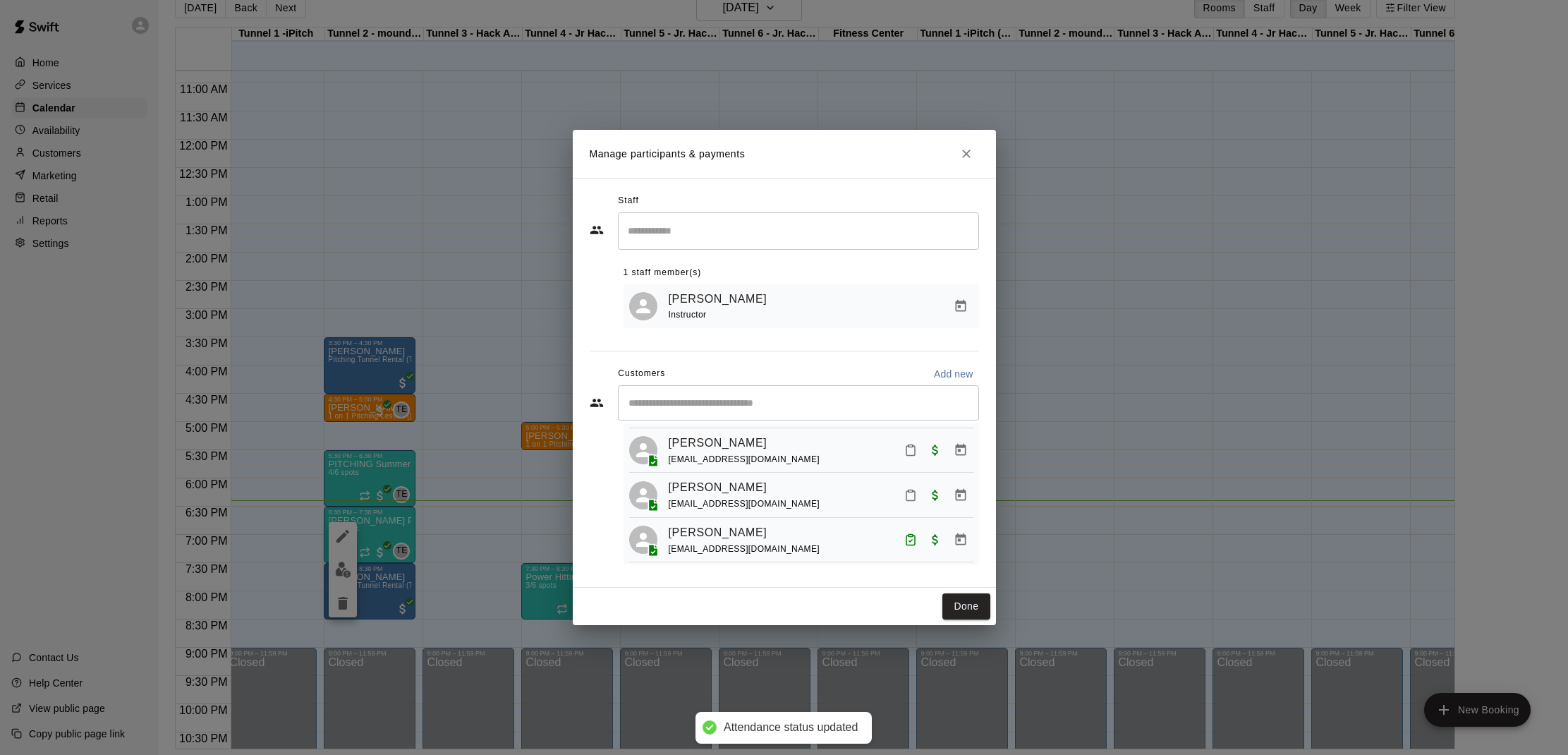
scroll to position [91, 0]
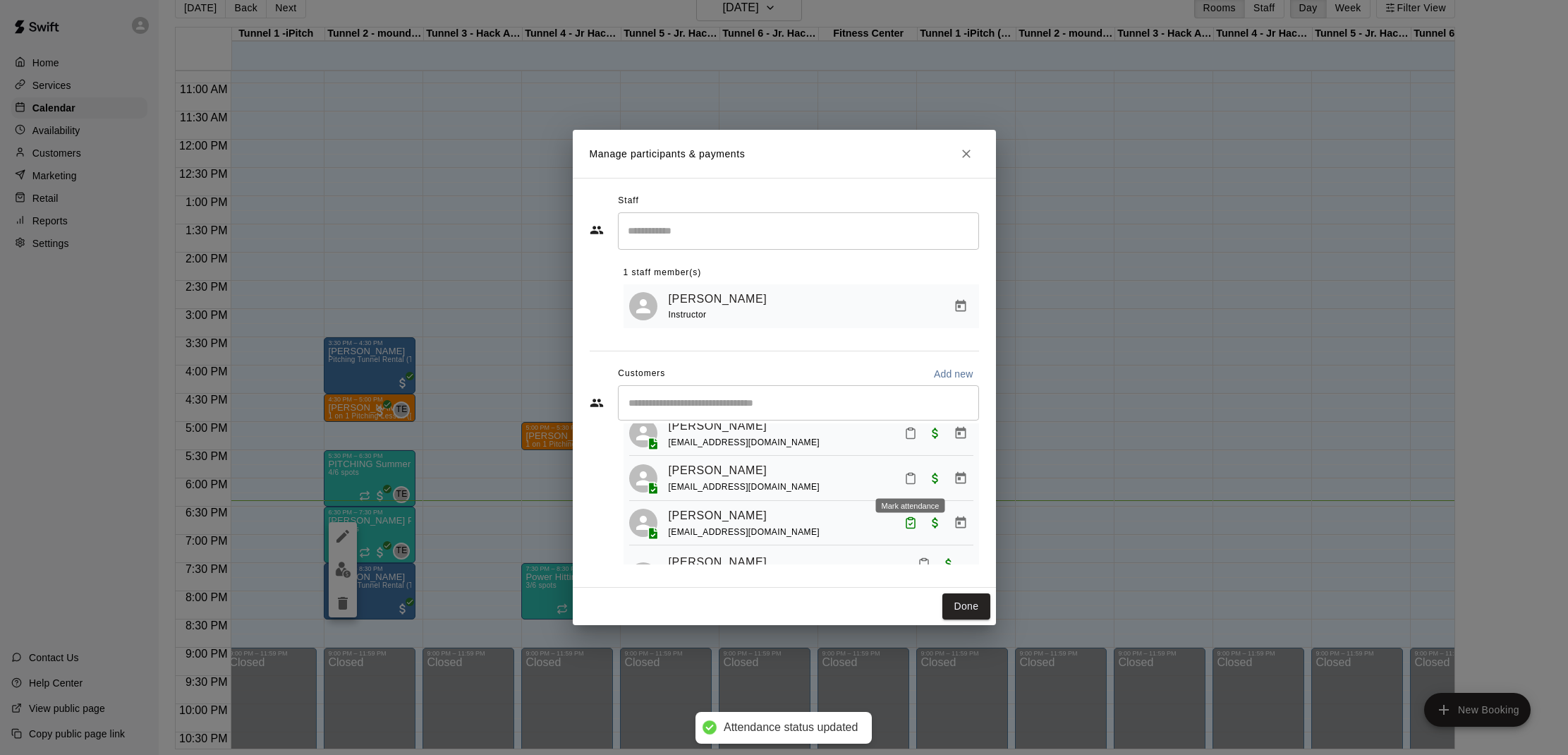
click at [905, 472] on icon "Mark attendance" at bounding box center [911, 478] width 13 height 13
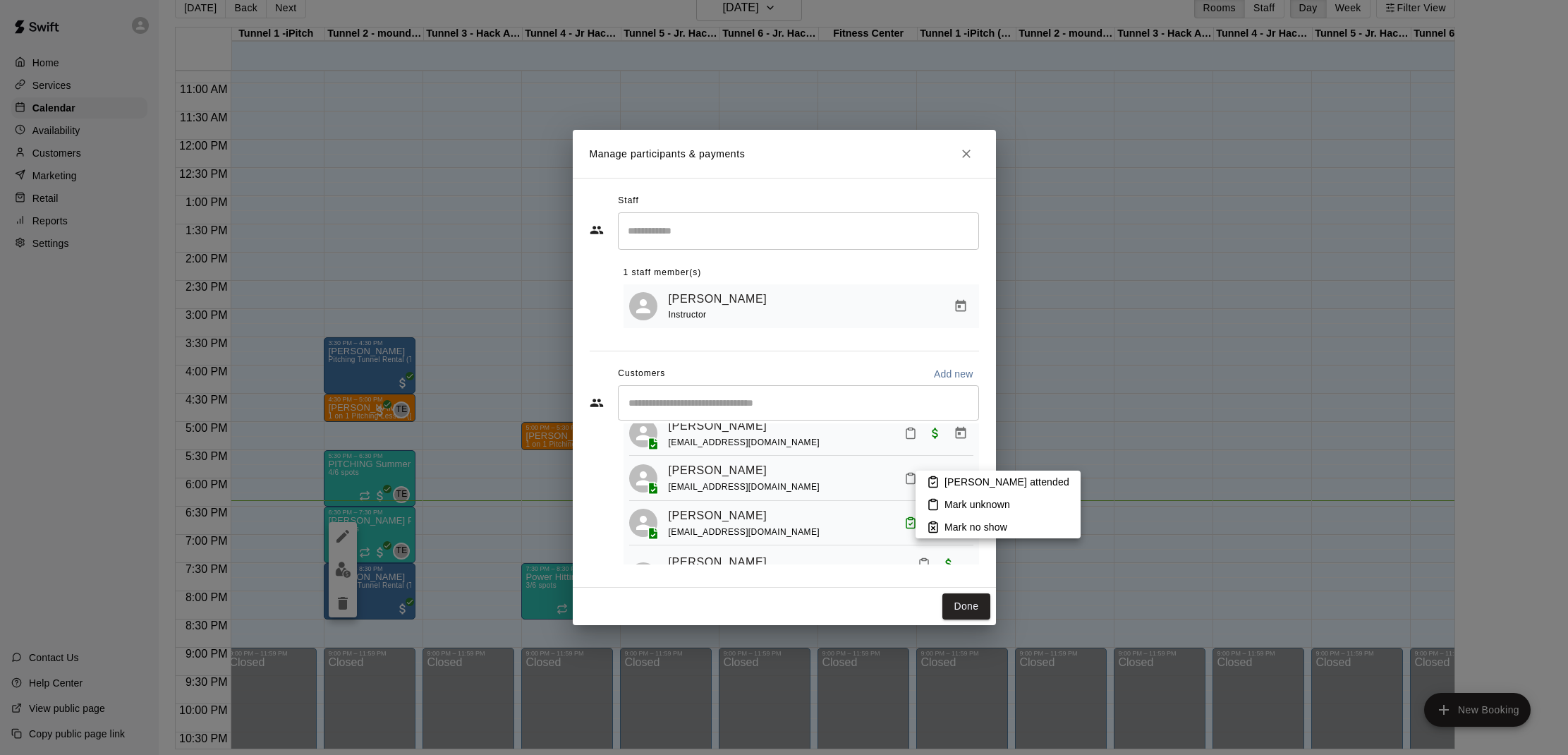
click at [927, 479] on icon at bounding box center [932, 482] width 13 height 13
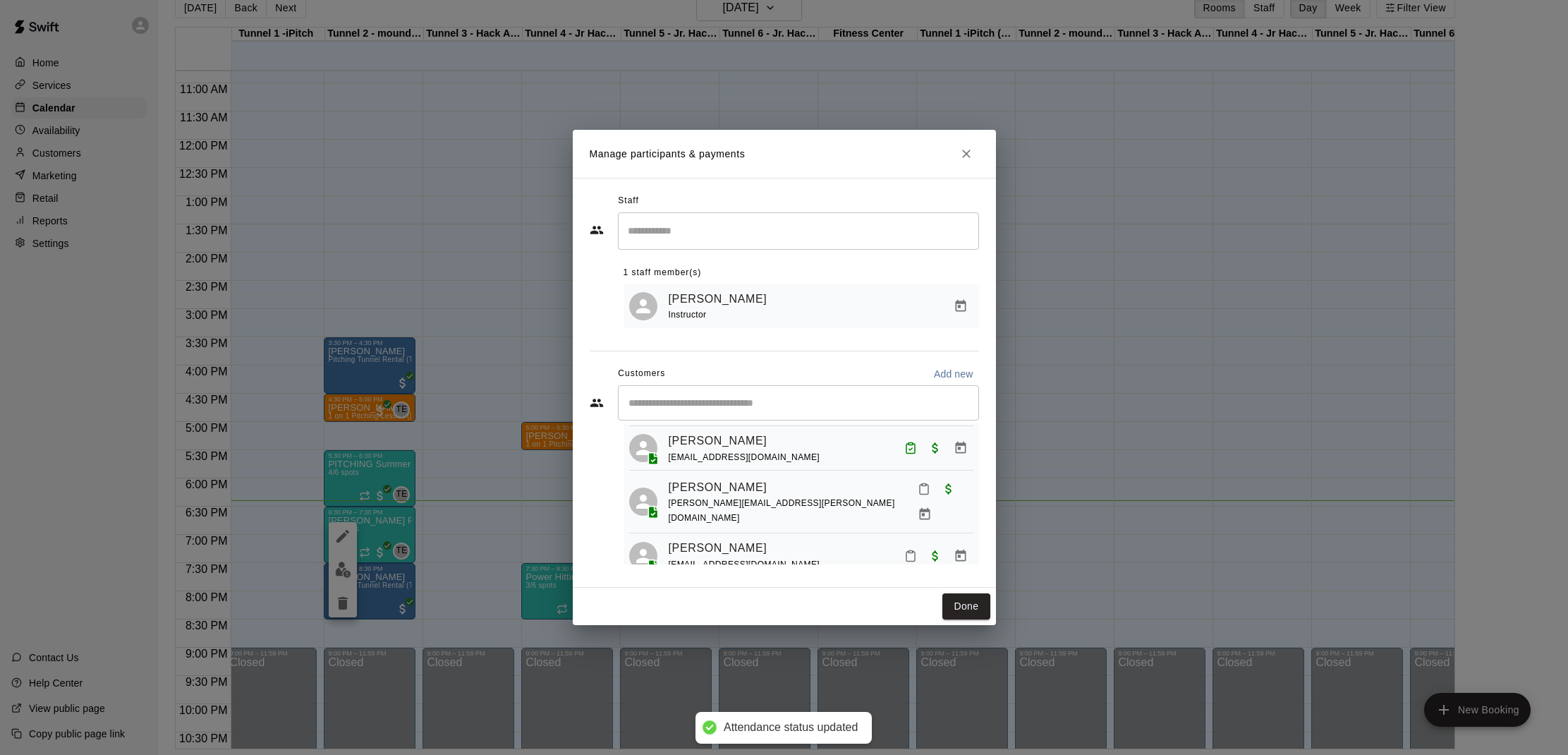
scroll to position [165, 0]
click at [970, 157] on icon "Close" at bounding box center [966, 154] width 14 height 14
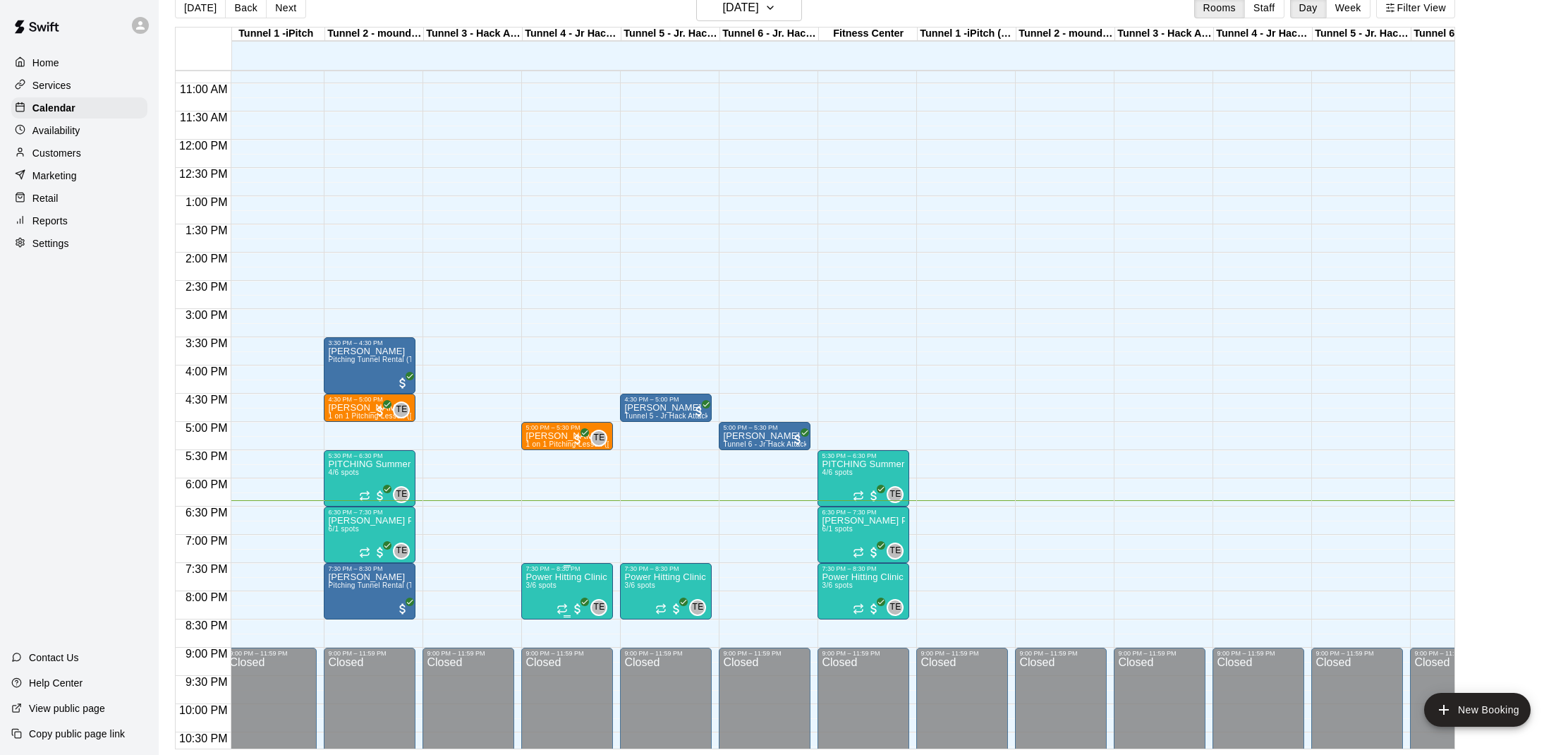
click at [538, 619] on img "edit" at bounding box center [540, 621] width 16 height 16
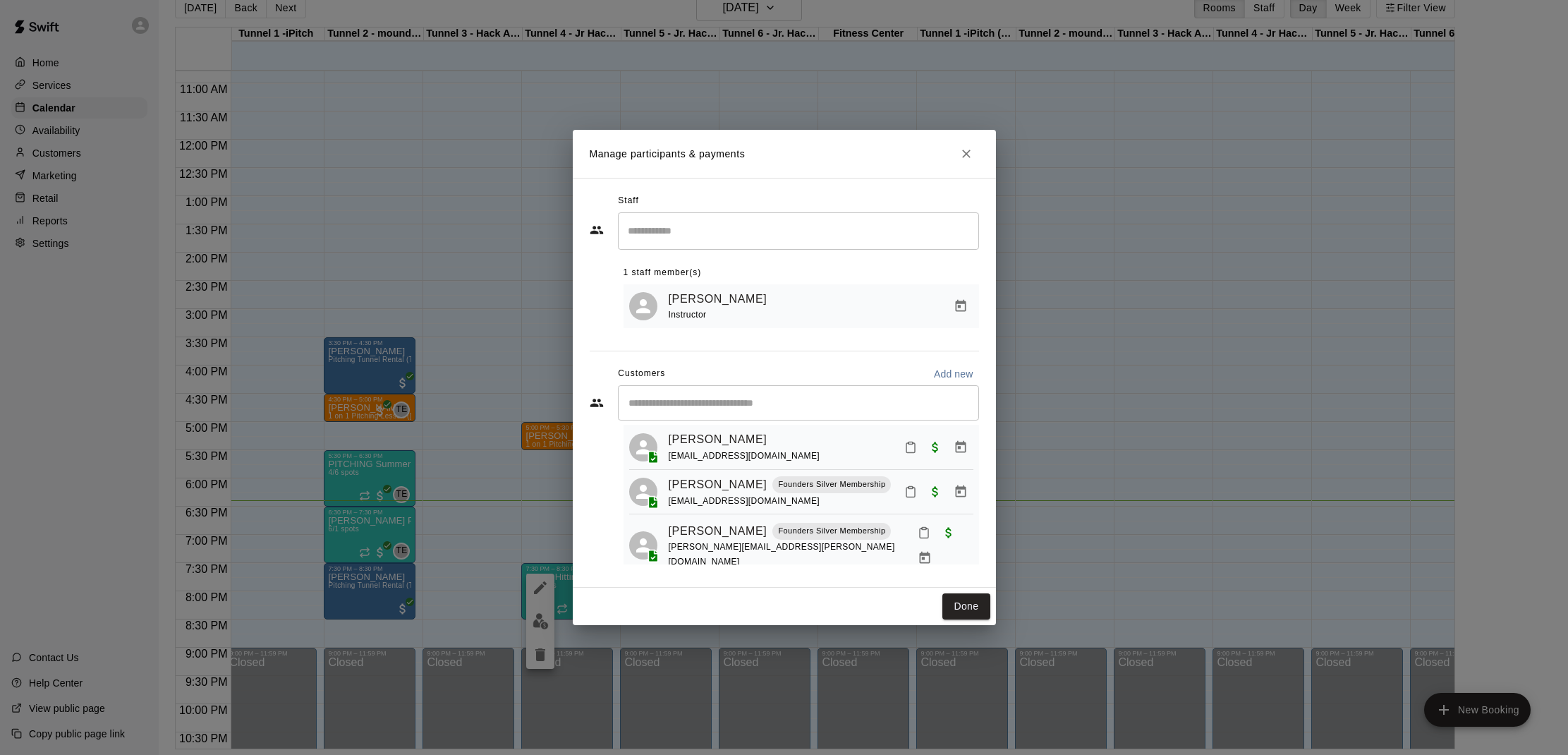
scroll to position [32, 0]
drag, startPoint x: 973, startPoint y: 155, endPoint x: 937, endPoint y: 173, distance: 40.2
click at [973, 155] on button "Close" at bounding box center [966, 154] width 26 height 26
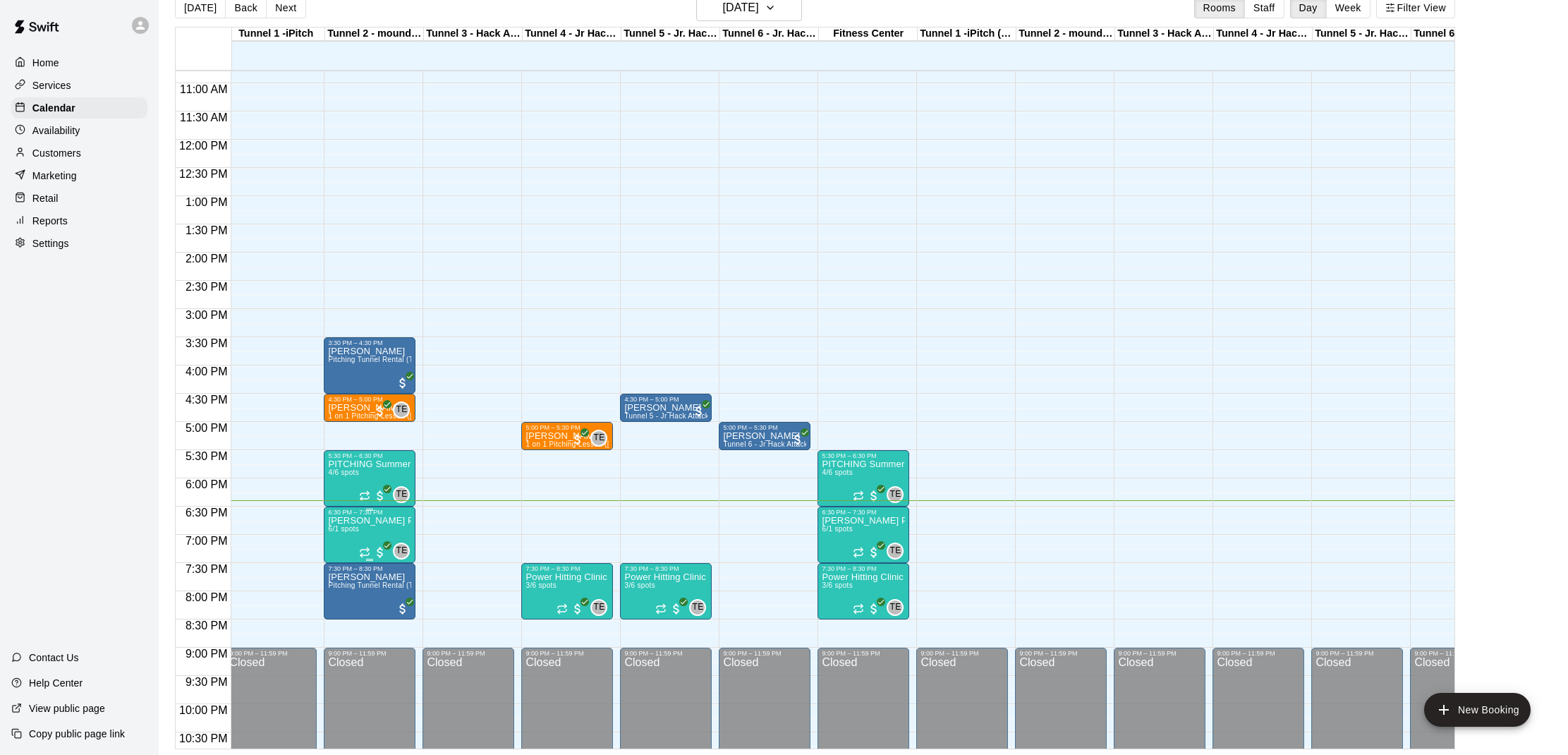
click at [343, 569] on img "edit" at bounding box center [343, 564] width 16 height 16
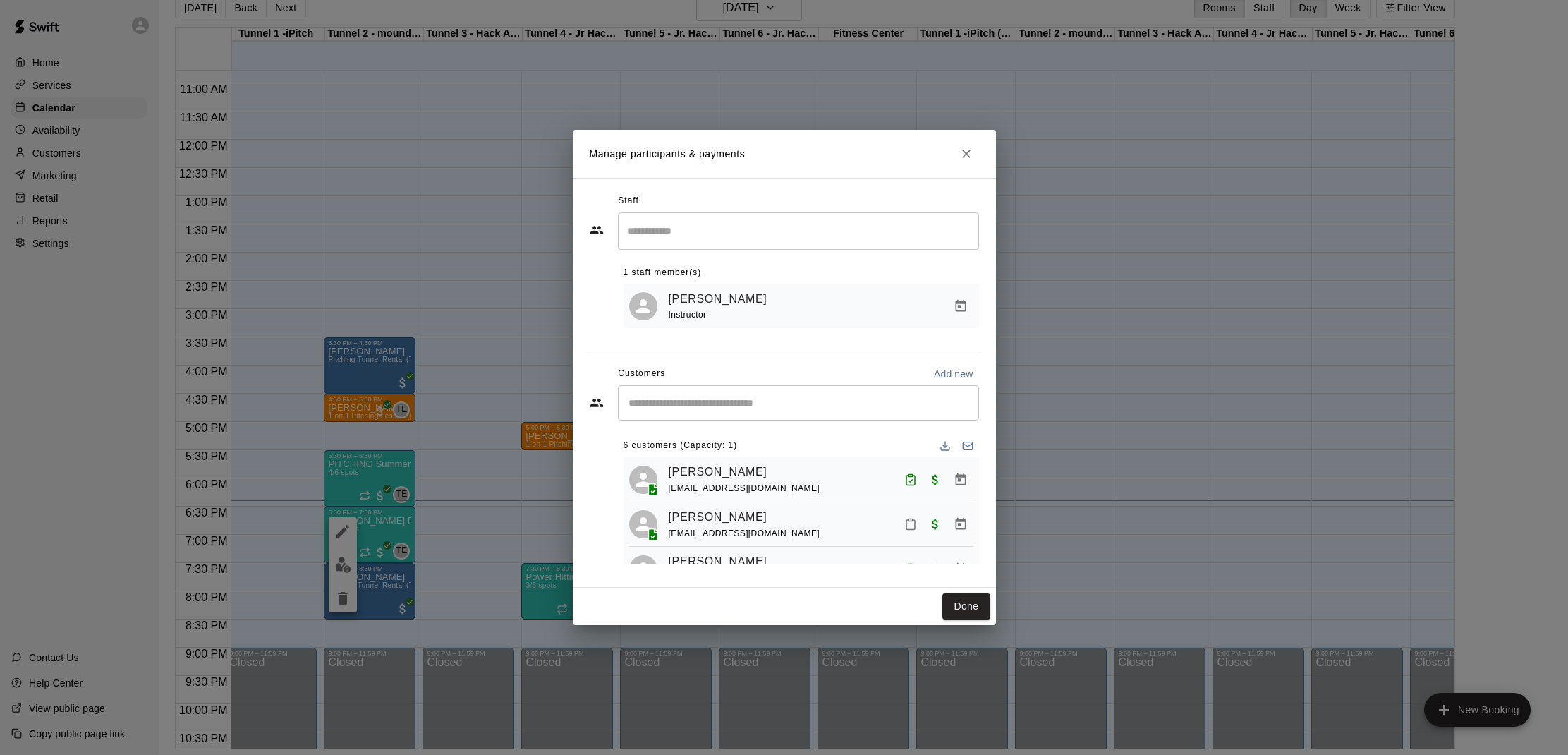
scroll to position [0, 0]
click at [968, 149] on icon "Close" at bounding box center [966, 154] width 14 height 14
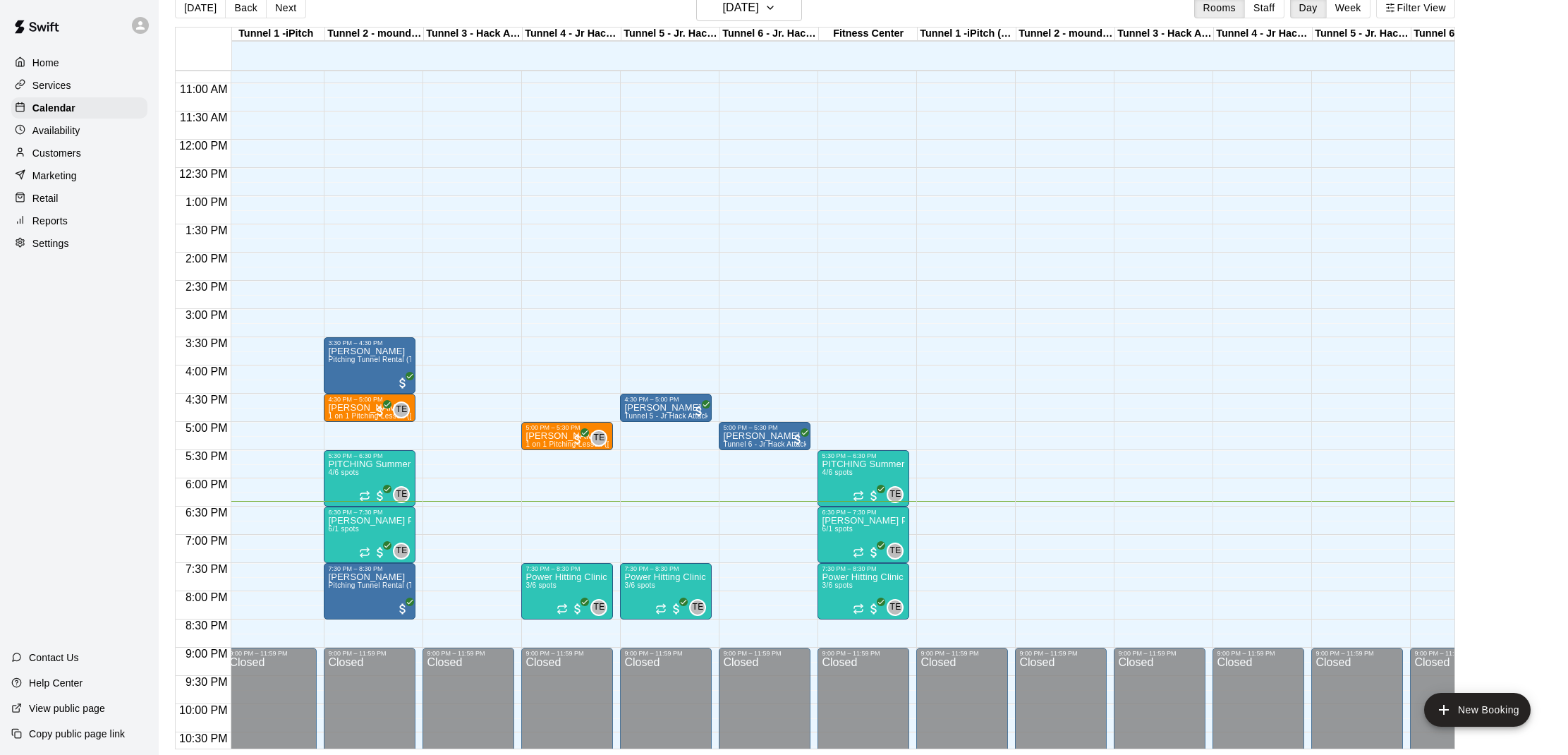
click at [74, 150] on p "Customers" at bounding box center [57, 153] width 49 height 14
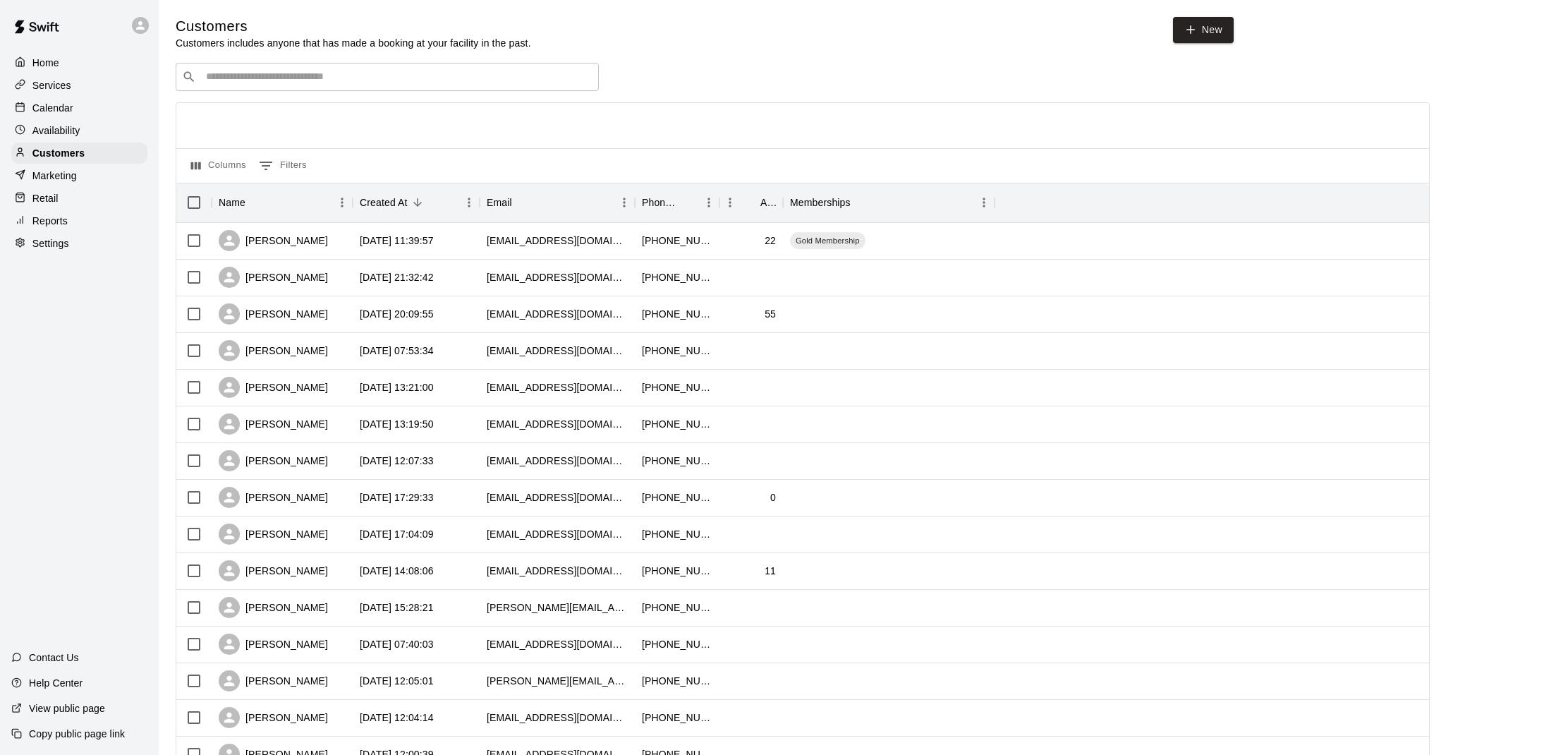
click at [300, 81] on input "Search customers by name or email" at bounding box center [397, 76] width 391 height 14
type input "***"
click at [264, 104] on p "[PERSON_NAME]" at bounding box center [258, 105] width 86 height 15
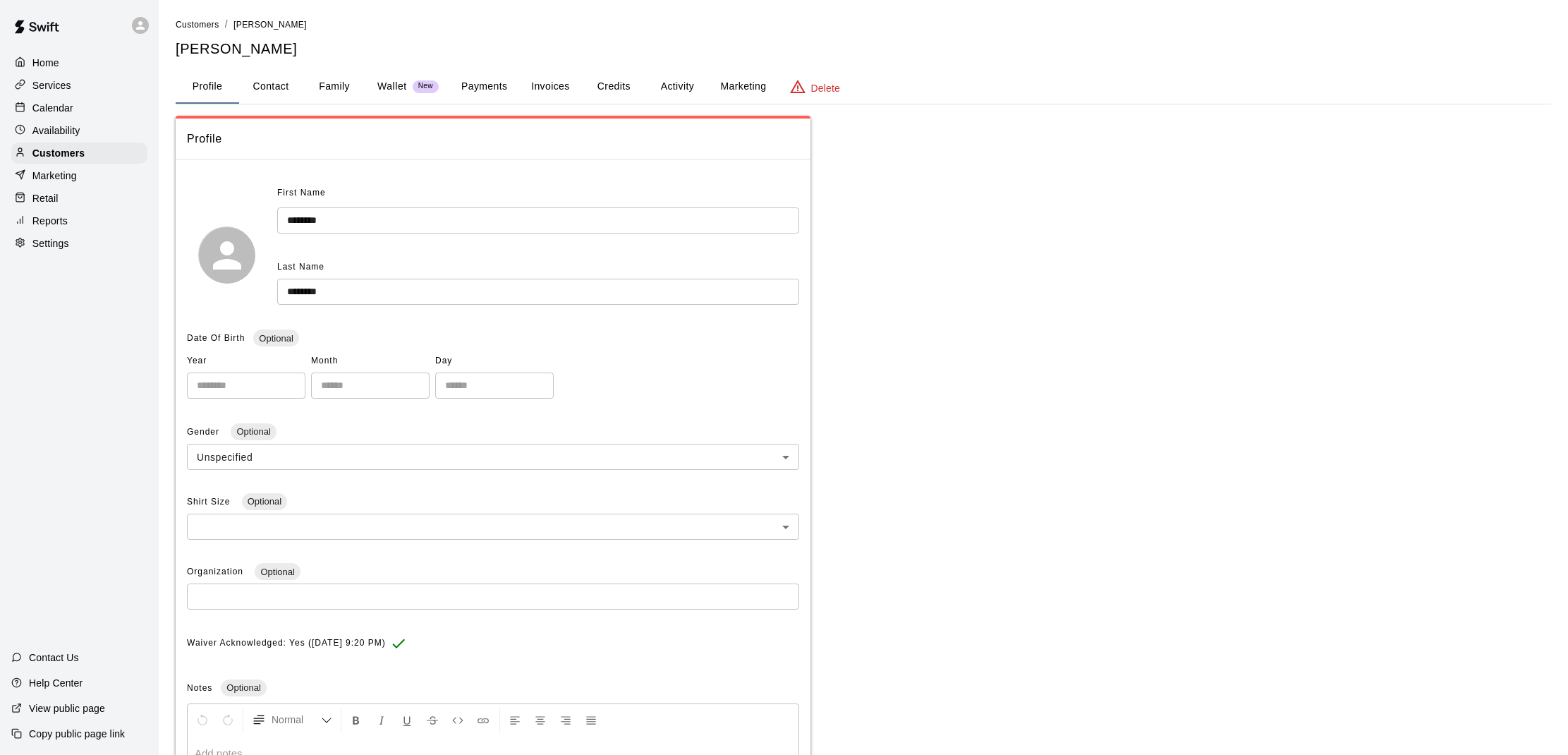
click at [656, 82] on button "Activity" at bounding box center [677, 86] width 64 height 34
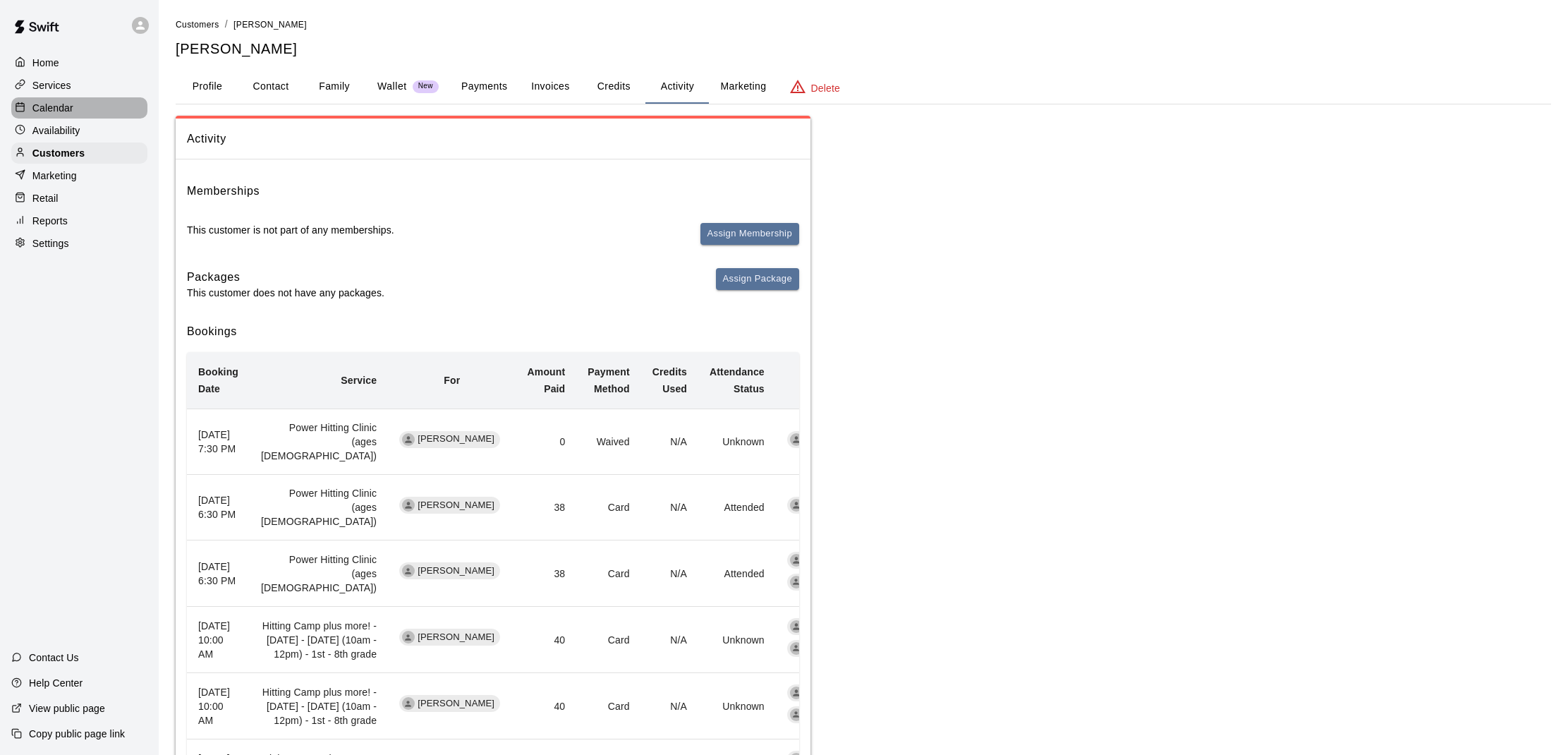
click at [74, 107] on div "Calendar" at bounding box center [78, 107] width 136 height 21
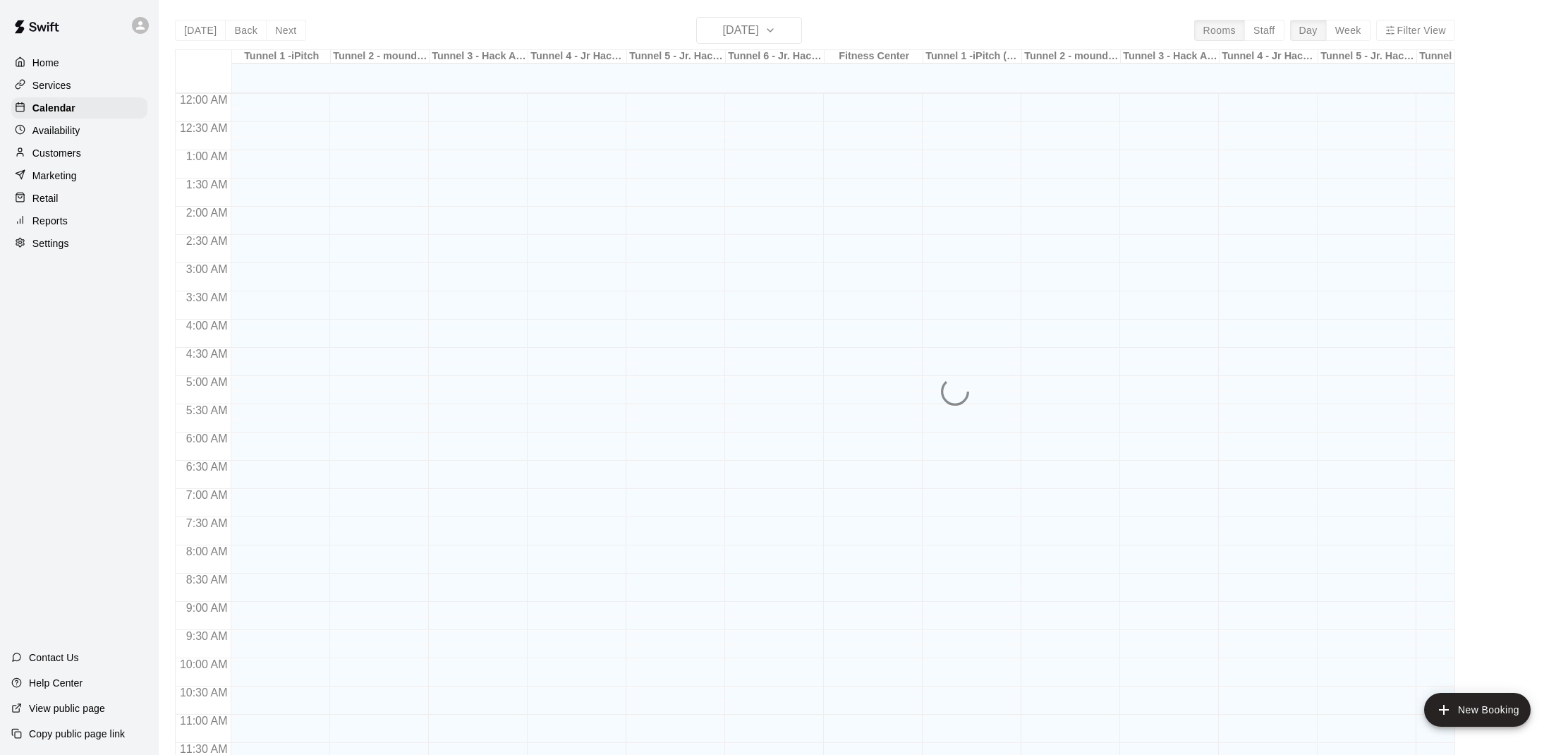
scroll to position [636, 0]
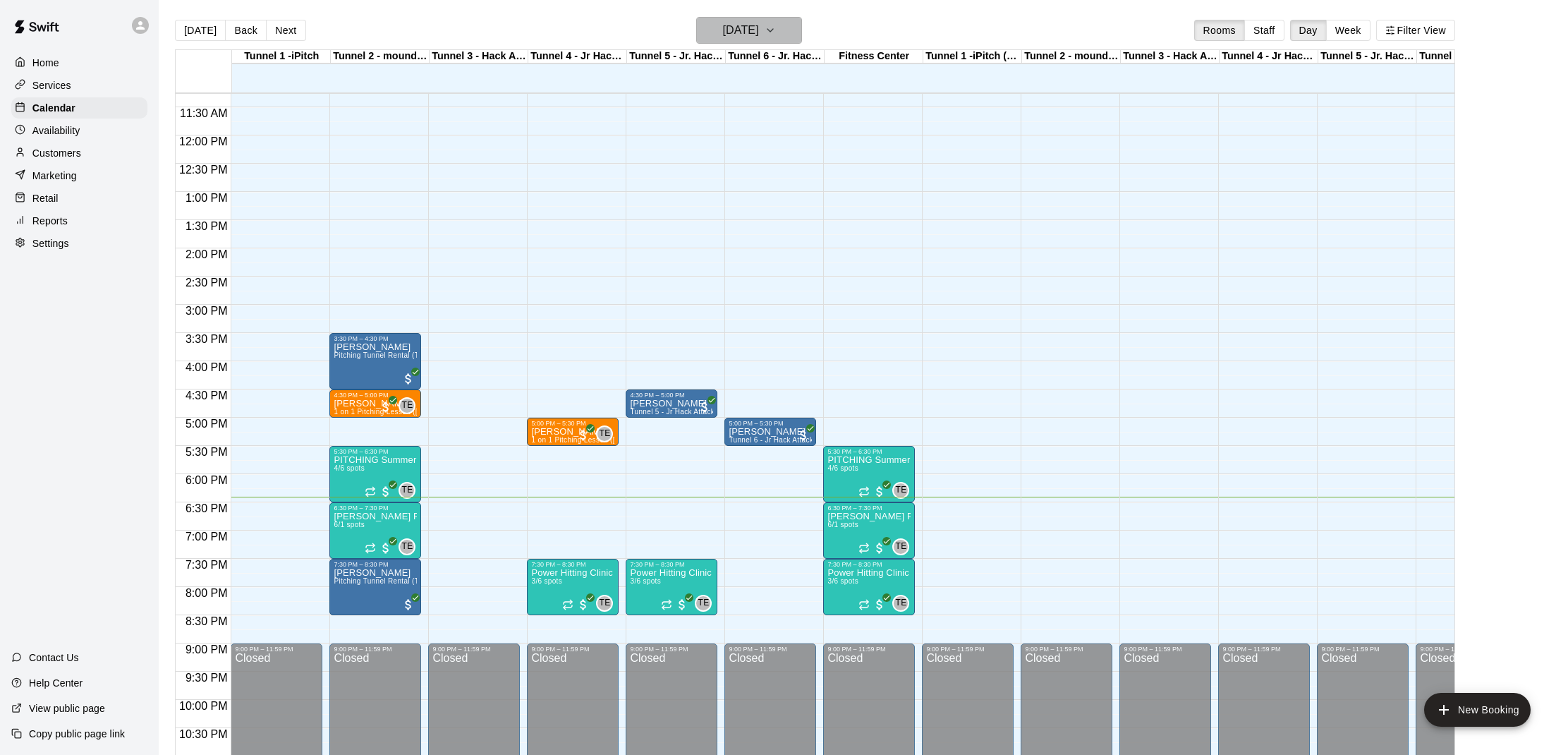
click at [759, 28] on h6 "[DATE]" at bounding box center [740, 31] width 36 height 20
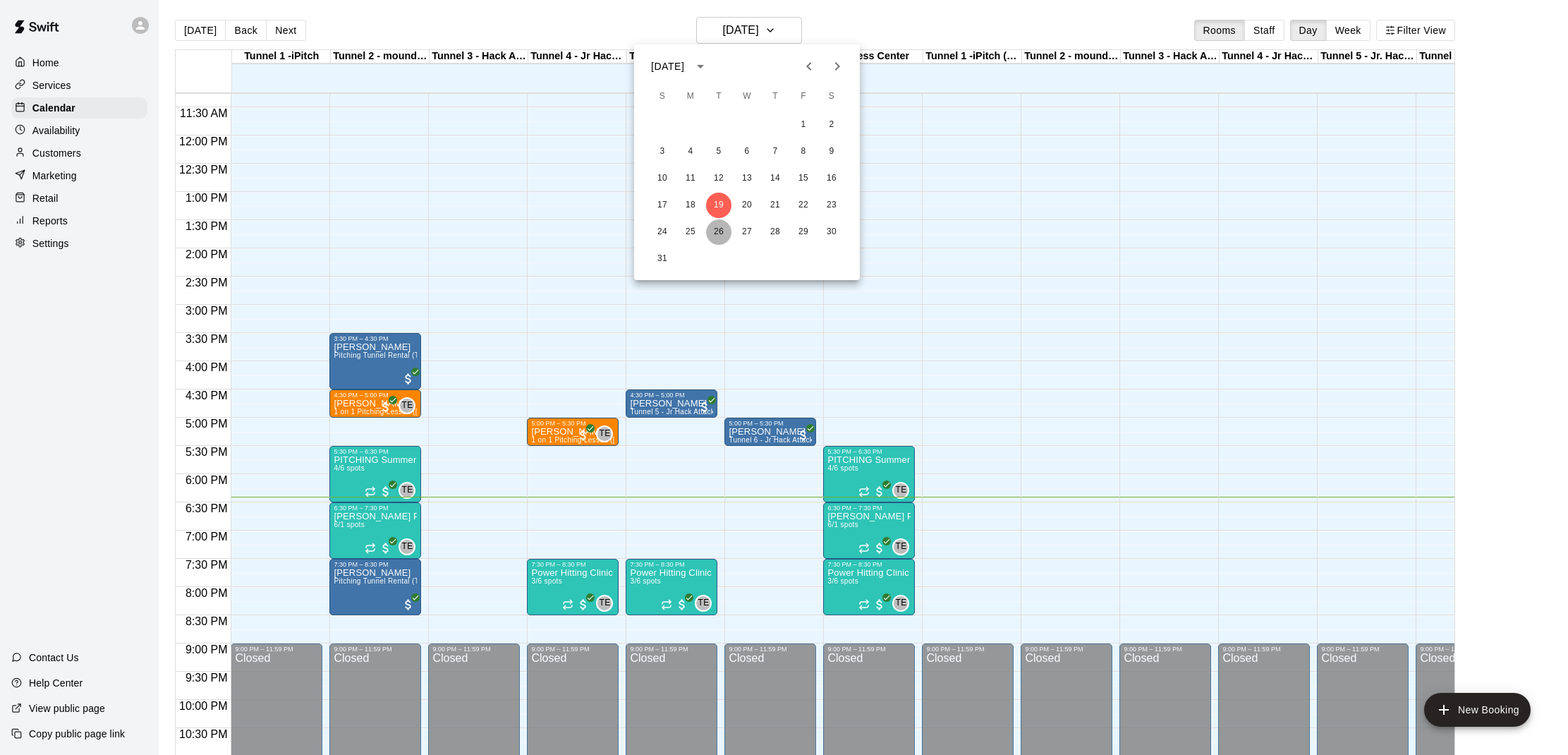
click at [725, 229] on button "26" at bounding box center [719, 232] width 26 height 26
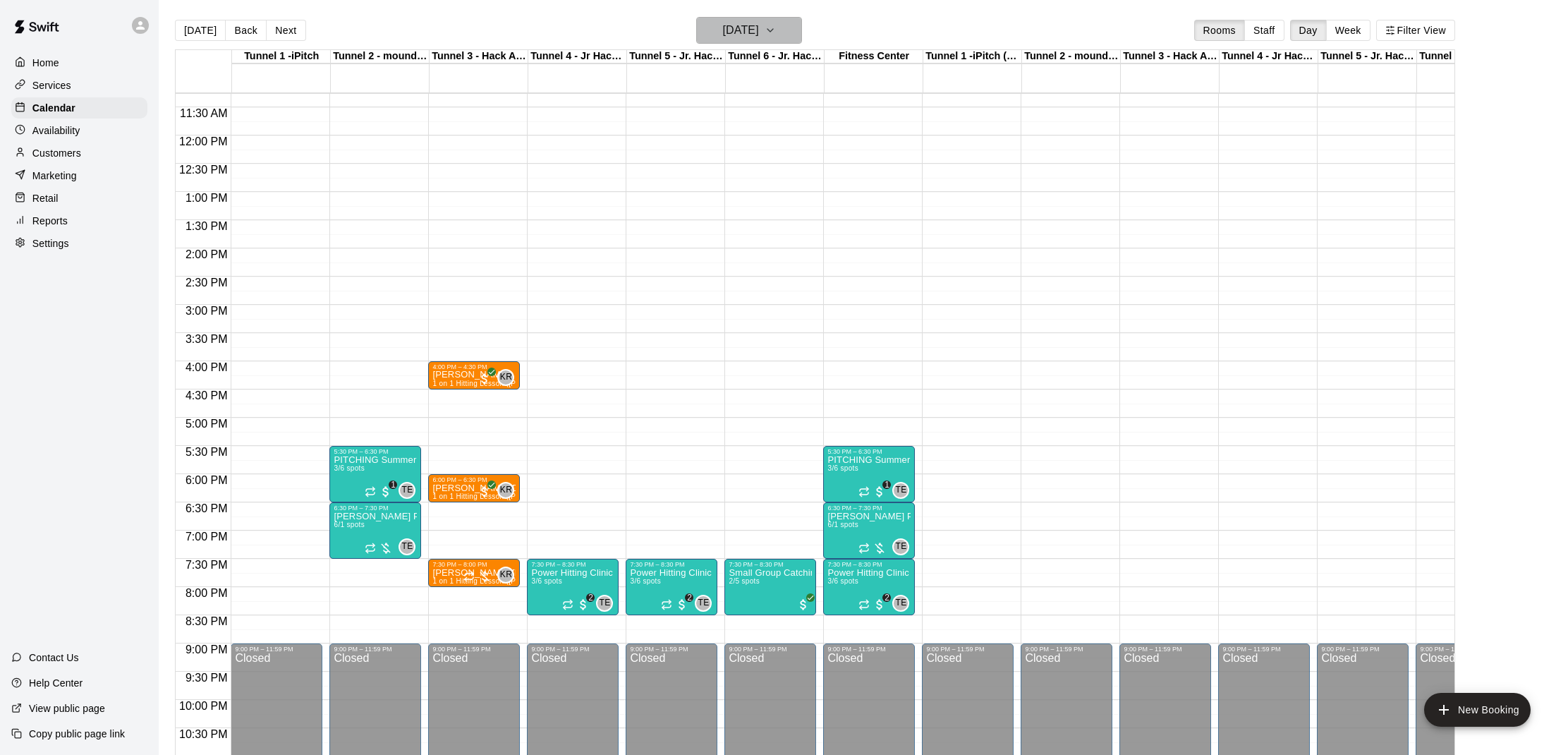
click at [740, 36] on h6 "[DATE]" at bounding box center [740, 31] width 36 height 20
click at [720, 204] on button "19" at bounding box center [719, 206] width 26 height 26
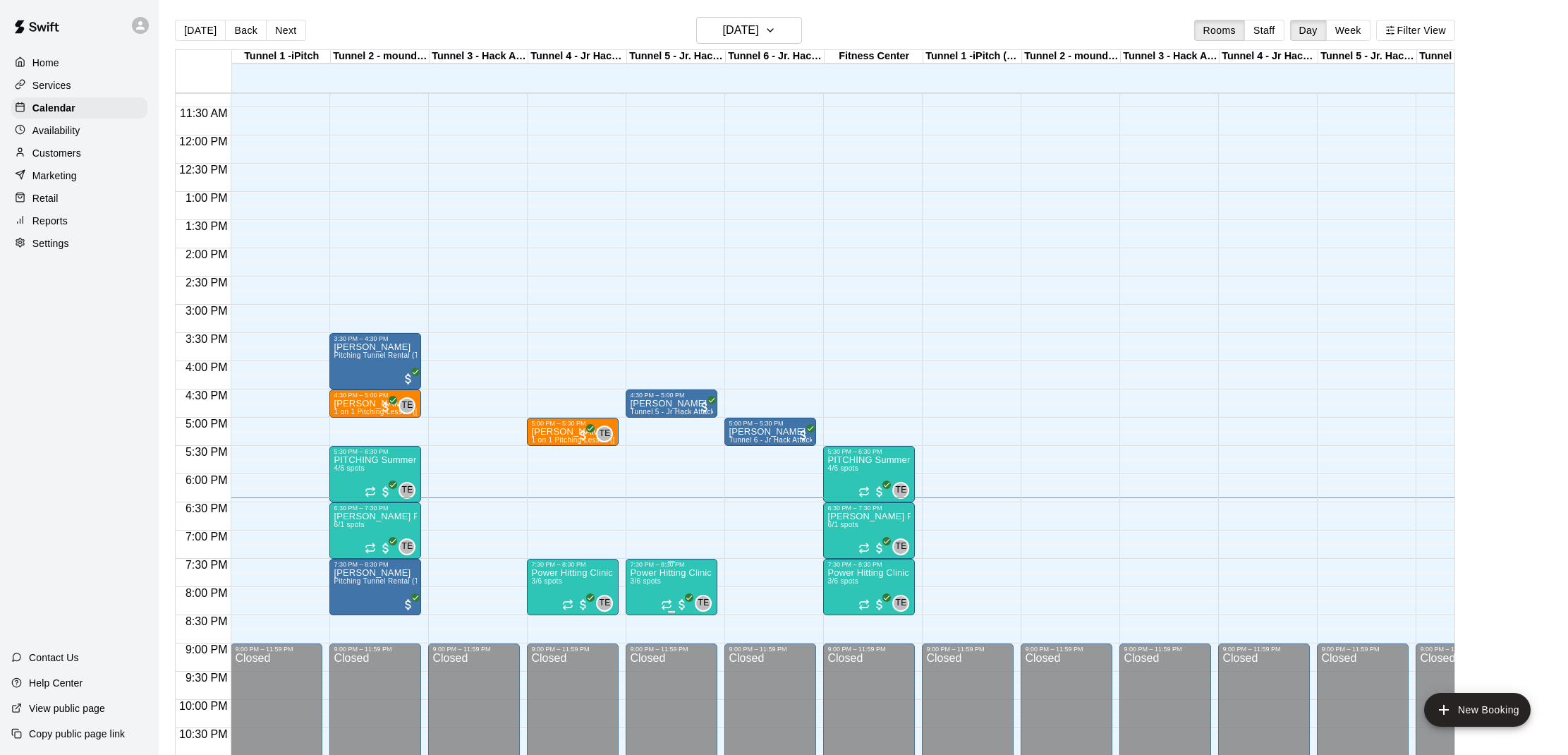
click at [644, 573] on p "Power Hitting Clinic (ages [DEMOGRAPHIC_DATA])" at bounding box center [671, 573] width 83 height 0
click at [641, 619] on img "edit" at bounding box center [644, 622] width 16 height 16
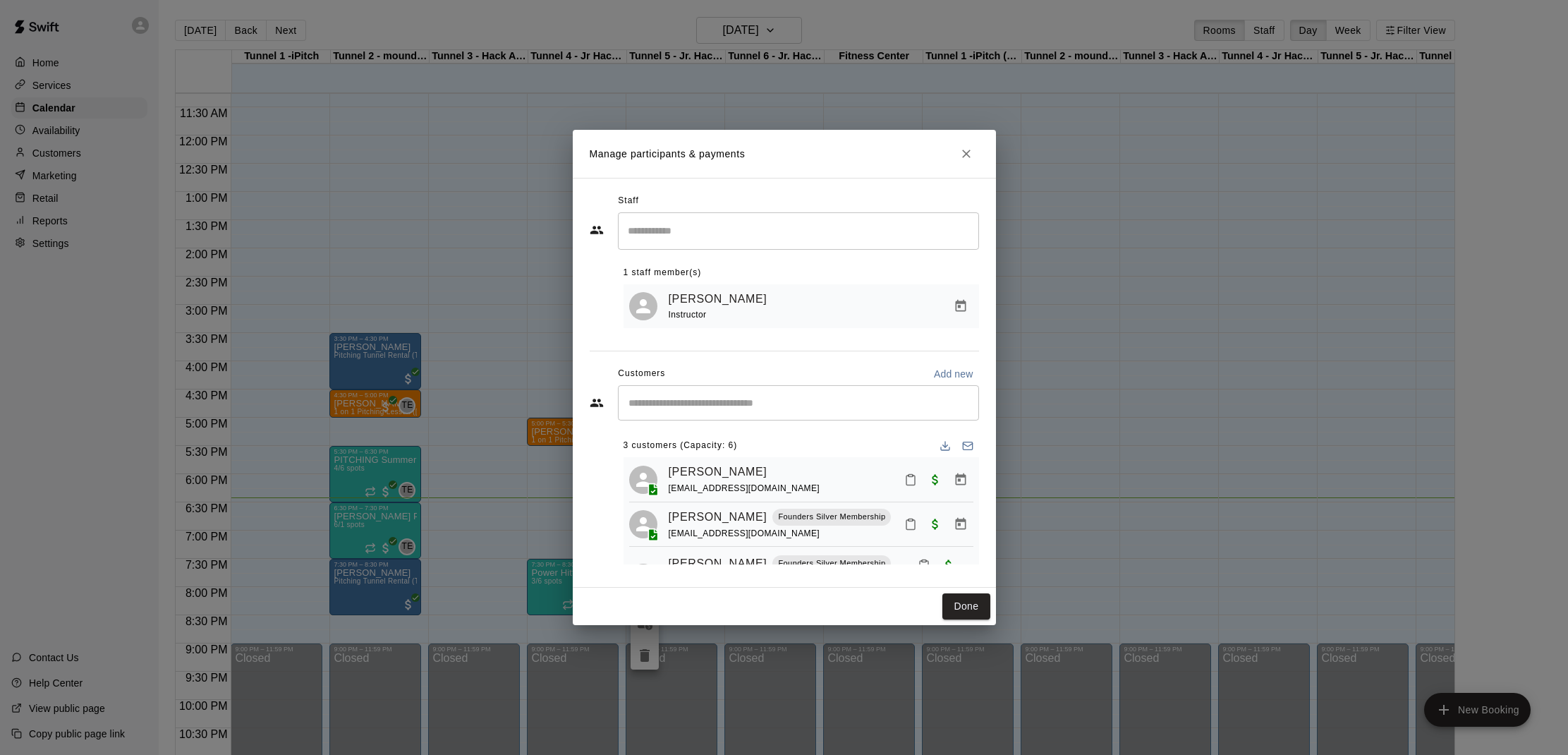
scroll to position [0, 0]
click at [959, 160] on icon "Close" at bounding box center [966, 154] width 14 height 14
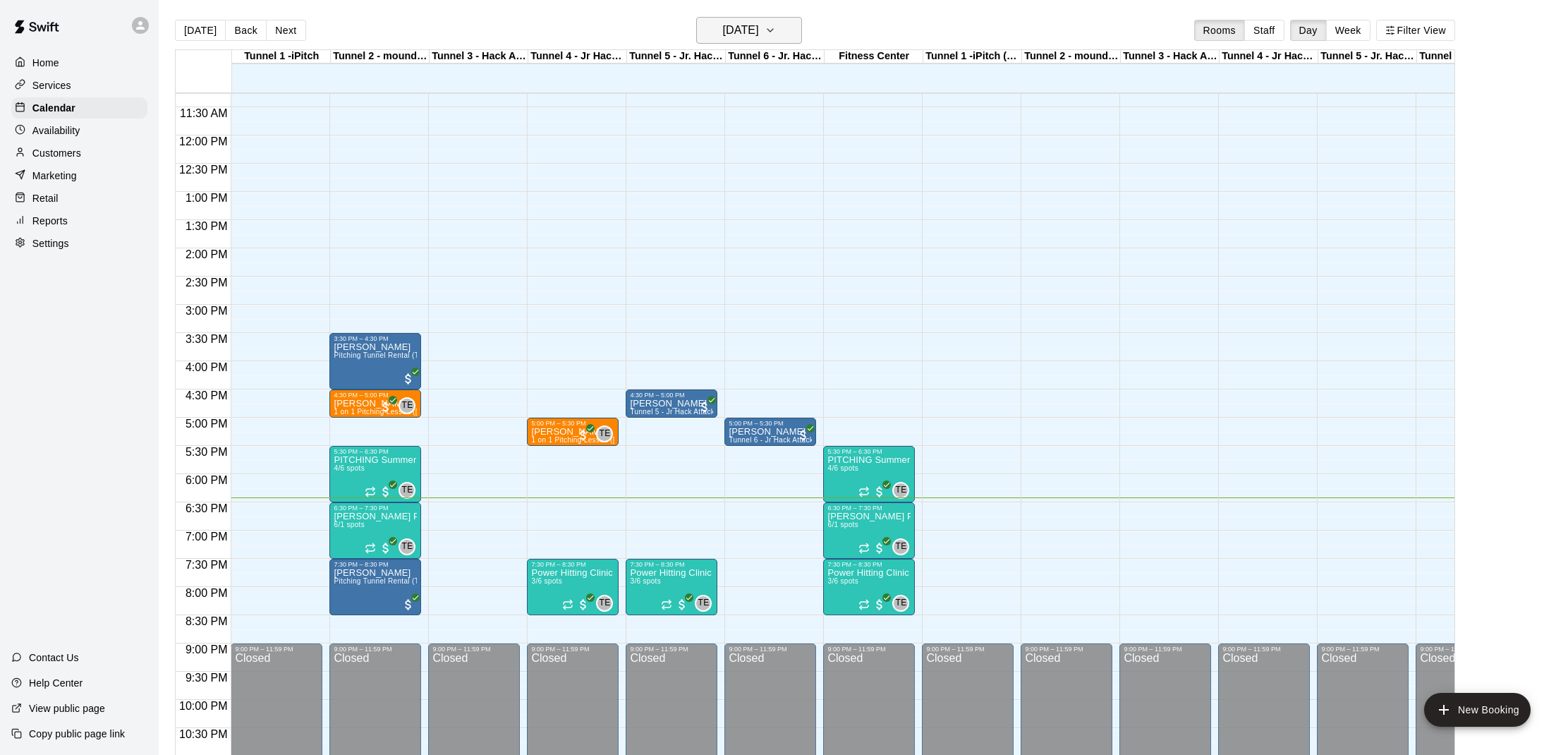
click at [784, 42] on button "[DATE]" at bounding box center [749, 30] width 106 height 27
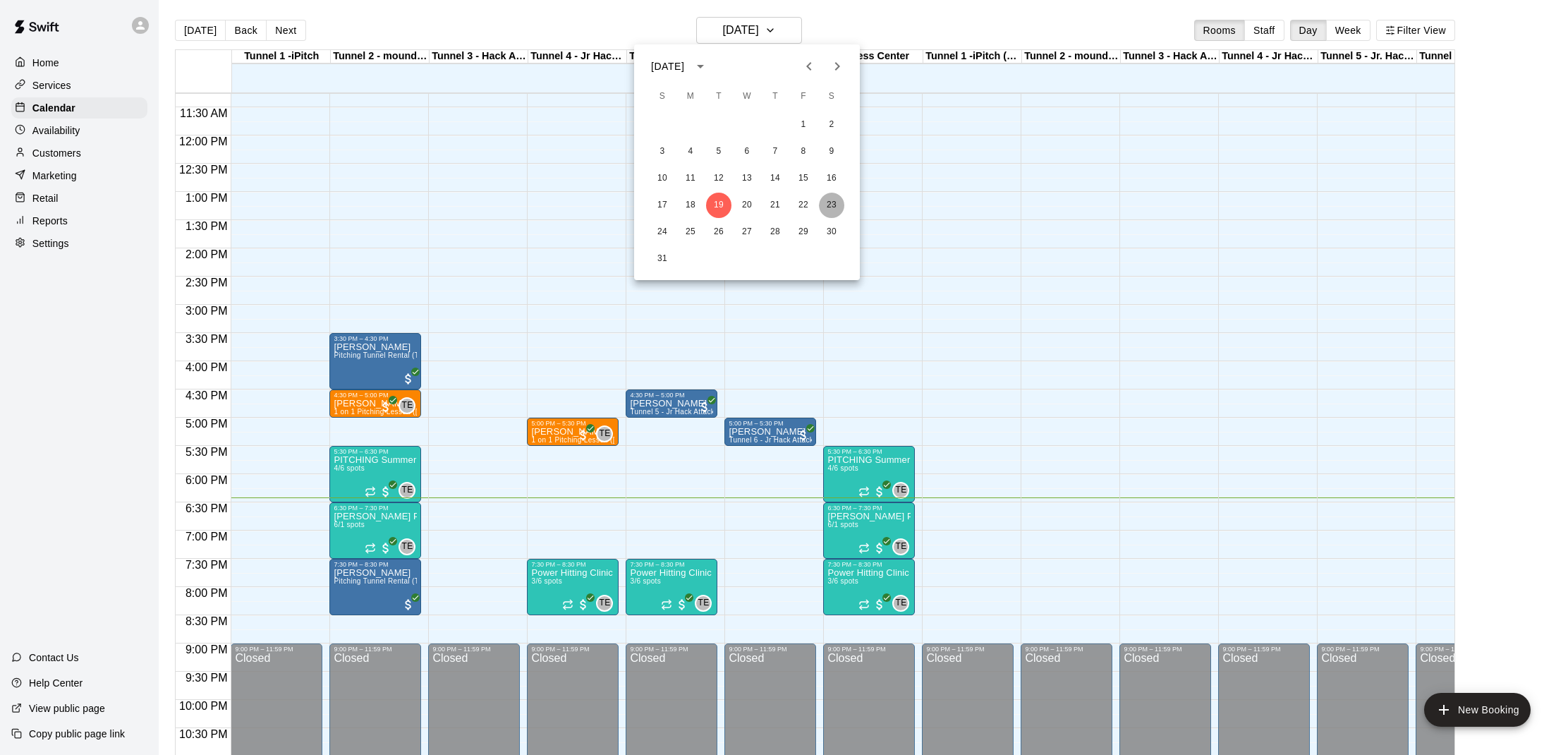
click at [835, 206] on button "23" at bounding box center [832, 206] width 26 height 26
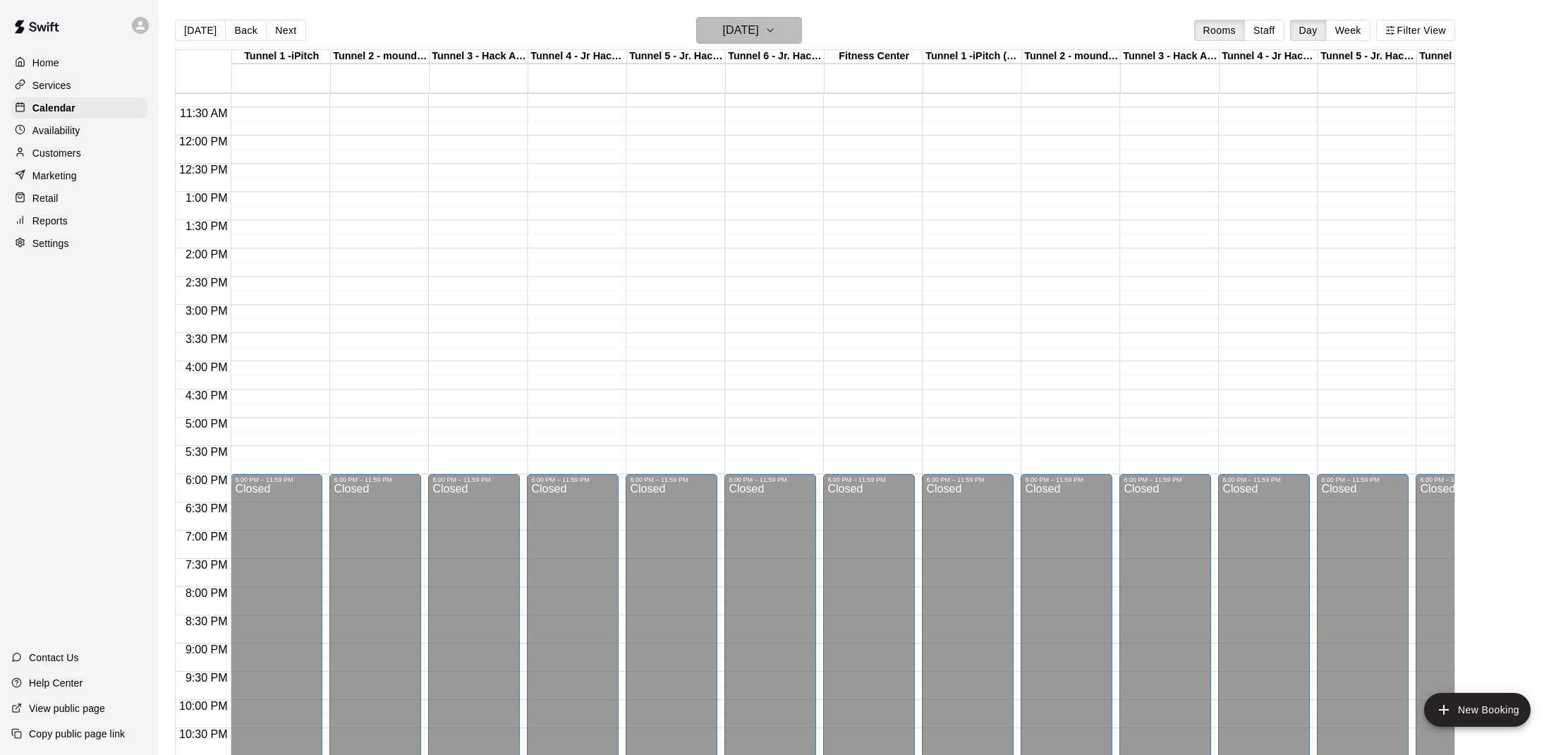
click at [794, 42] on button "[DATE]" at bounding box center [749, 30] width 106 height 27
click at [804, 204] on button "22" at bounding box center [803, 206] width 26 height 26
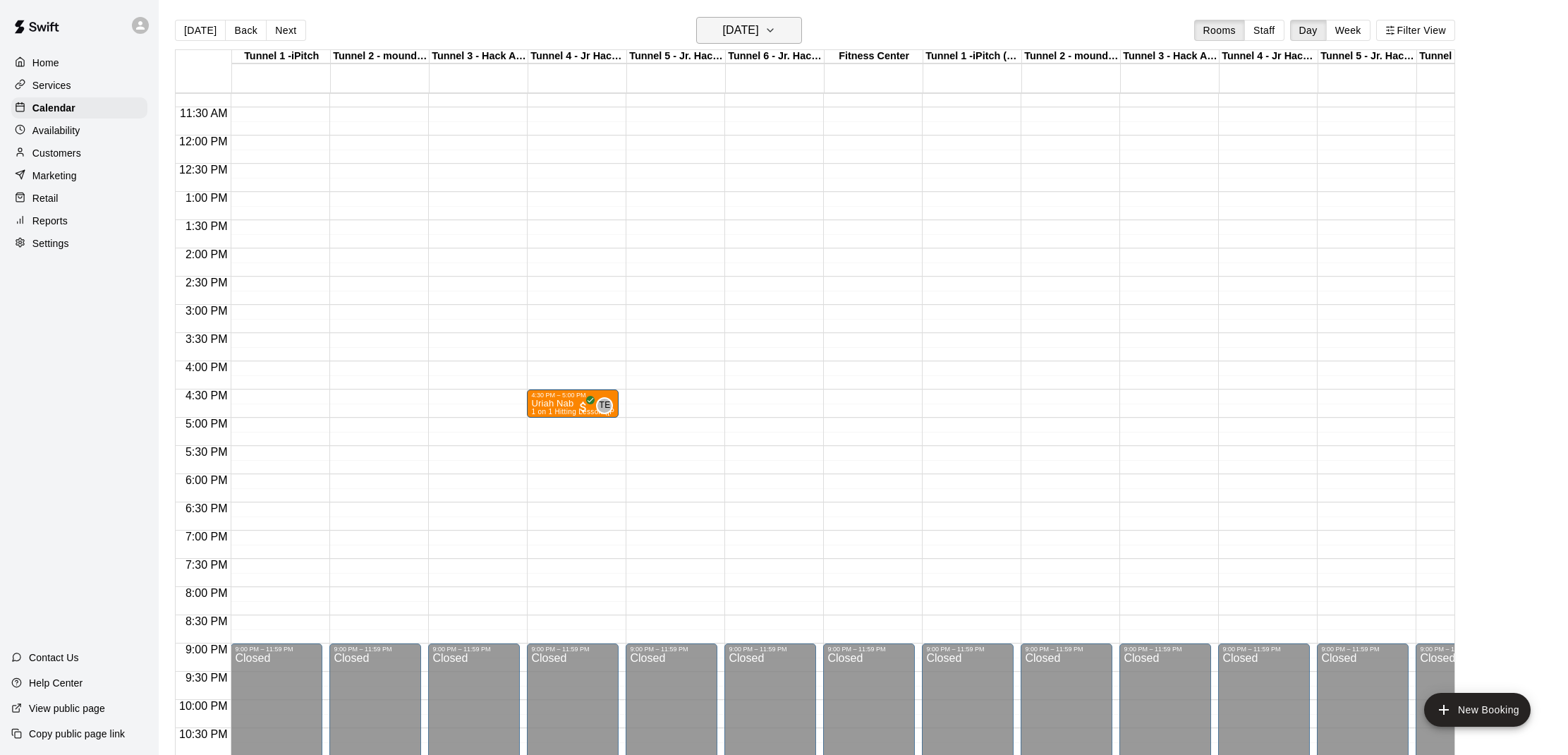
click at [741, 33] on h6 "[DATE]" at bounding box center [740, 31] width 36 height 20
click at [716, 204] on button "19" at bounding box center [719, 206] width 26 height 26
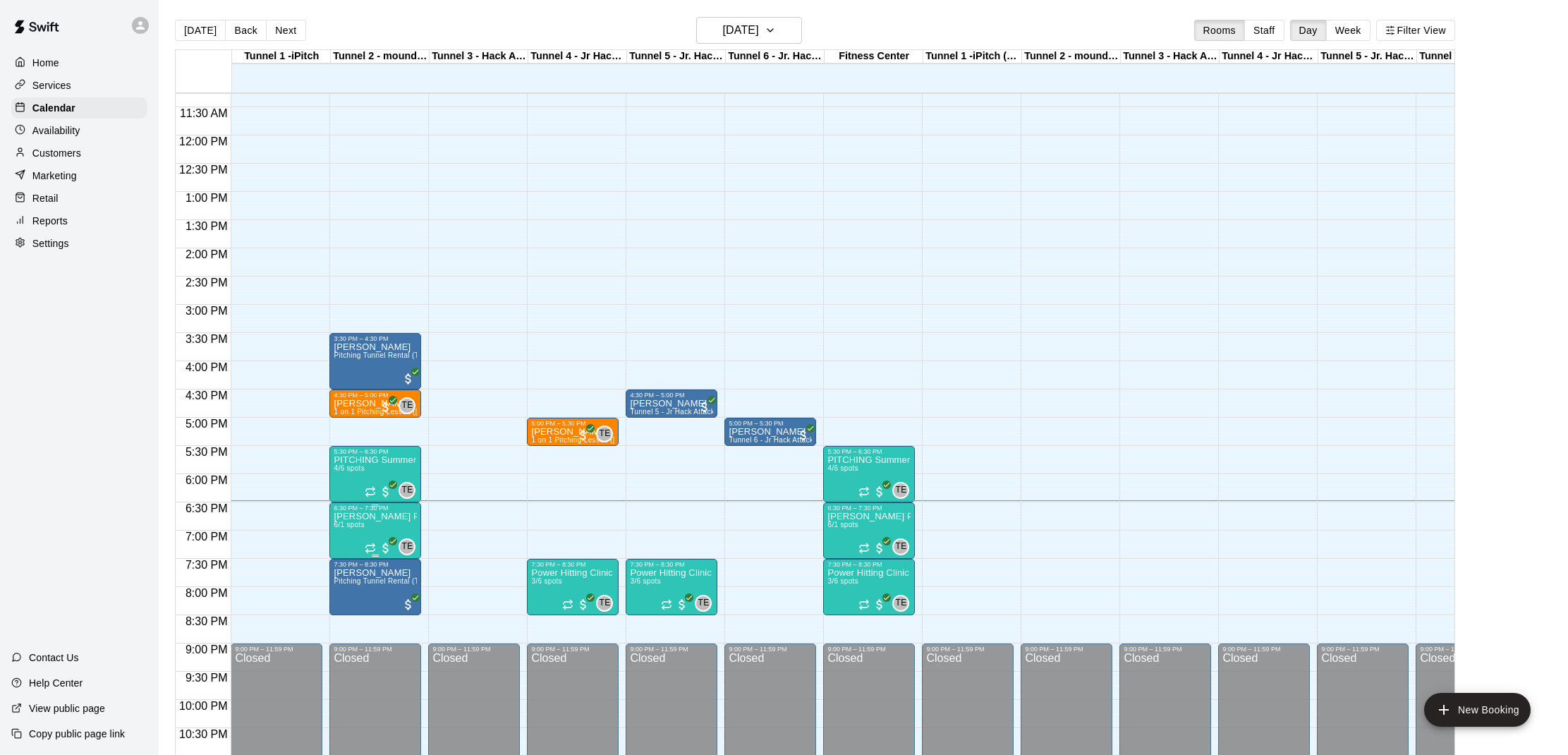
click at [353, 517] on p "[PERSON_NAME] Private Pitching Group" at bounding box center [375, 517] width 83 height 0
click at [353, 569] on img "edit" at bounding box center [349, 565] width 16 height 16
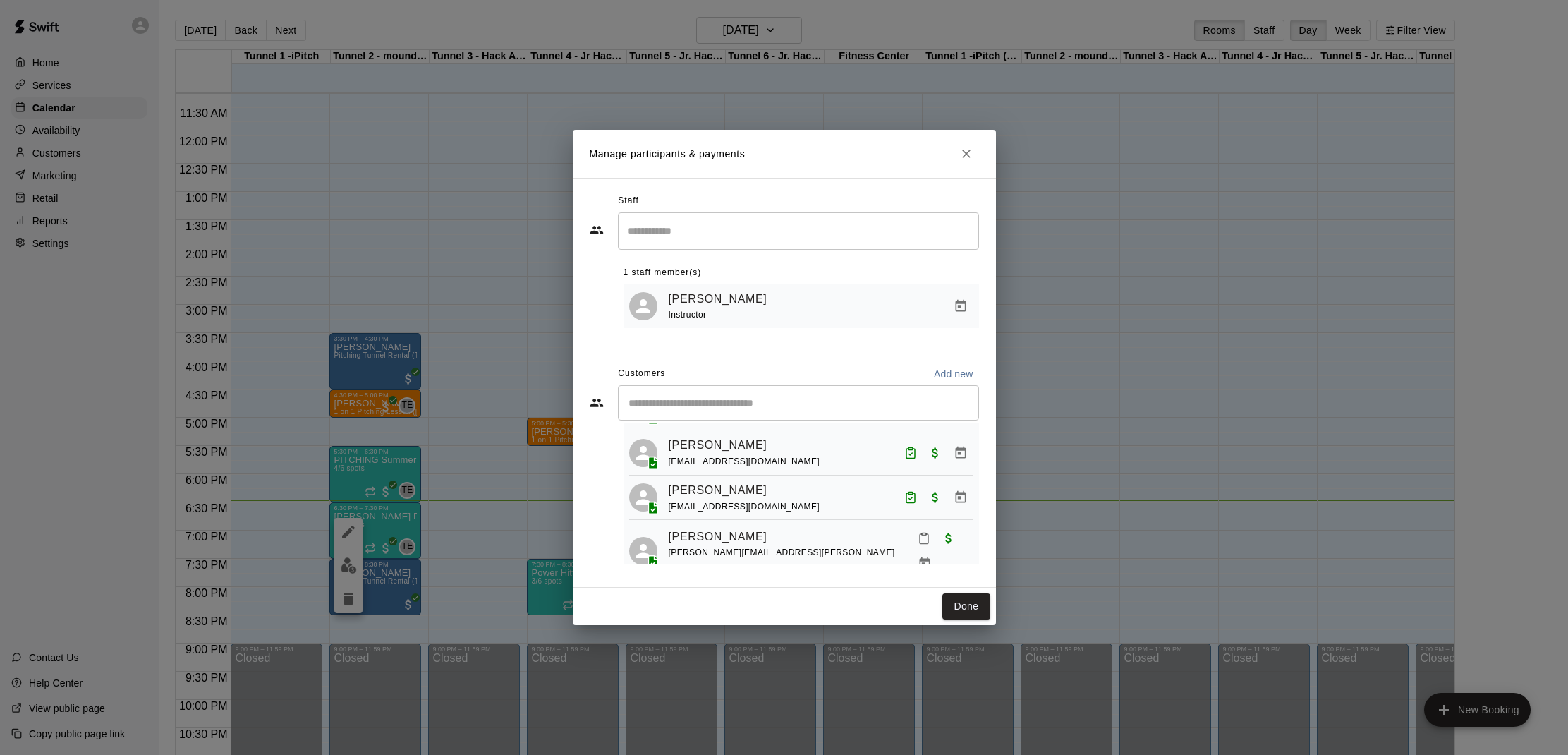
scroll to position [128, 0]
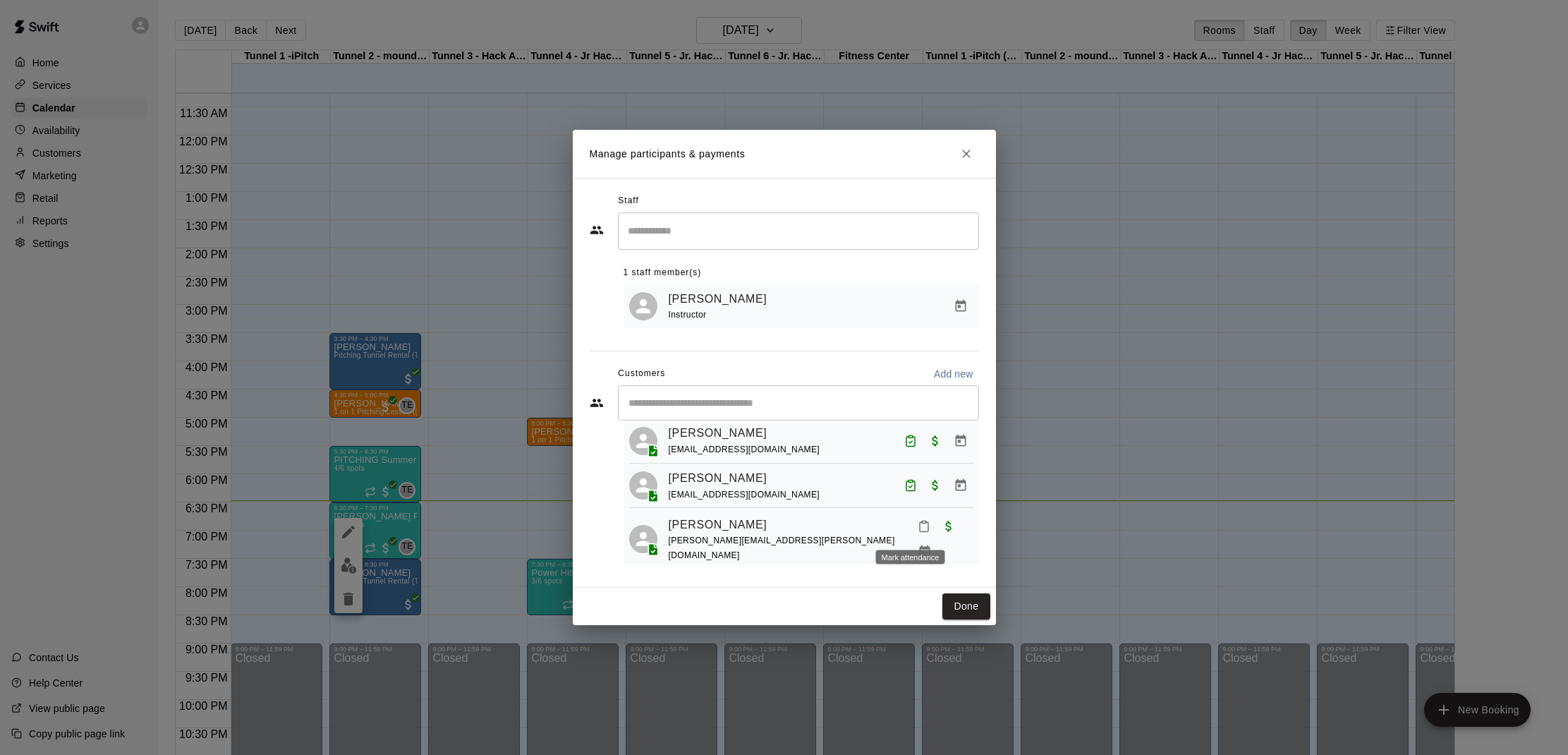
click at [913, 532] on button "Mark attendance" at bounding box center [925, 527] width 24 height 24
click at [983, 528] on p "[PERSON_NAME] attended" at bounding box center [1002, 528] width 125 height 14
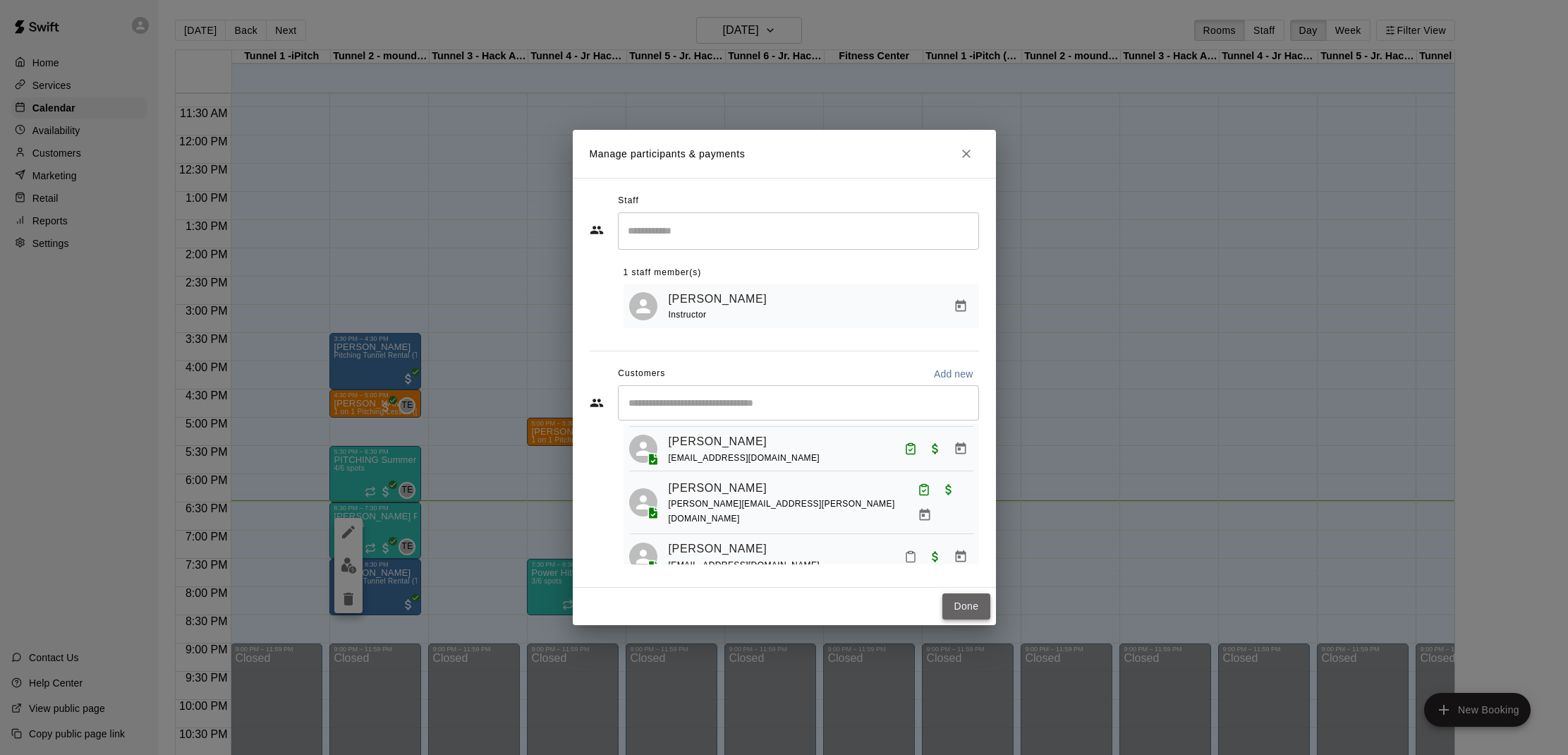
click at [953, 598] on button "Done" at bounding box center [966, 606] width 48 height 26
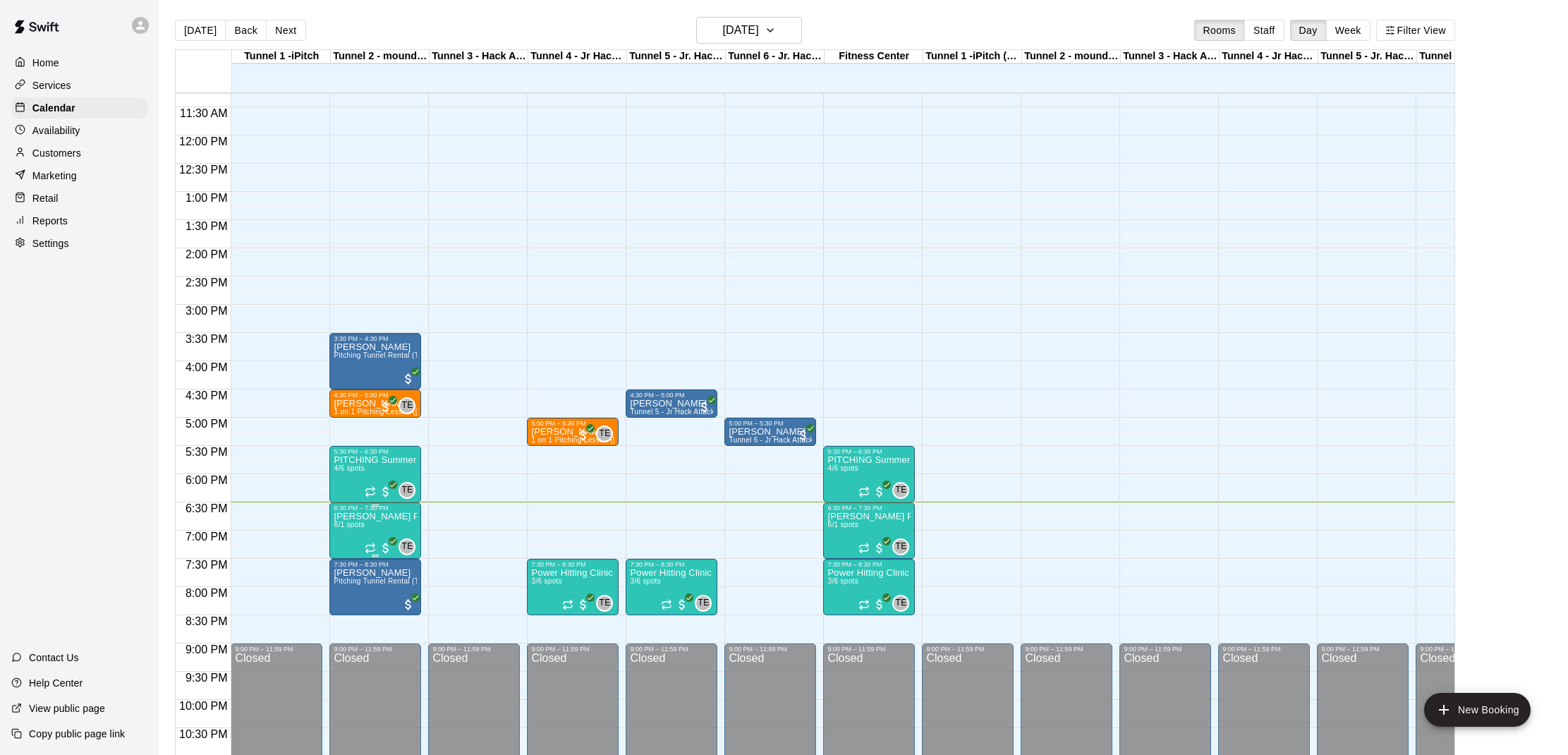
click at [338, 512] on div "6:30 PM – 7:30 PM" at bounding box center [375, 508] width 83 height 7
click at [344, 547] on img "edit" at bounding box center [349, 552] width 16 height 16
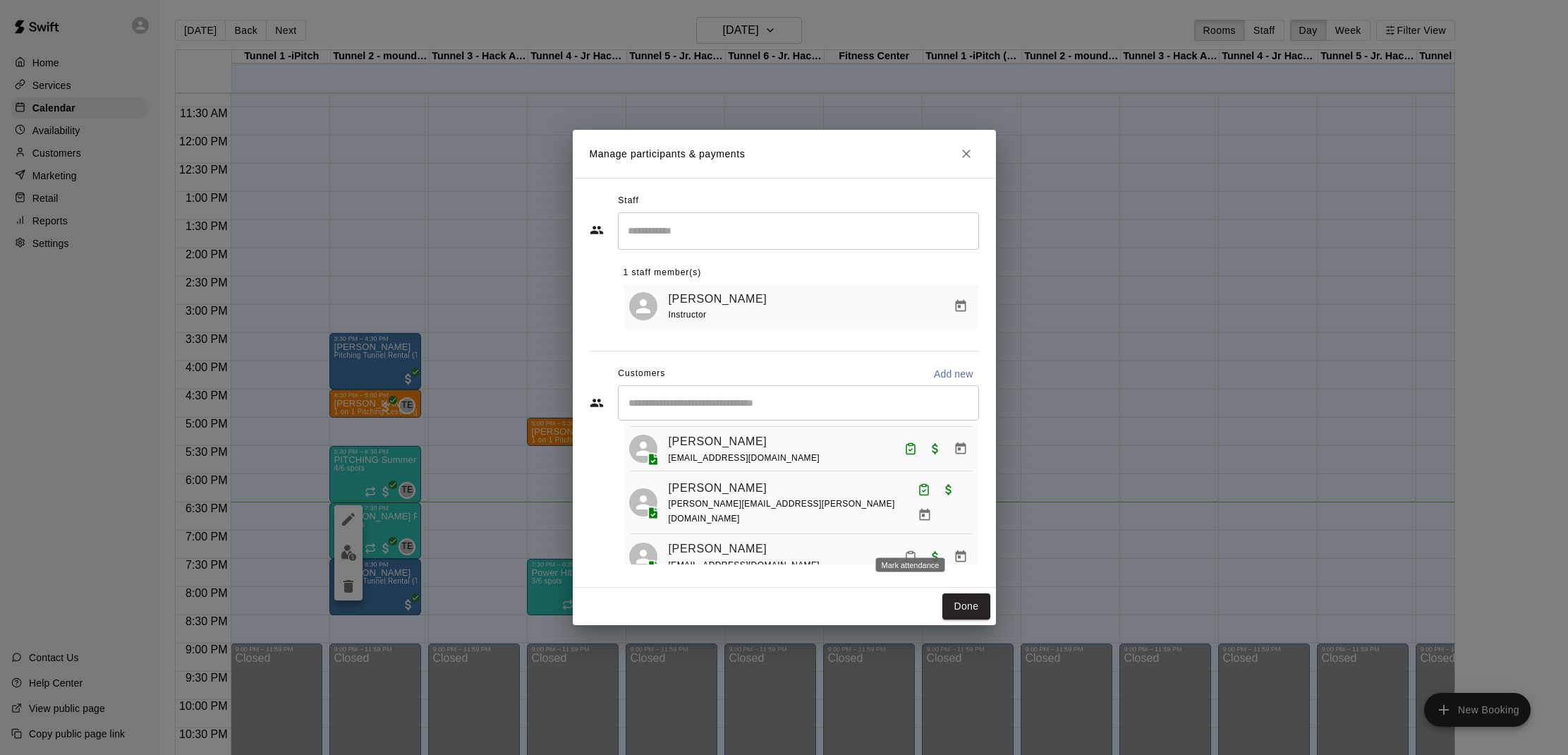
click at [917, 544] on button "Mark attendance" at bounding box center [911, 556] width 24 height 24
click at [990, 536] on p "[PERSON_NAME] attended" at bounding box center [1002, 535] width 125 height 14
click at [961, 611] on button "Done" at bounding box center [966, 606] width 48 height 26
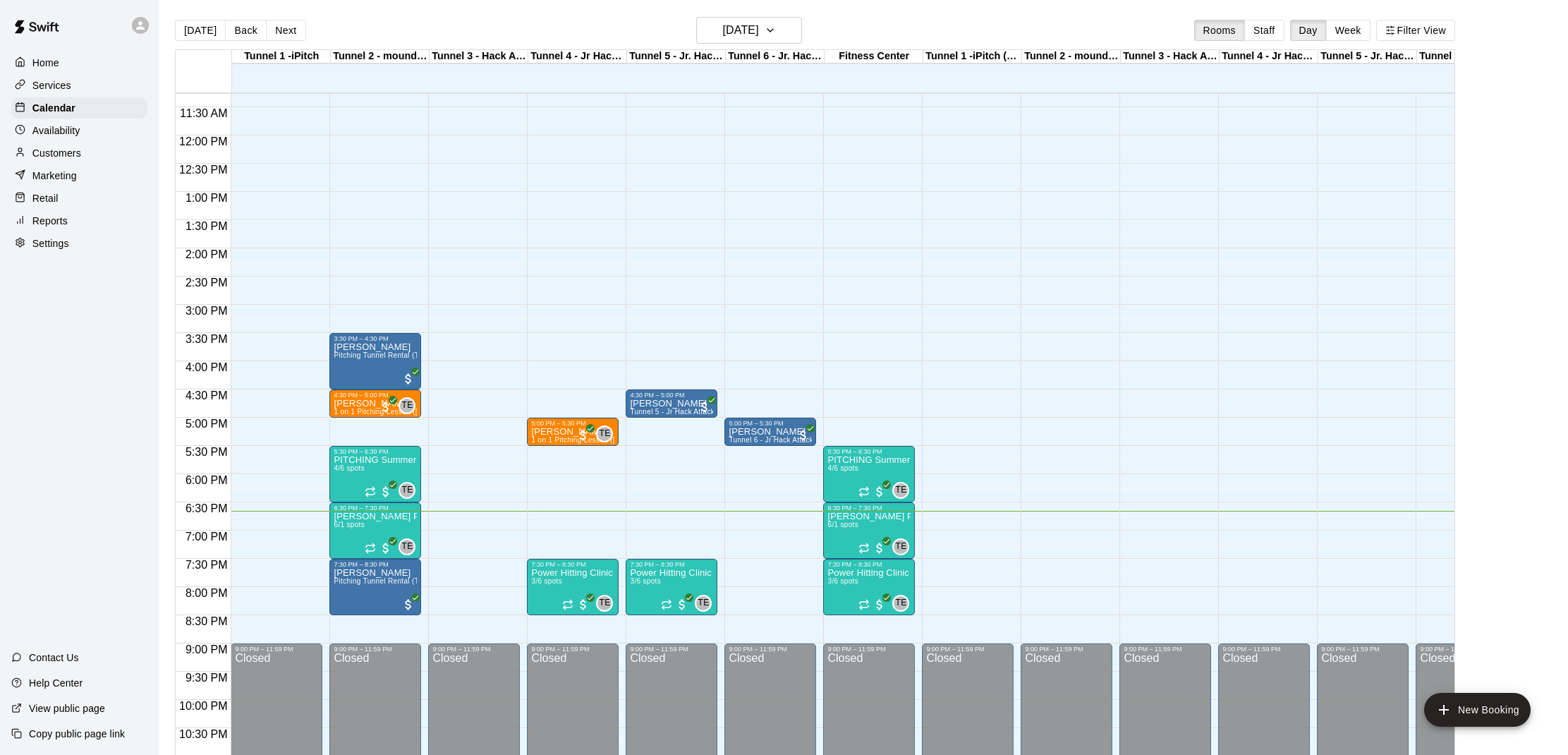
click at [56, 515] on div "Home Services Calendar Availability Customers Marketing Retail Reports Settings…" at bounding box center [79, 378] width 159 height 755
click at [536, 617] on button "edit" at bounding box center [546, 617] width 28 height 28
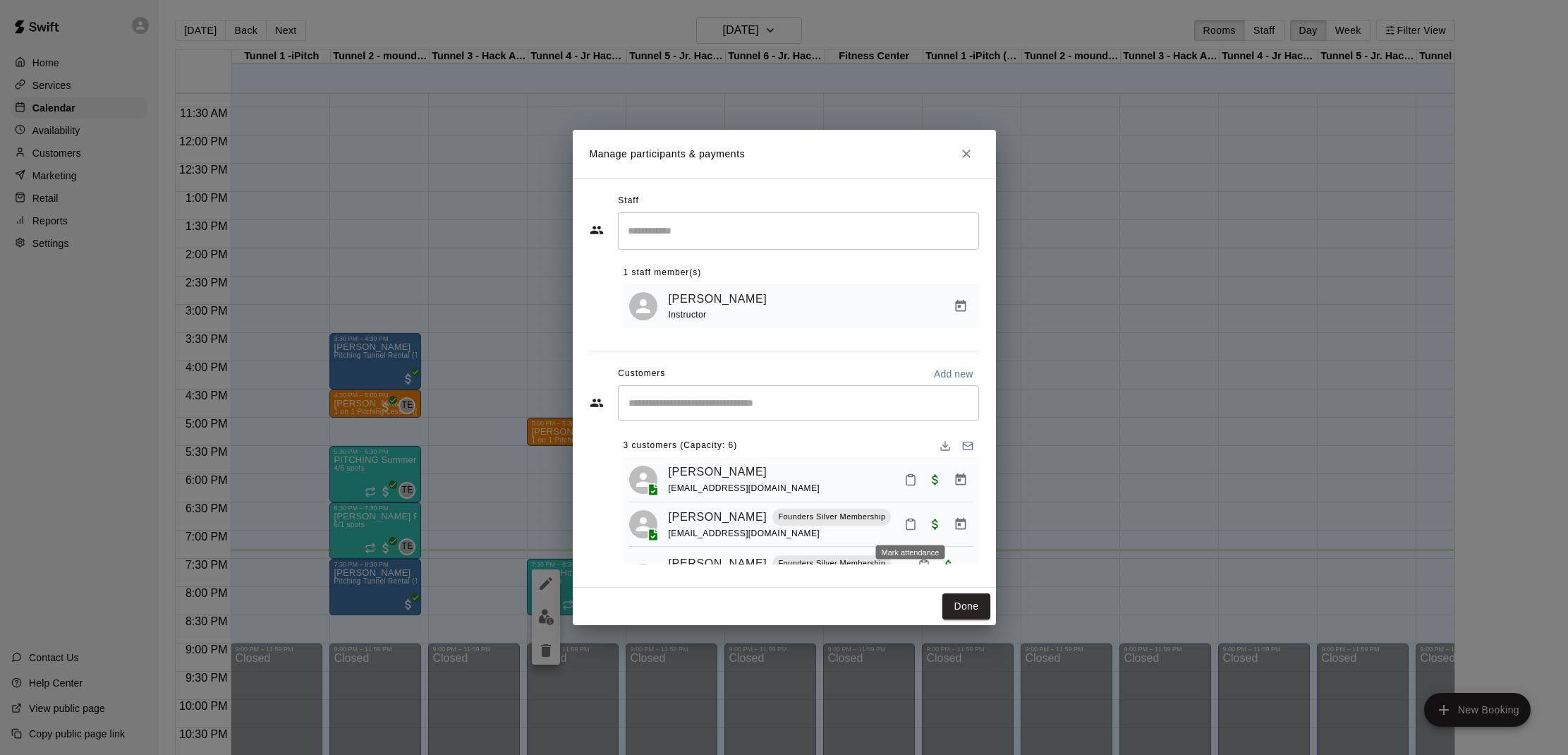
click at [905, 526] on icon "Mark attendance" at bounding box center [911, 524] width 13 height 13
click at [966, 525] on p "[PERSON_NAME] attended" at bounding box center [1007, 528] width 125 height 14
click at [972, 601] on button "Done" at bounding box center [966, 606] width 48 height 26
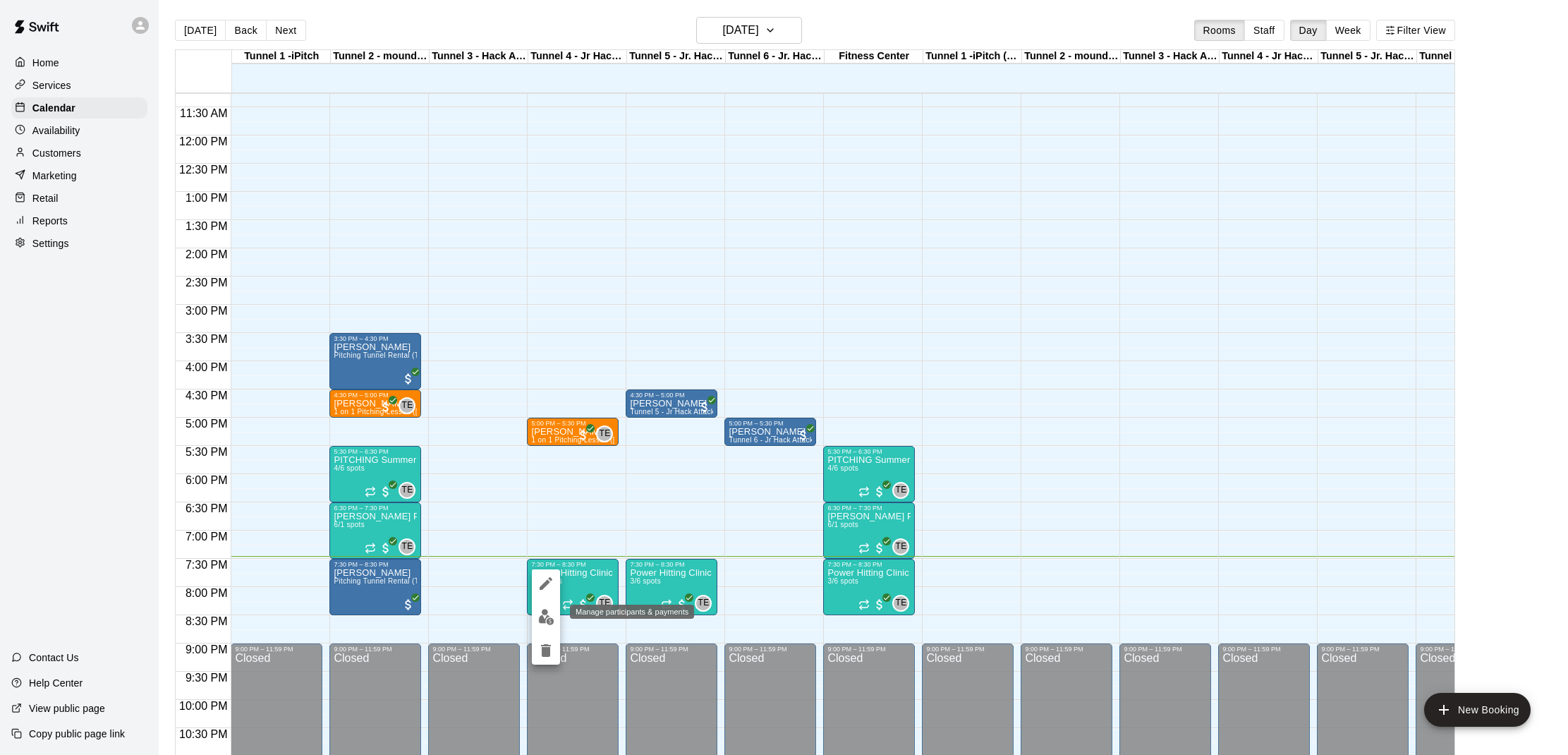
click at [540, 615] on img "edit" at bounding box center [546, 617] width 16 height 16
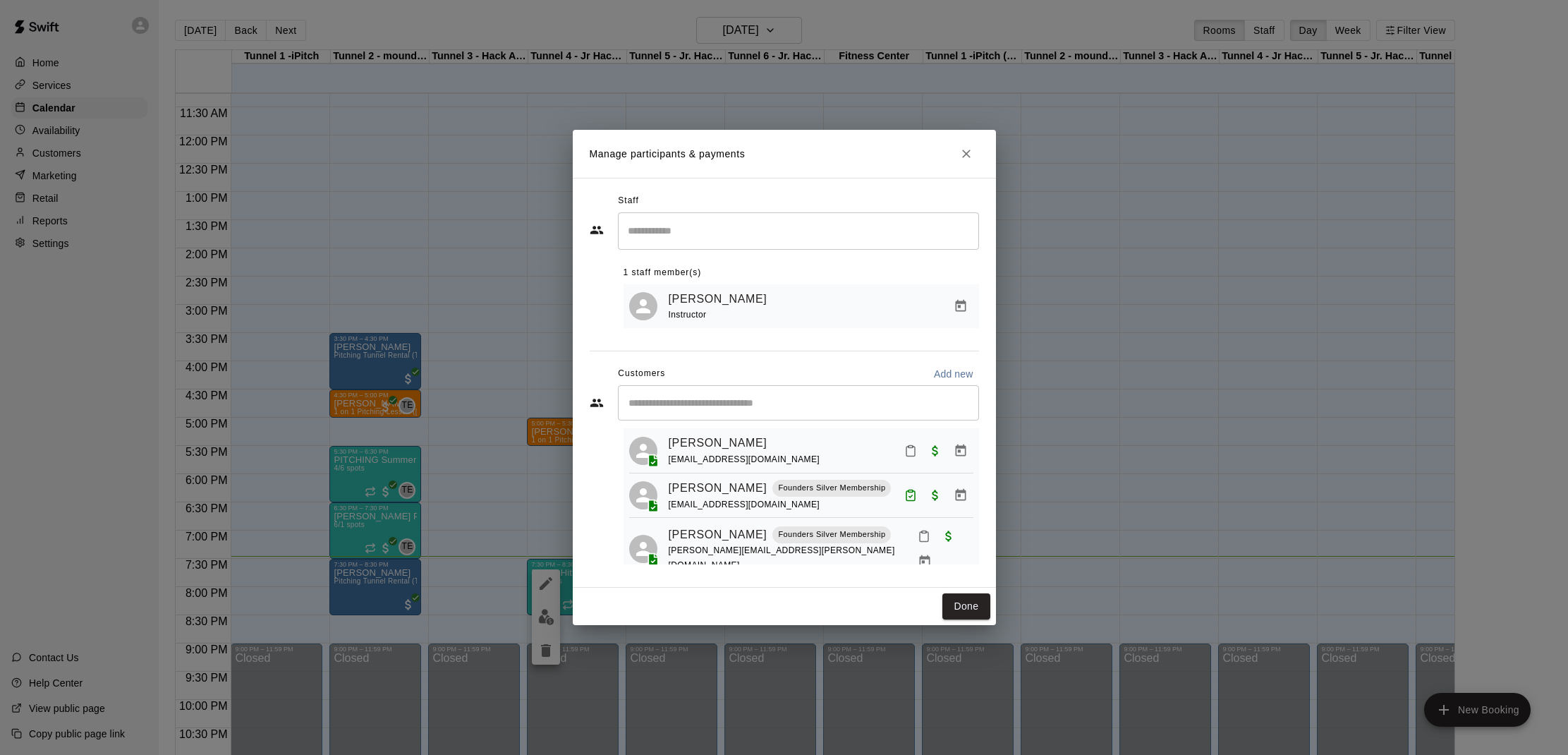
scroll to position [32, 0]
click at [917, 447] on button "Mark attendance" at bounding box center [911, 448] width 24 height 24
click at [941, 453] on p "[PERSON_NAME] attended" at bounding box center [1002, 447] width 125 height 14
click at [958, 601] on button "Done" at bounding box center [966, 606] width 48 height 26
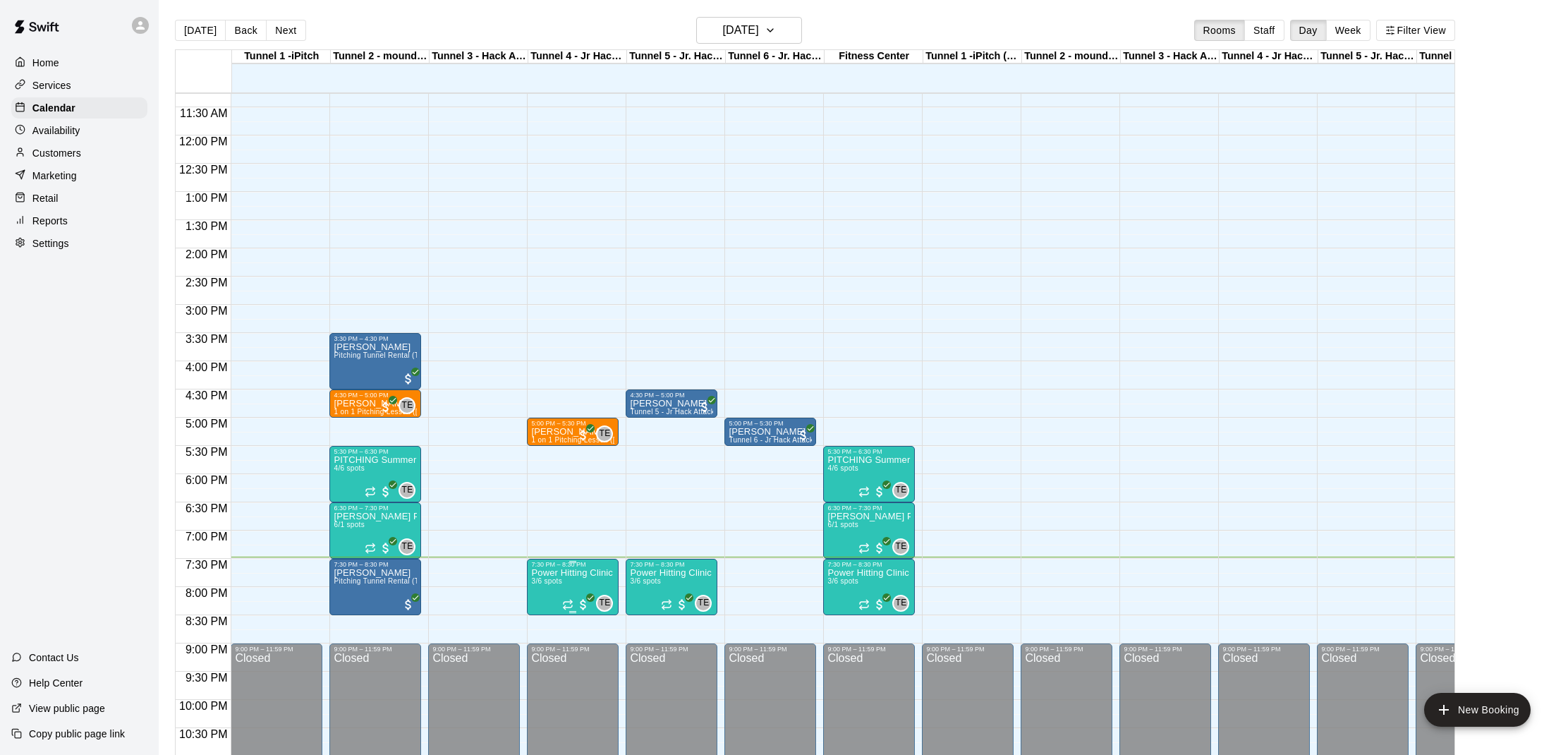
click at [547, 564] on div "7:30 PM – 8:30 PM" at bounding box center [573, 564] width 83 height 7
click at [540, 610] on img "edit" at bounding box center [546, 609] width 16 height 16
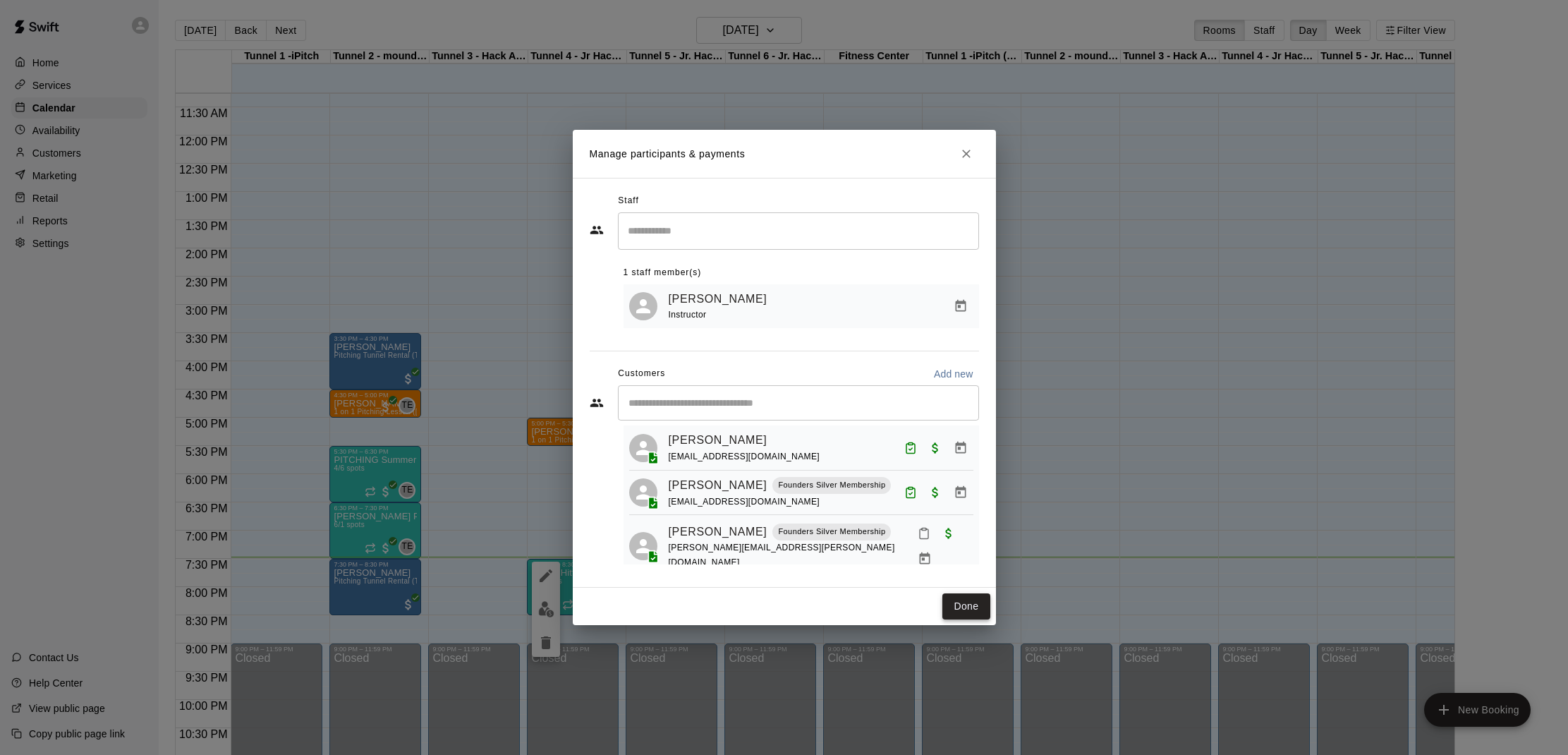
click at [955, 598] on button "Done" at bounding box center [966, 606] width 48 height 26
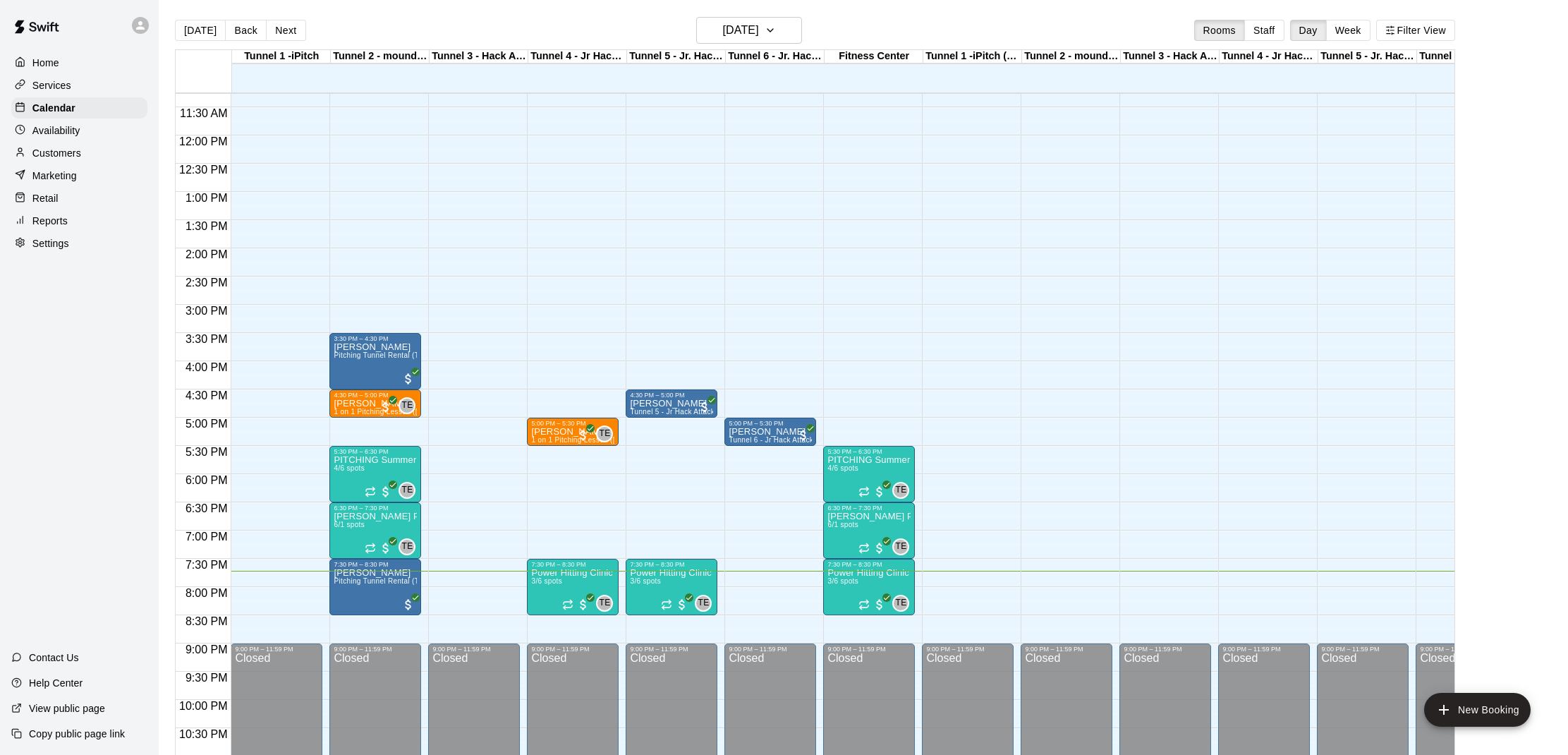
click at [4, 348] on div "Home Services Calendar Availability Customers Marketing Retail Reports Settings…" at bounding box center [79, 378] width 159 height 755
click at [56, 381] on div "Home Services Calendar Availability Customers Marketing Retail Reports Settings…" at bounding box center [79, 378] width 159 height 755
